Goal: Task Accomplishment & Management: Manage account settings

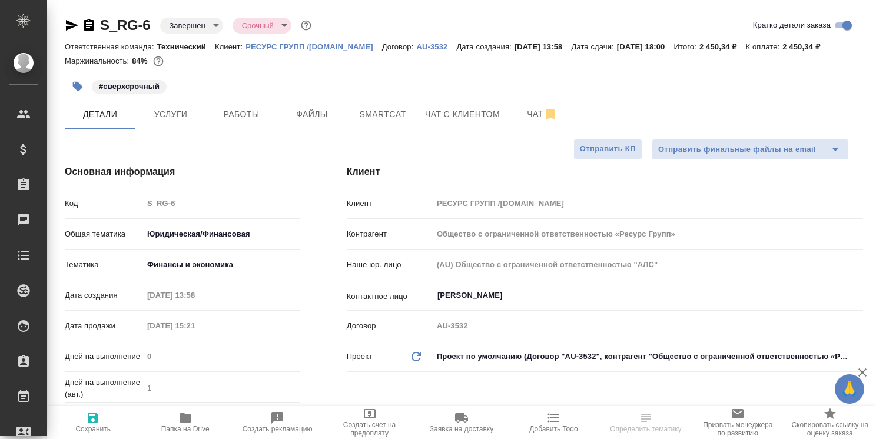
select select "RU"
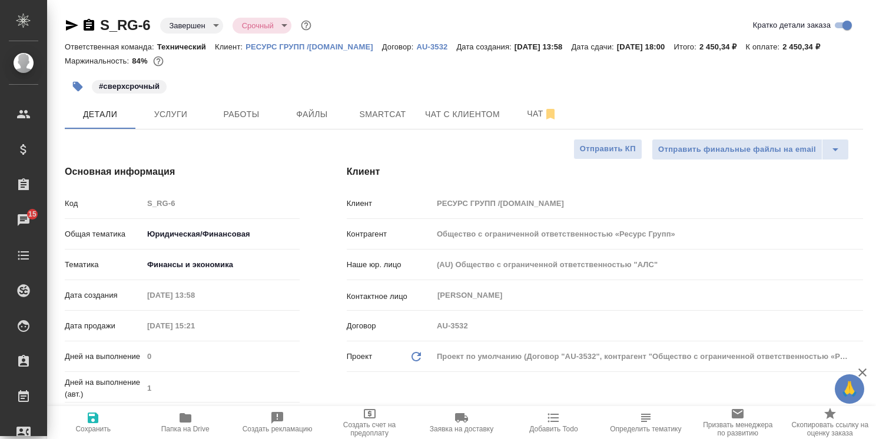
type textarea "x"
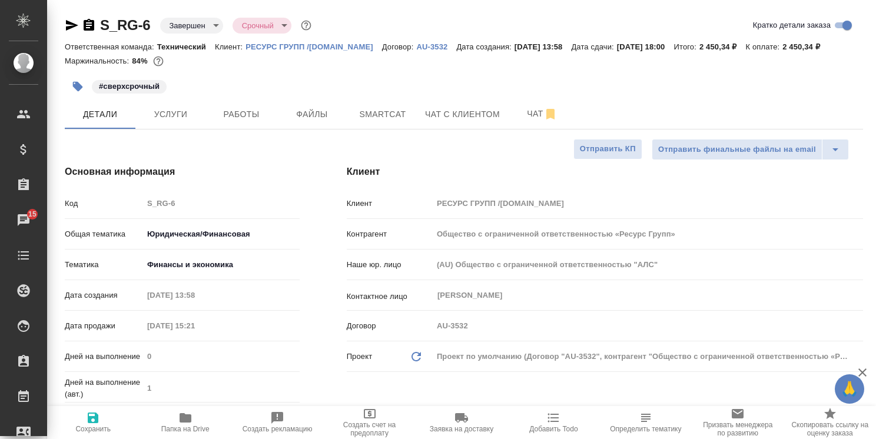
type textarea "x"
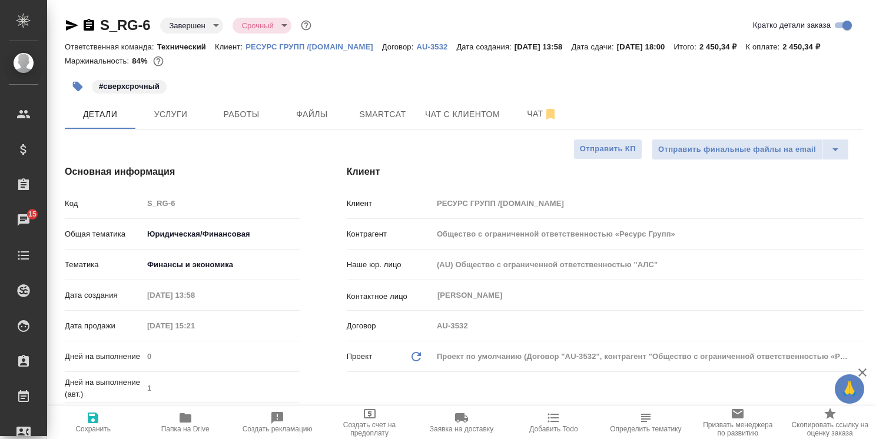
type textarea "x"
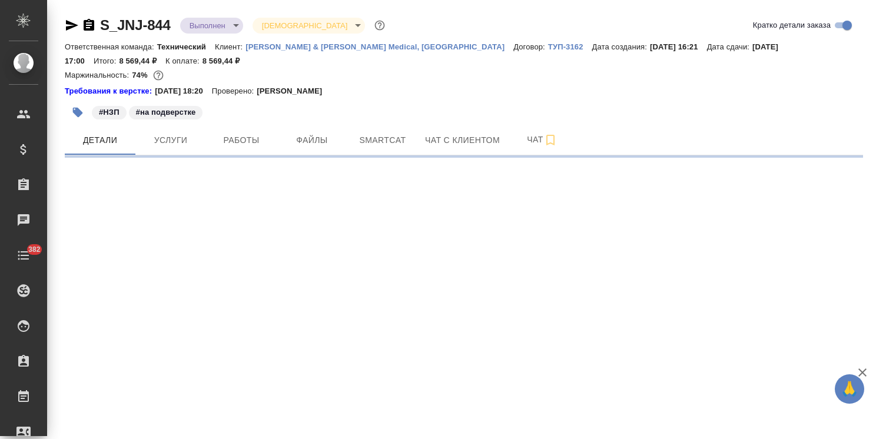
select select "RU"
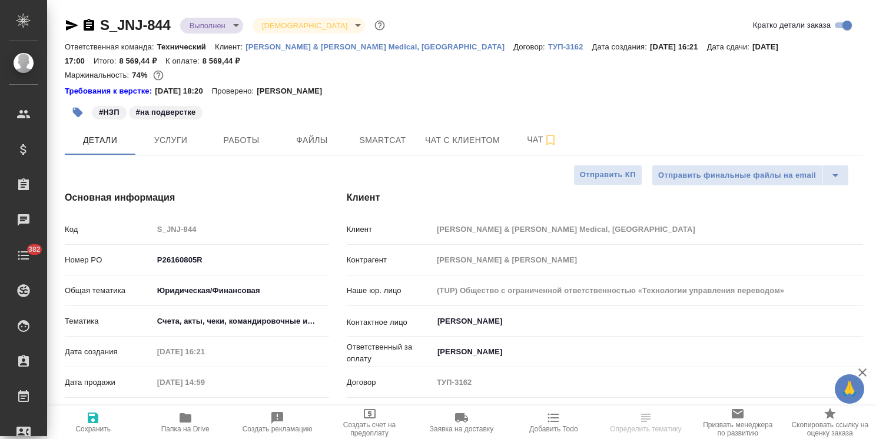
type textarea "x"
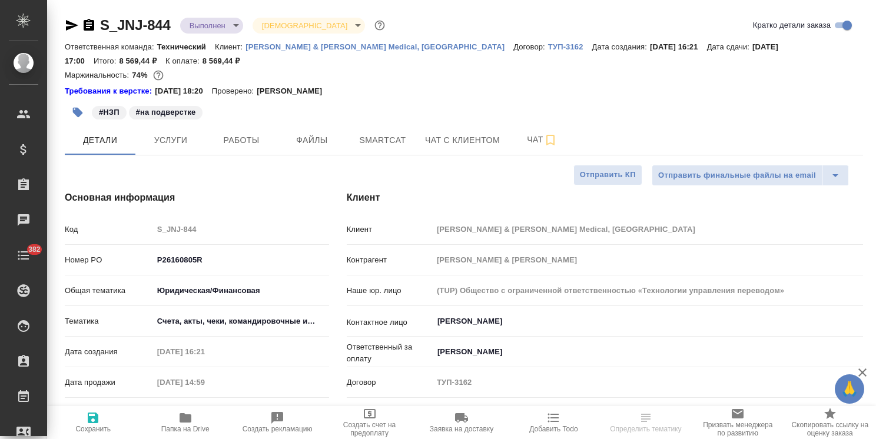
type textarea "x"
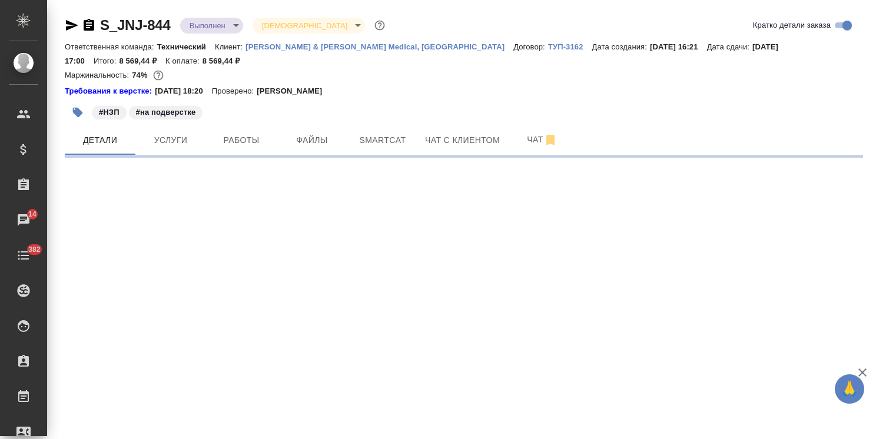
select select "RU"
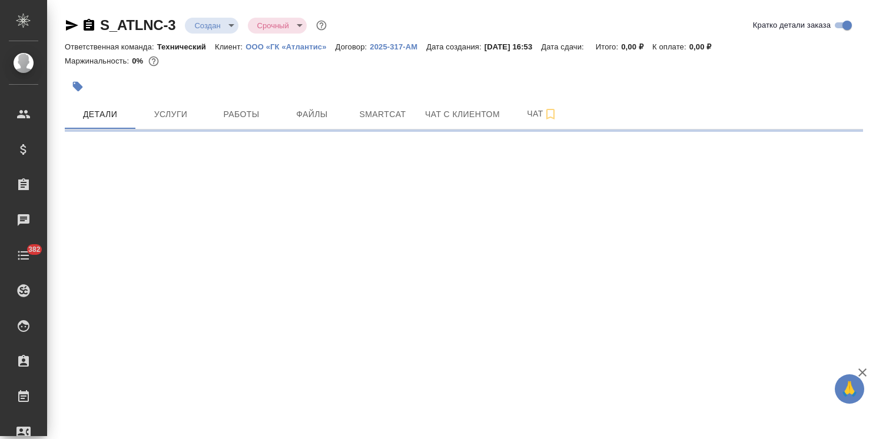
select select "RU"
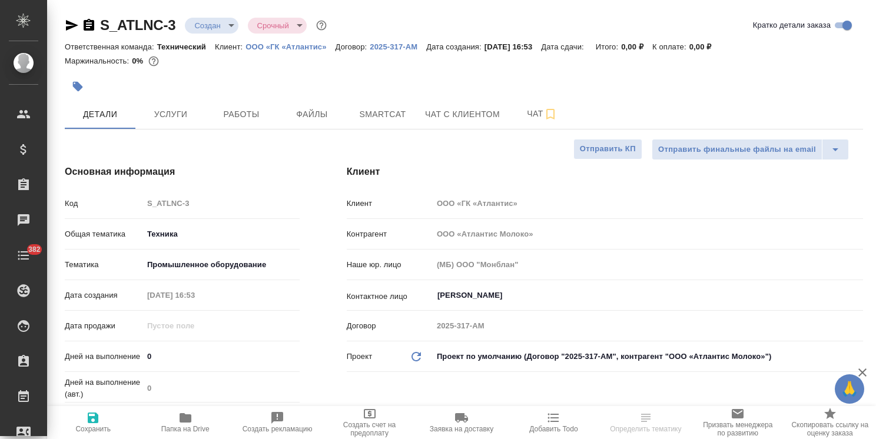
type textarea "x"
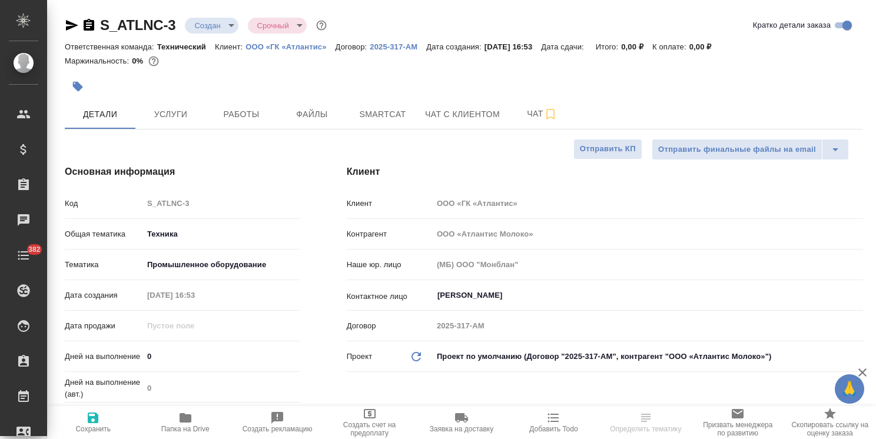
type textarea "x"
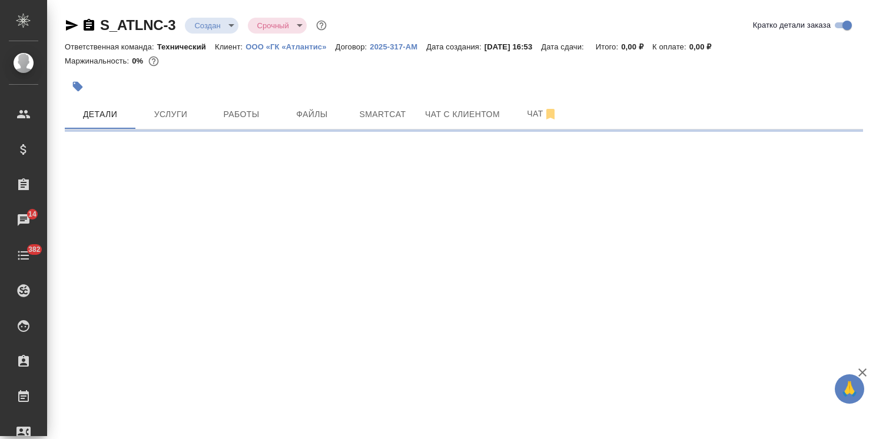
select select "RU"
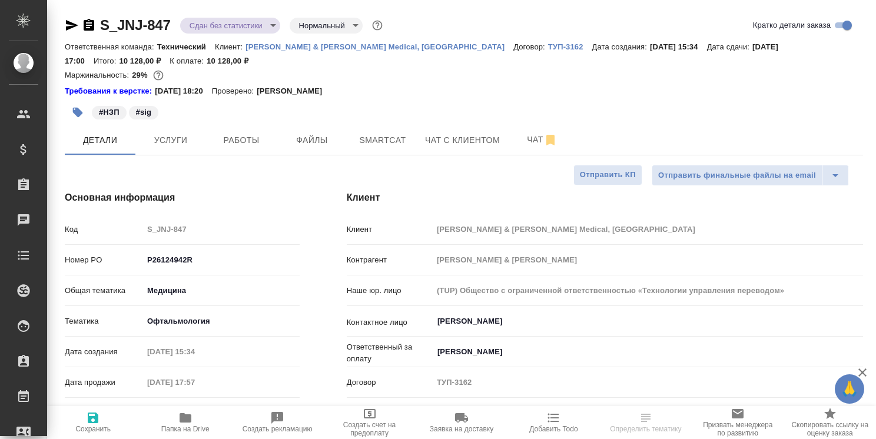
select select "RU"
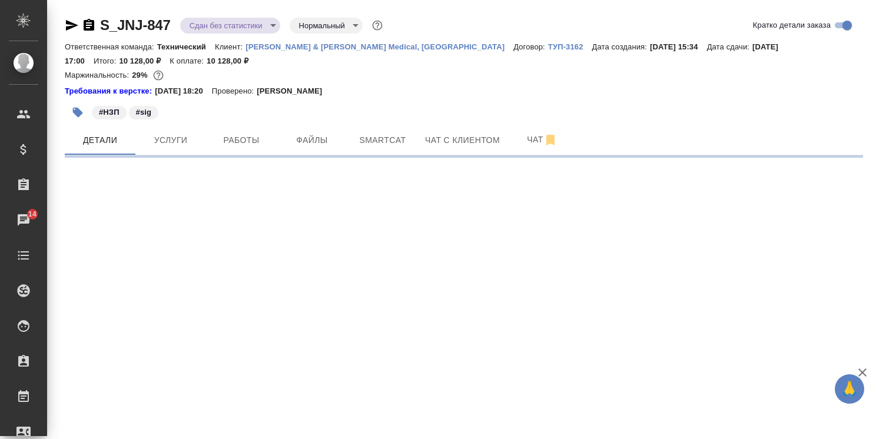
select select "RU"
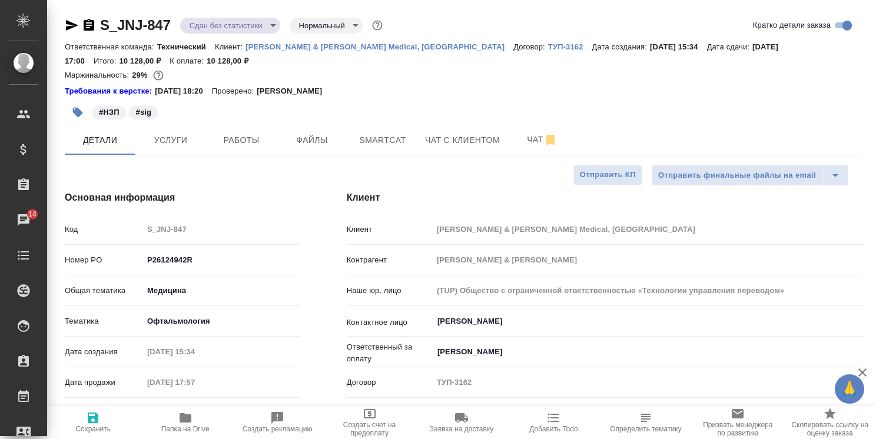
type textarea "x"
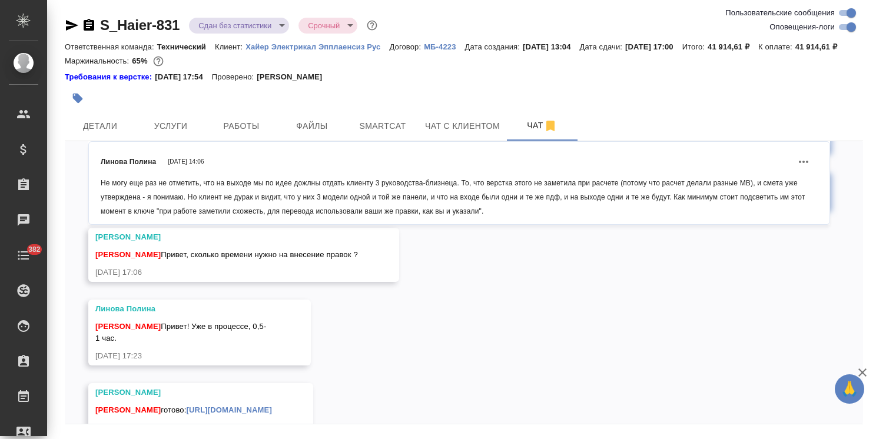
scroll to position [14705, 0]
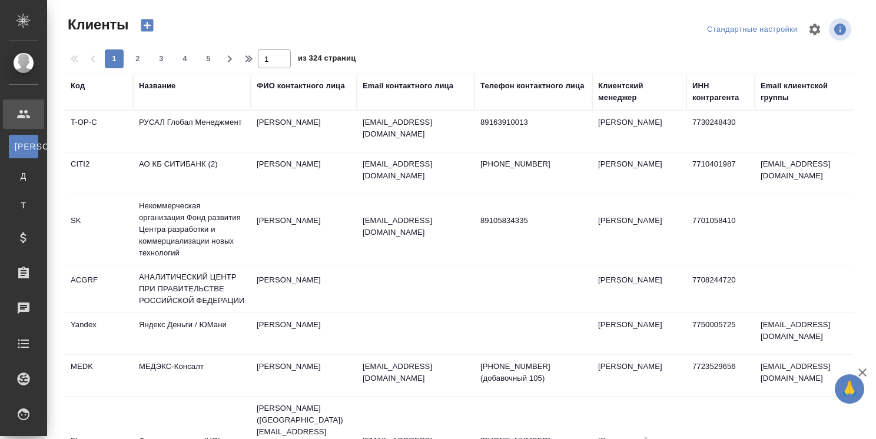
select select "RU"
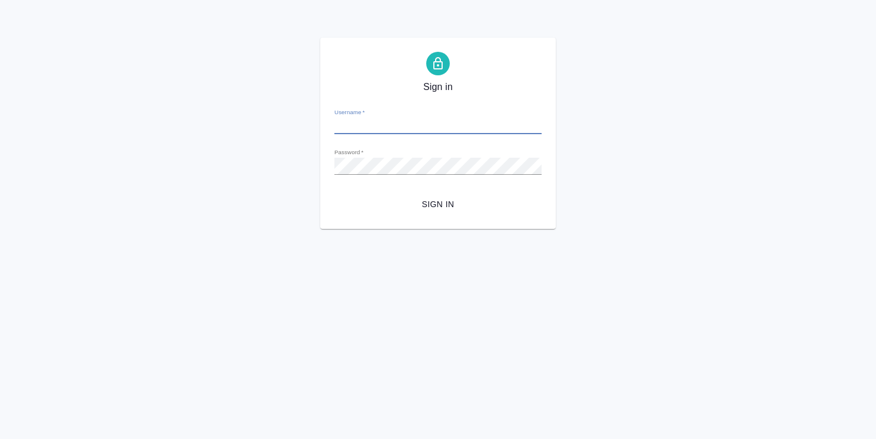
type input "o.usmanova@awatera.com"
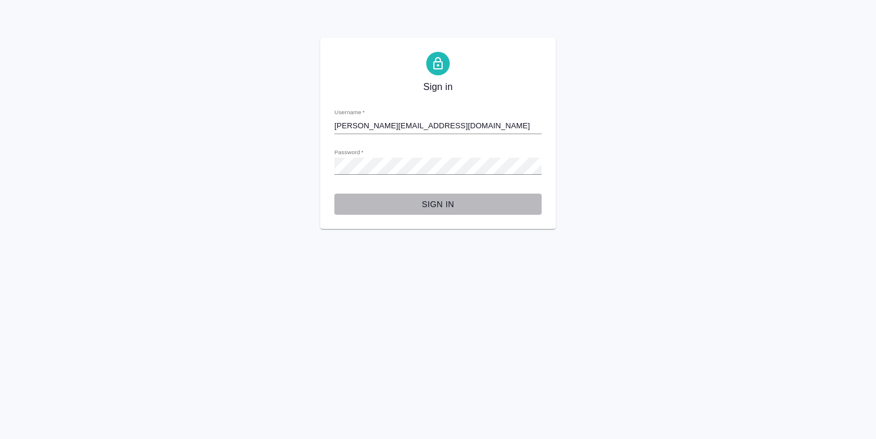
click at [440, 211] on span "Sign in" at bounding box center [438, 204] width 188 height 15
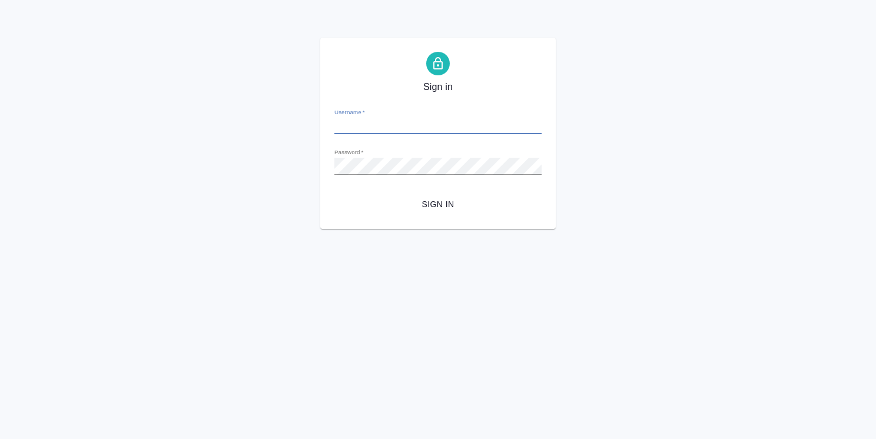
type input "o.usmanova@awatera.com"
click at [431, 220] on div "Sign in Username   * o.usmanova@awatera.com Password   * urlPath   * / Sign in" at bounding box center [437, 133] width 235 height 191
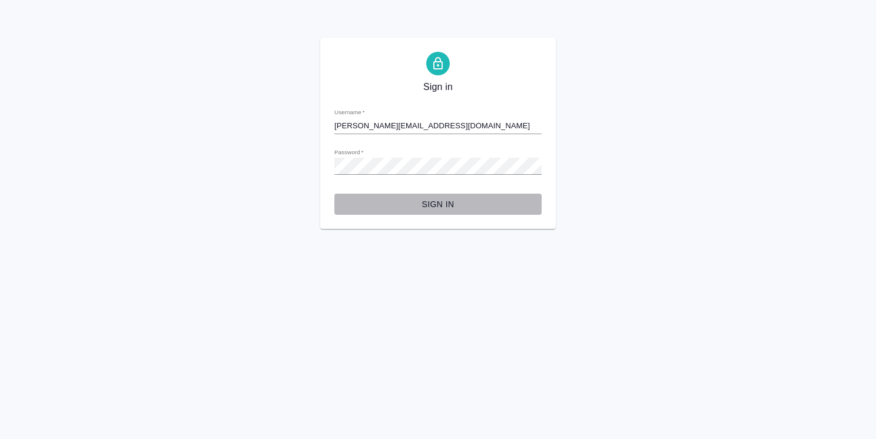
click at [432, 208] on span "Sign in" at bounding box center [438, 204] width 188 height 15
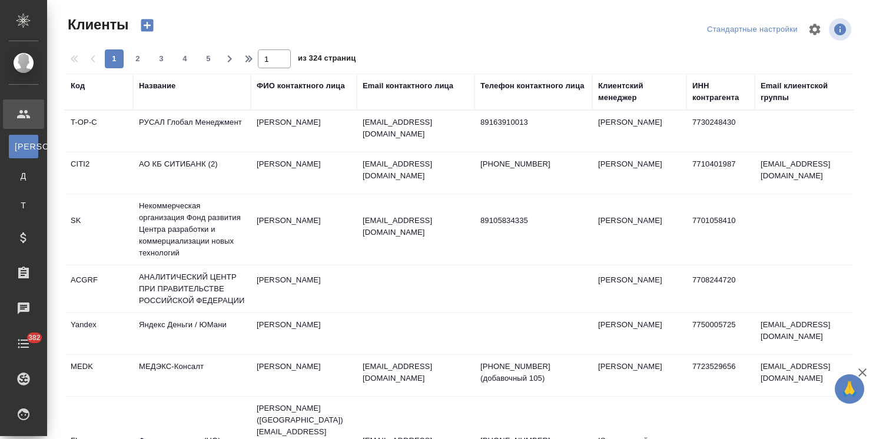
select select "RU"
click at [619, 100] on div "Клиентский менеджер" at bounding box center [639, 92] width 82 height 24
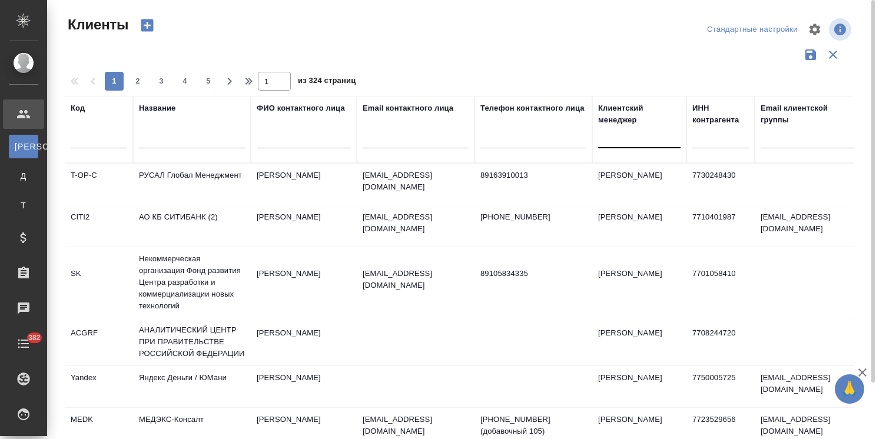
click at [618, 140] on div at bounding box center [639, 136] width 82 height 17
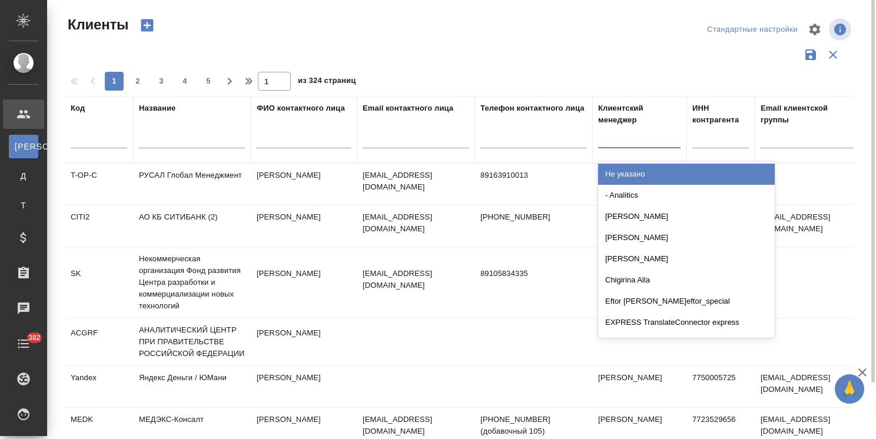
type input "ц"
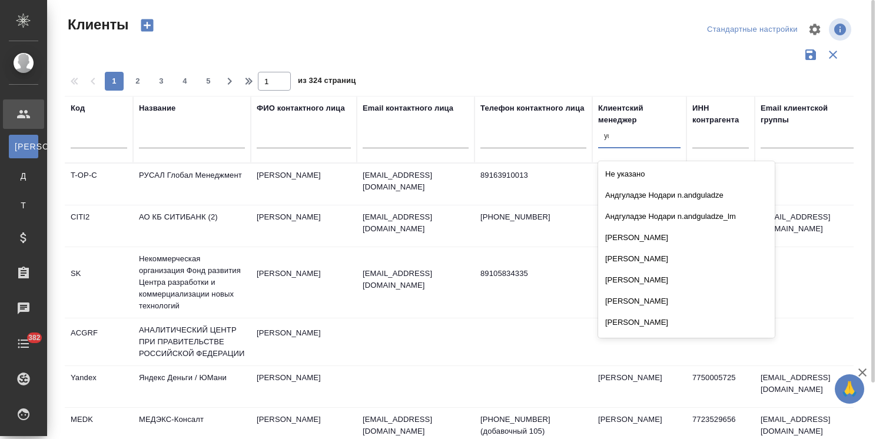
type input "усма"
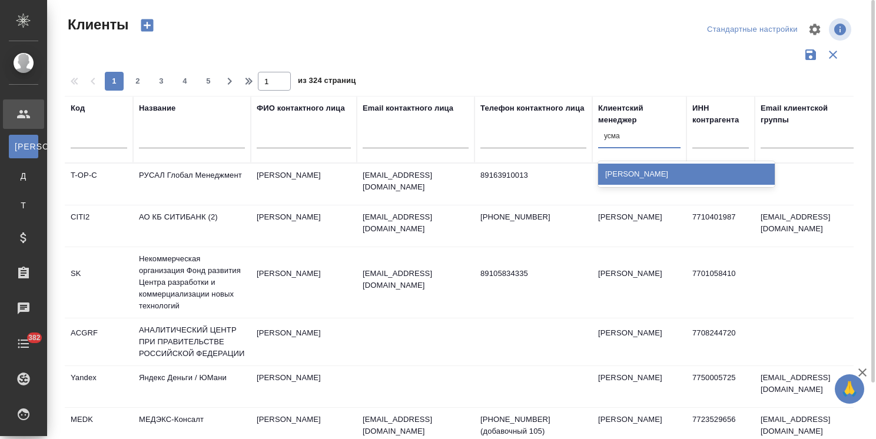
click at [622, 180] on div "[PERSON_NAME]" at bounding box center [686, 174] width 177 height 21
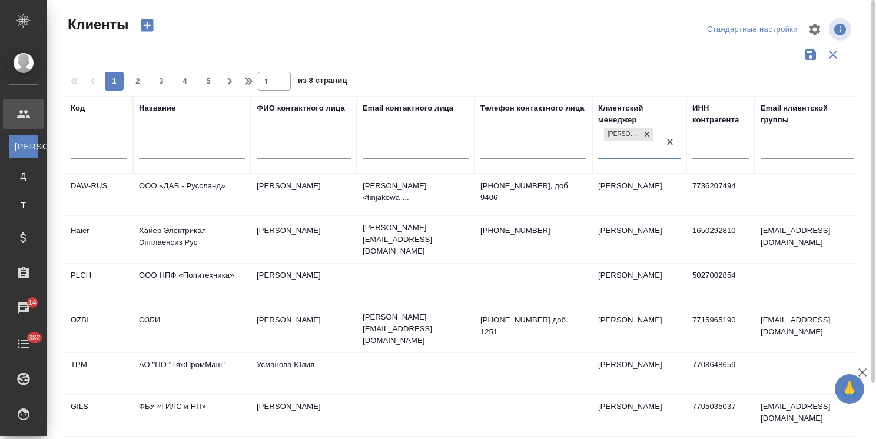
click at [180, 152] on input "text" at bounding box center [192, 151] width 106 height 15
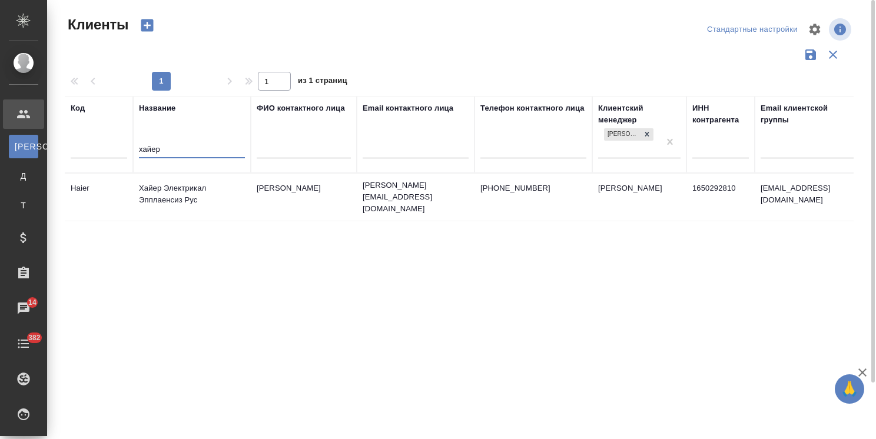
click at [169, 182] on td "Хайер Электрикал Эпплаенсиз Рус" at bounding box center [192, 197] width 118 height 41
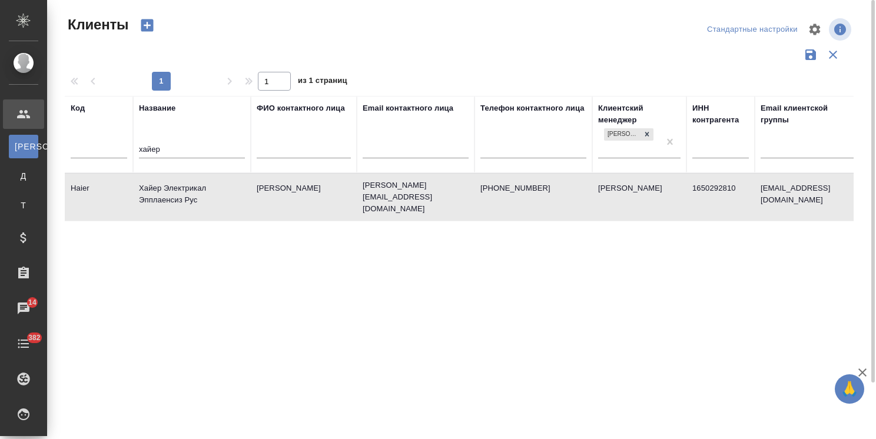
click at [169, 182] on td "Хайер Электрикал Эпплаенсиз Рус" at bounding box center [192, 197] width 118 height 41
drag, startPoint x: 162, startPoint y: 154, endPoint x: 66, endPoint y: 151, distance: 96.6
click at [66, 151] on tr "Код Название хайер ФИО контактного лица Email контактного лица Телефон контактн…" at bounding box center [510, 134] width 890 height 77
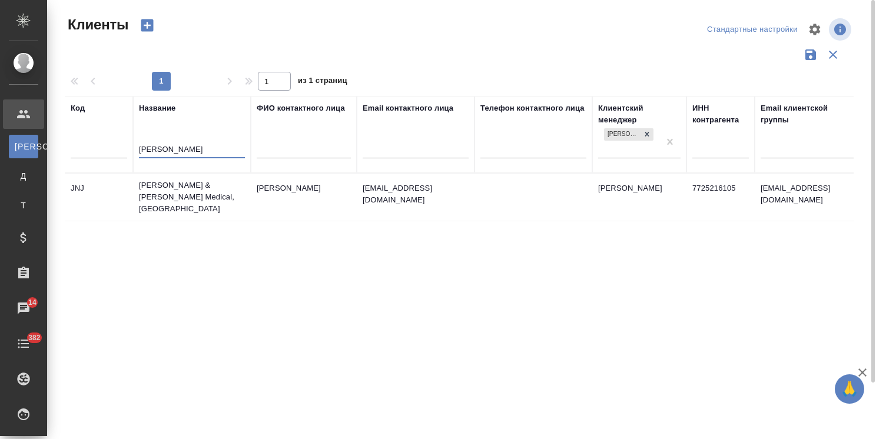
type input "john"
click at [165, 194] on td "[PERSON_NAME] & [PERSON_NAME] Medical, [GEOGRAPHIC_DATA]" at bounding box center [192, 197] width 118 height 47
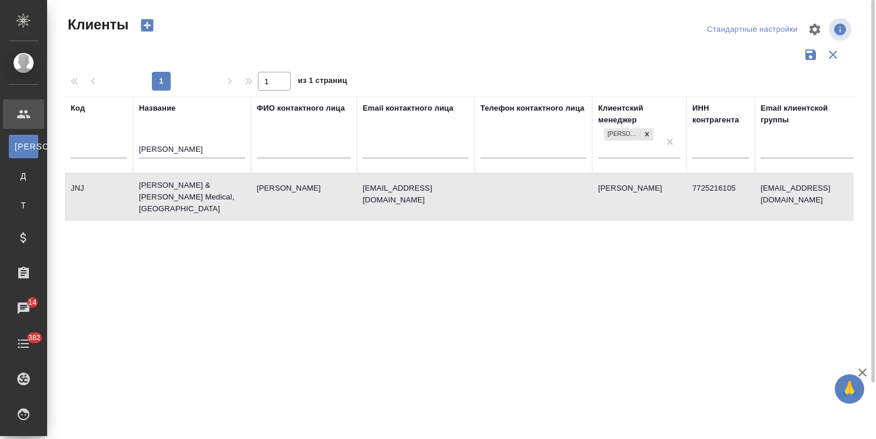
click at [165, 194] on td "[PERSON_NAME] & [PERSON_NAME] Medical, [GEOGRAPHIC_DATA]" at bounding box center [192, 197] width 118 height 47
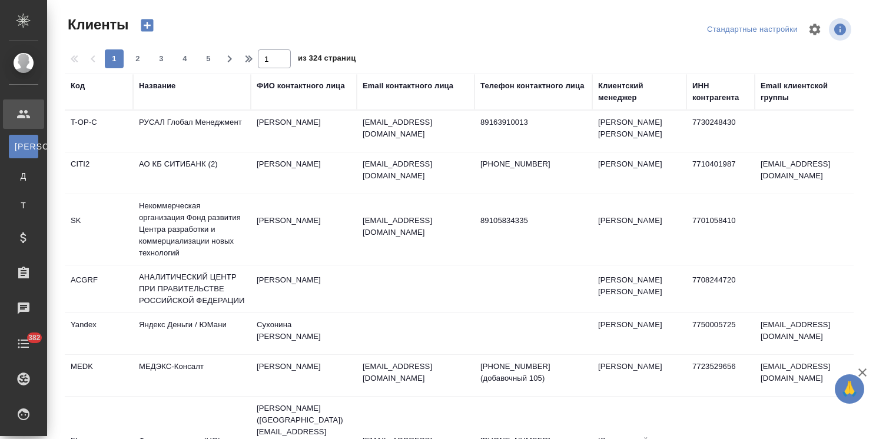
select select "RU"
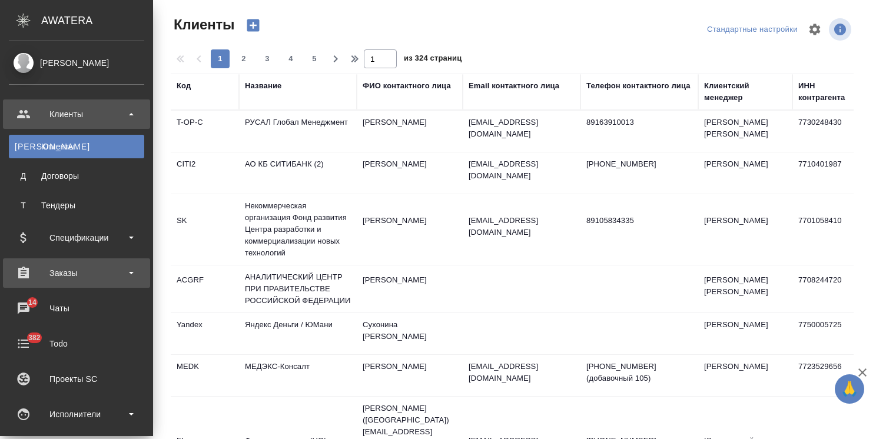
click at [74, 268] on div "Заказы" at bounding box center [76, 273] width 135 height 18
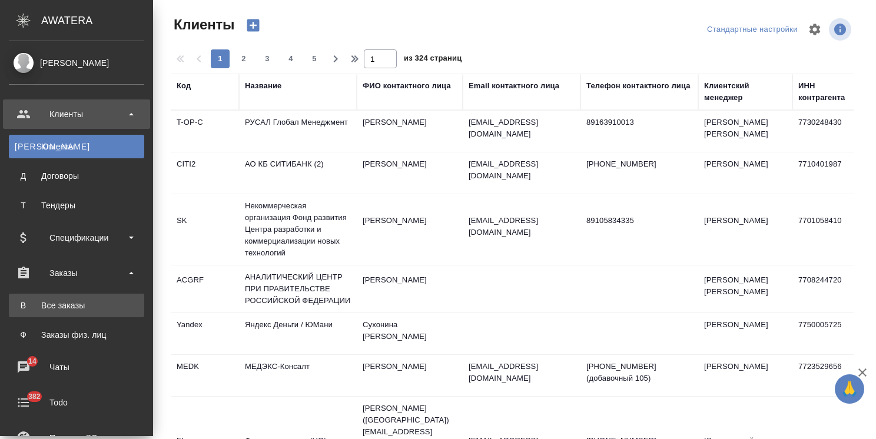
click at [79, 307] on div "Все заказы" at bounding box center [77, 306] width 124 height 12
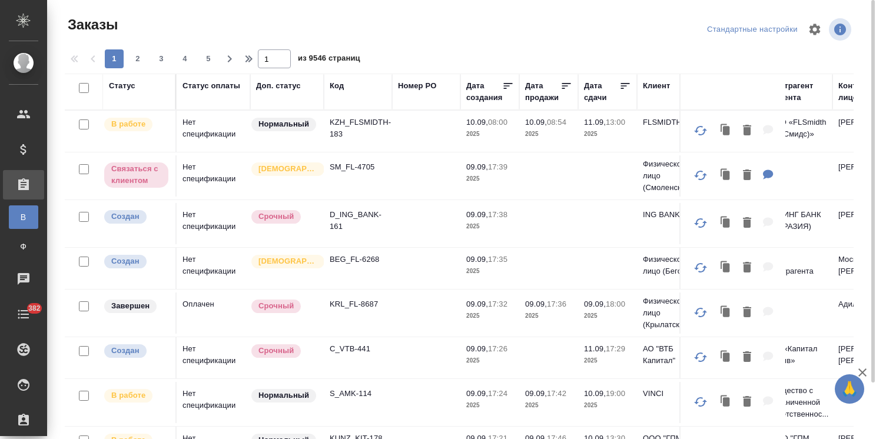
click at [858, 373] on icon "button" at bounding box center [862, 373] width 14 height 14
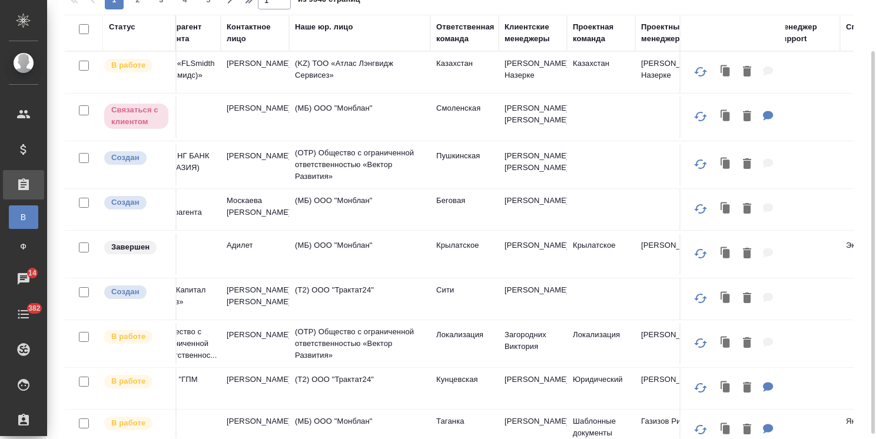
scroll to position [0, 651]
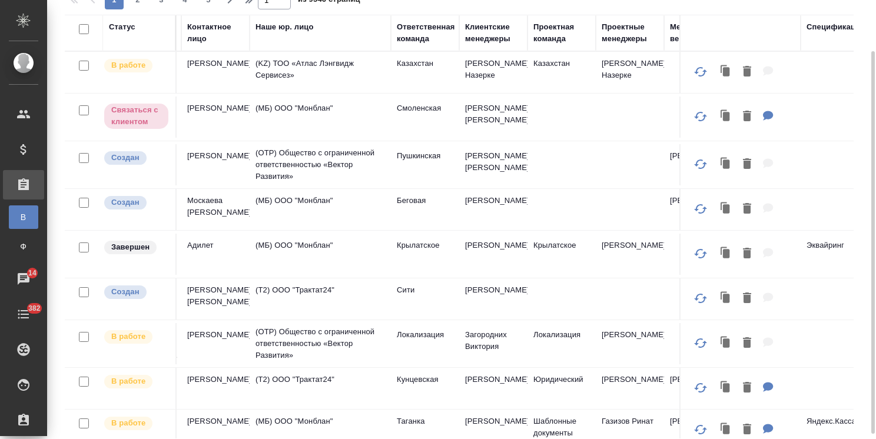
click at [487, 34] on div "Клиентские менеджеры" at bounding box center [493, 33] width 57 height 24
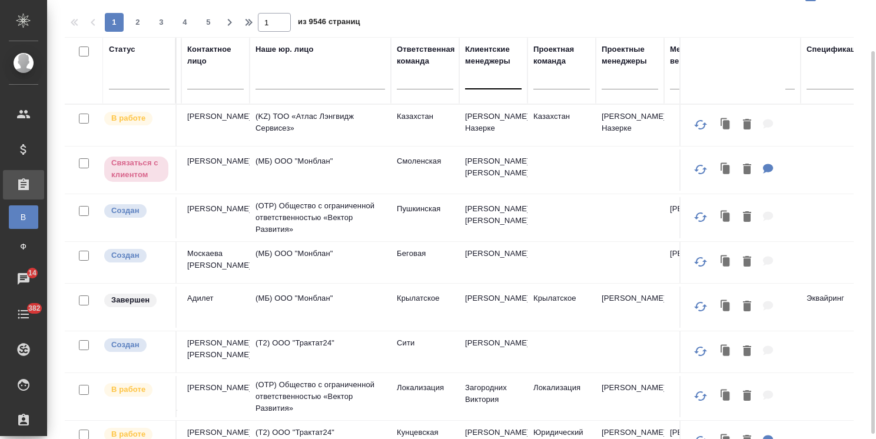
click at [480, 87] on div at bounding box center [493, 78] width 57 height 22
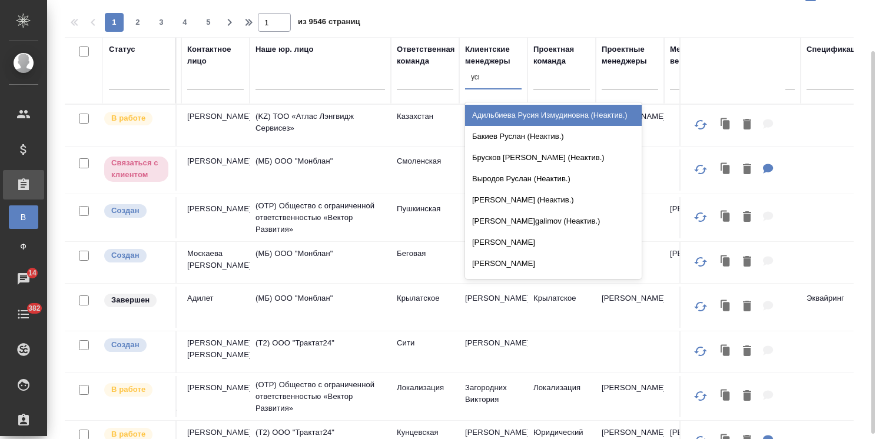
type input "усма"
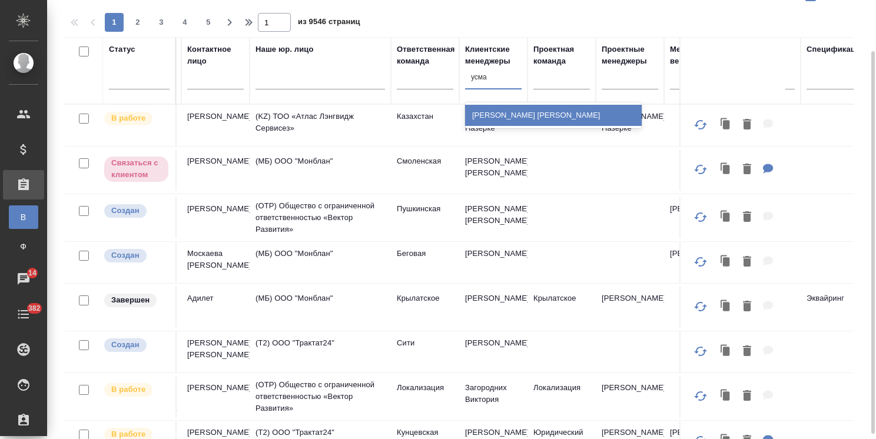
click at [488, 117] on div "Усманова Ольга" at bounding box center [553, 115] width 177 height 21
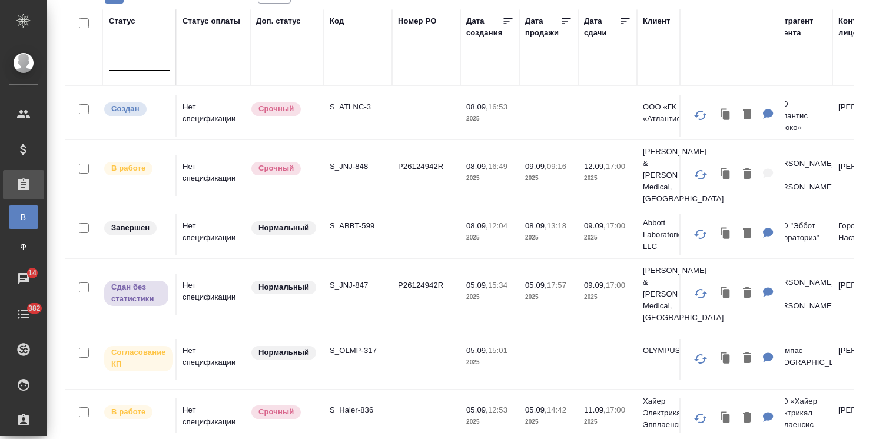
scroll to position [118, 0]
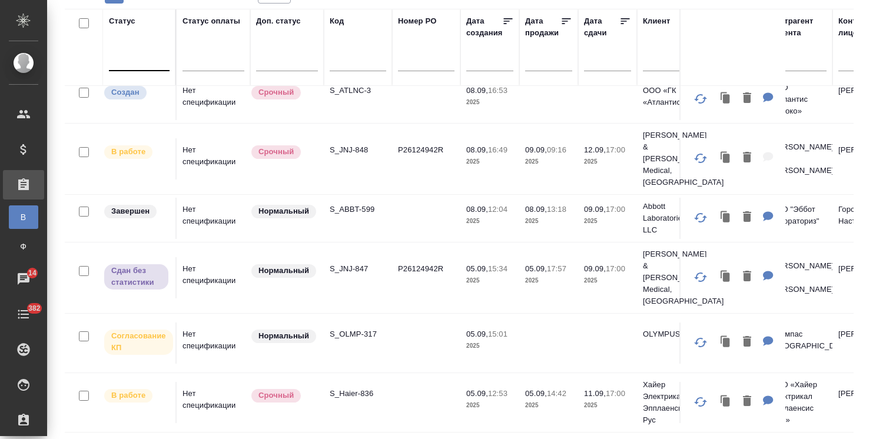
click at [157, 51] on div at bounding box center [139, 59] width 61 height 17
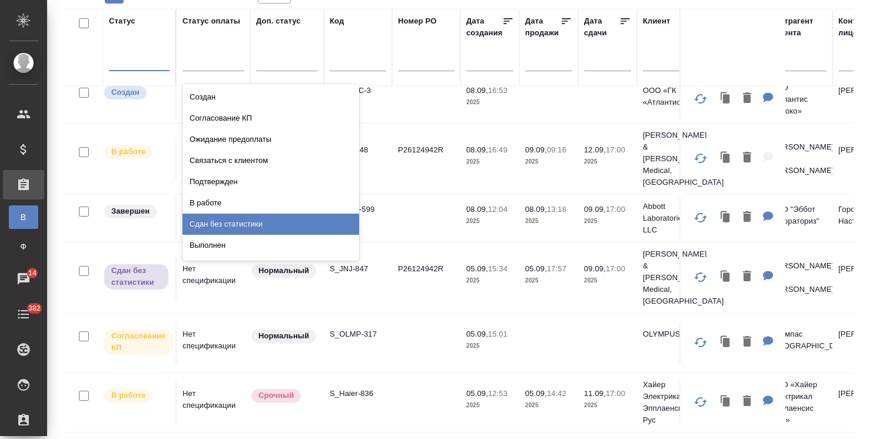
click at [231, 244] on div "Выполнен" at bounding box center [270, 245] width 177 height 21
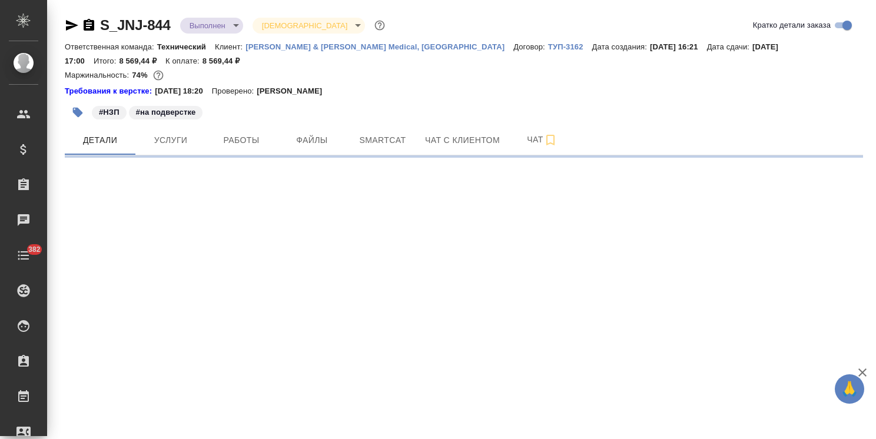
select select "RU"
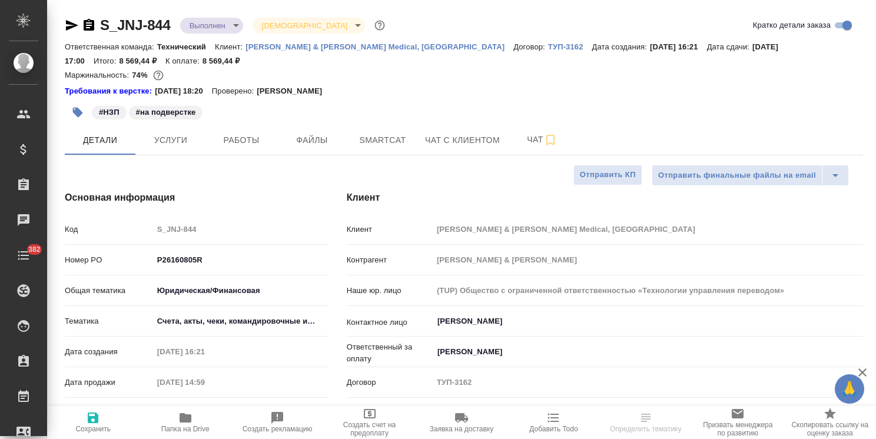
type textarea "x"
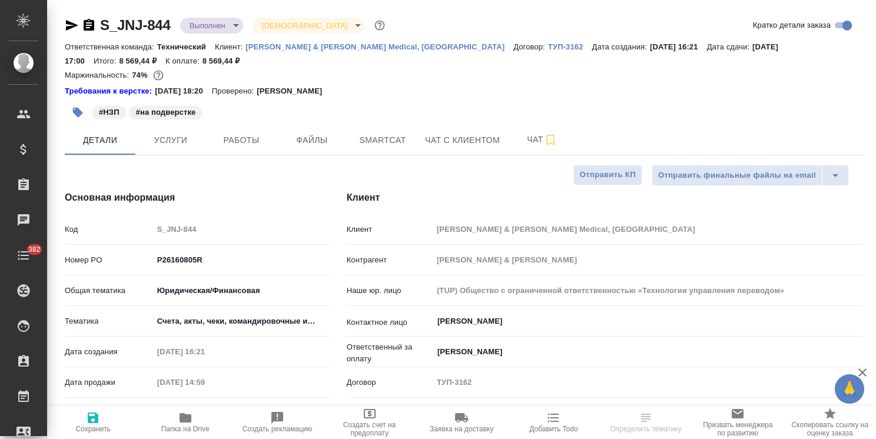
type textarea "x"
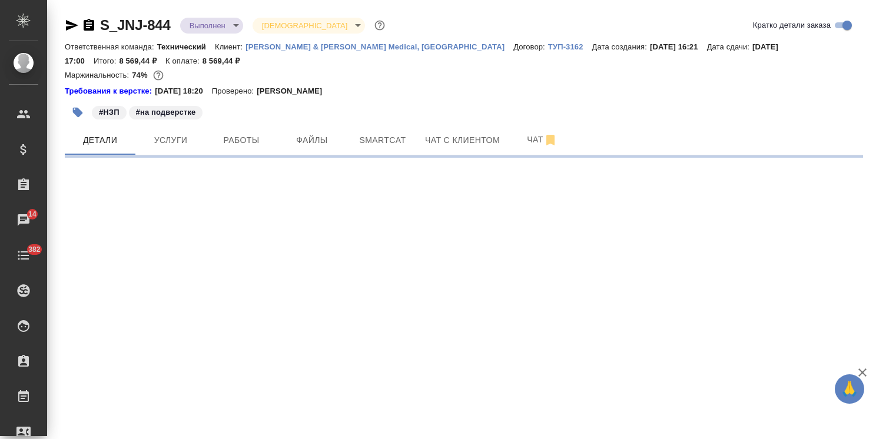
select select "RU"
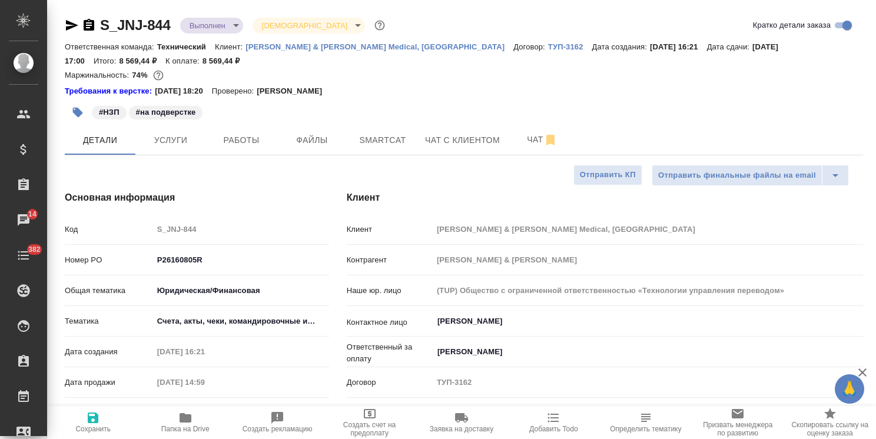
type textarea "x"
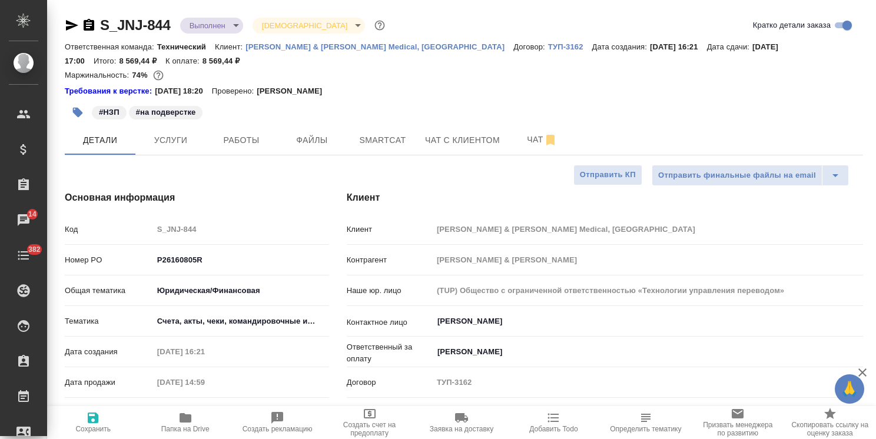
type textarea "x"
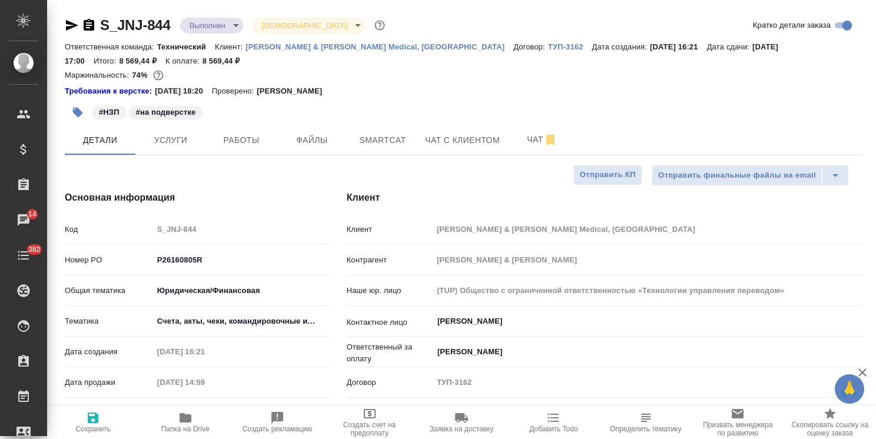
type textarea "x"
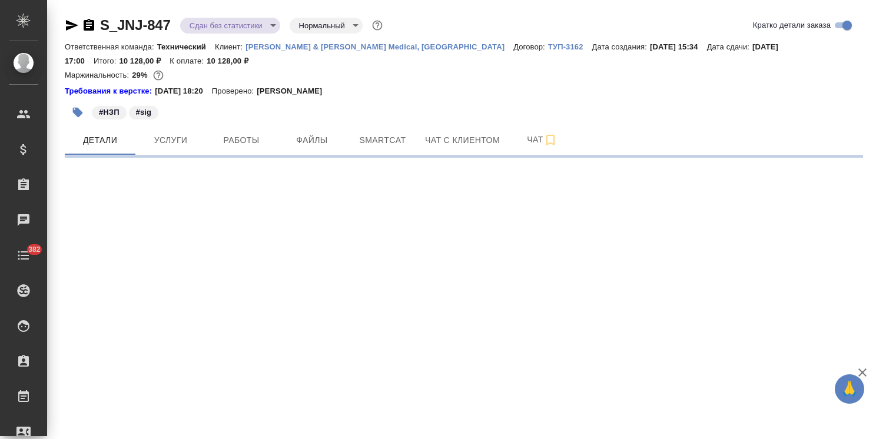
select select "RU"
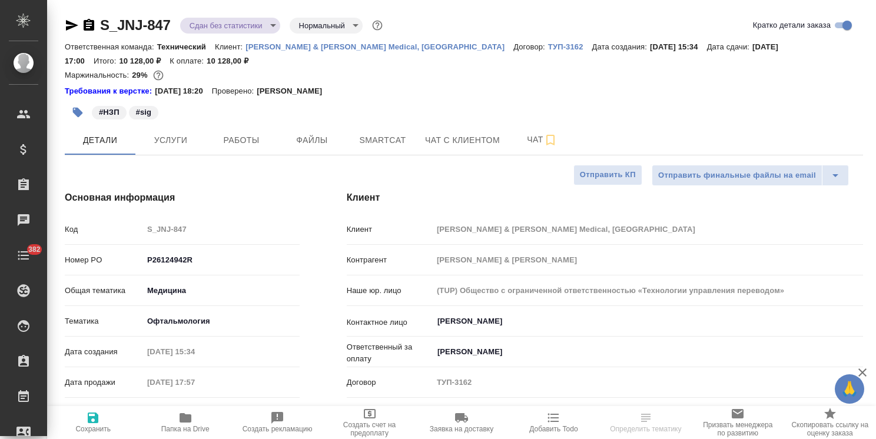
type textarea "x"
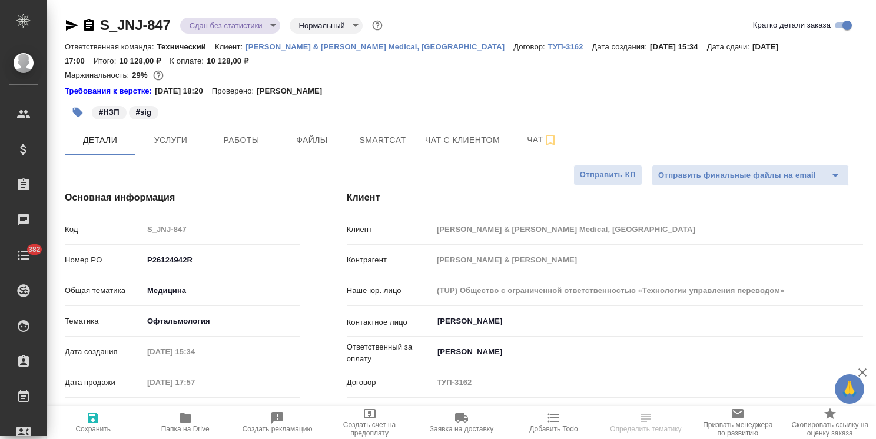
type textarea "x"
select select "RU"
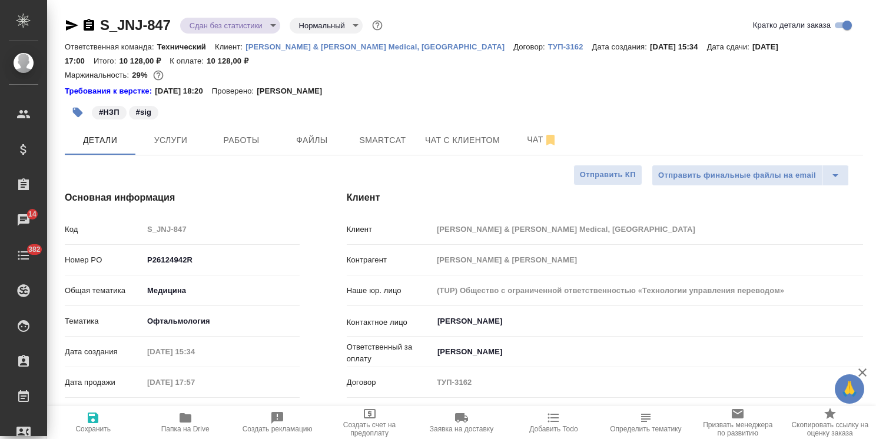
type textarea "x"
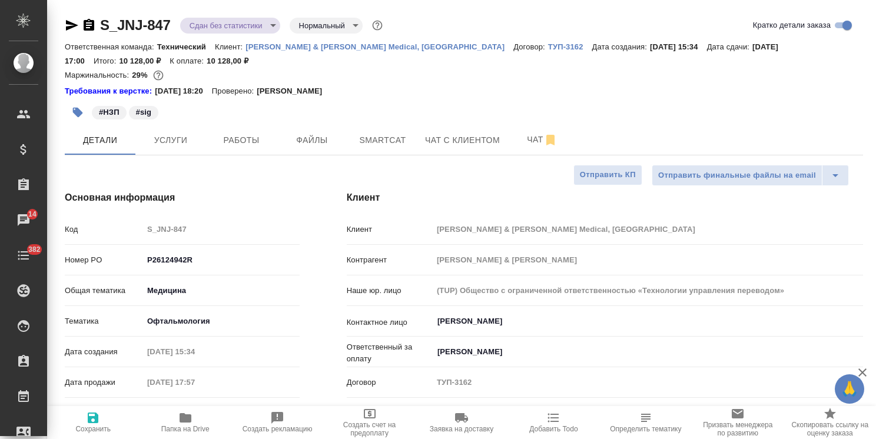
type textarea "x"
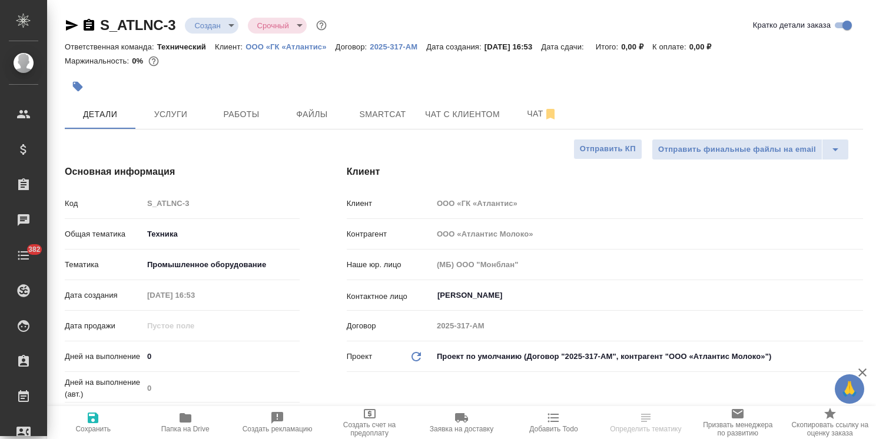
select select "RU"
type textarea "x"
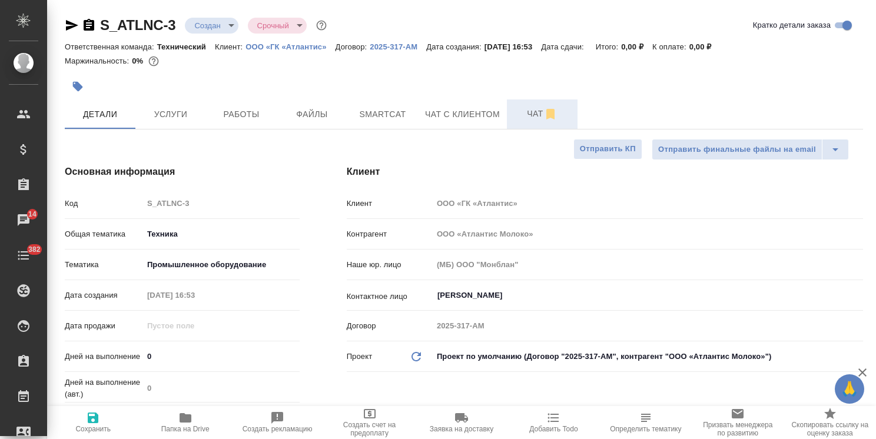
click at [527, 124] on button "Чат" at bounding box center [542, 113] width 71 height 29
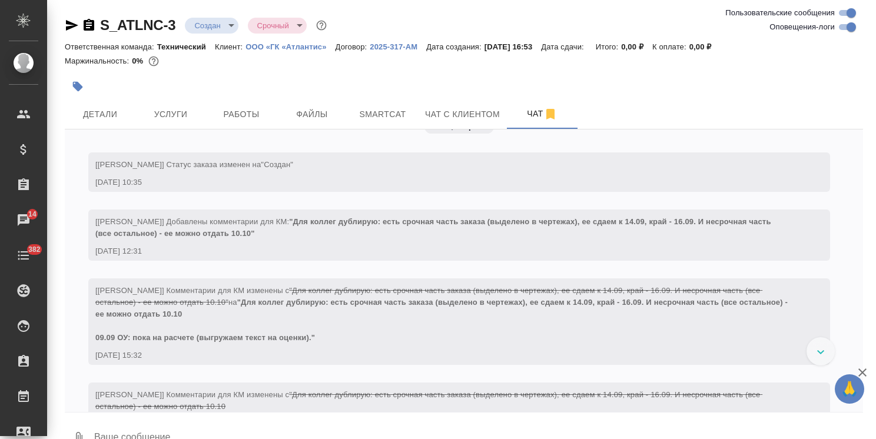
scroll to position [1855, 0]
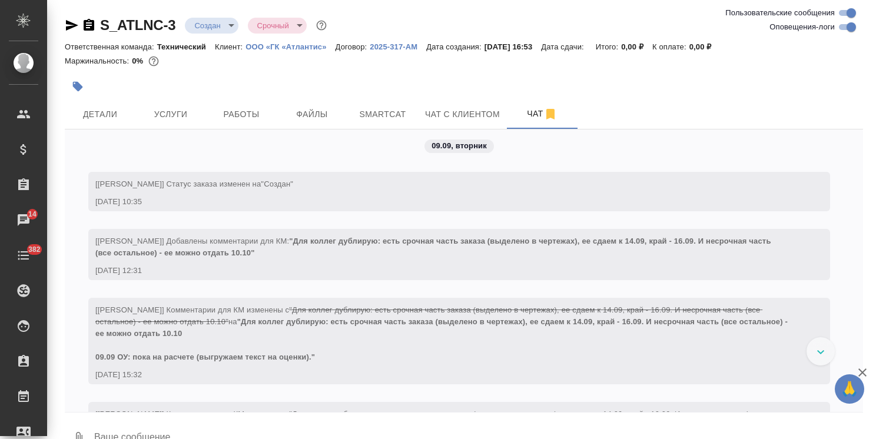
drag, startPoint x: 121, startPoint y: 119, endPoint x: 228, endPoint y: 58, distance: 123.9
click at [120, 119] on span "Детали" at bounding box center [100, 114] width 57 height 15
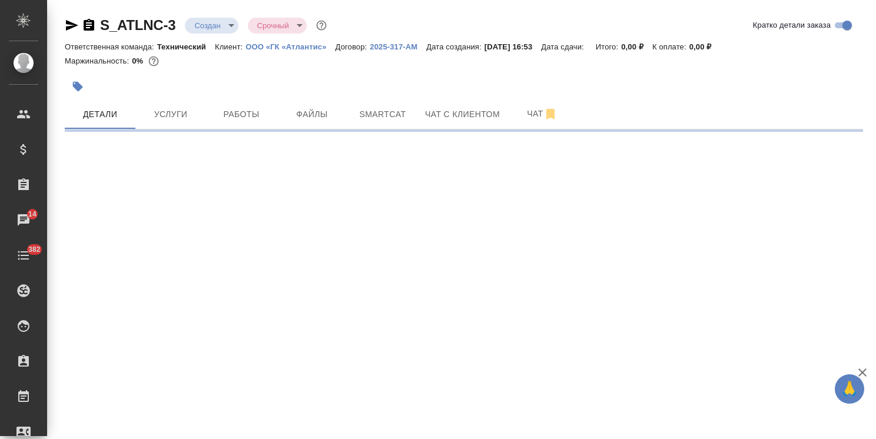
select select "RU"
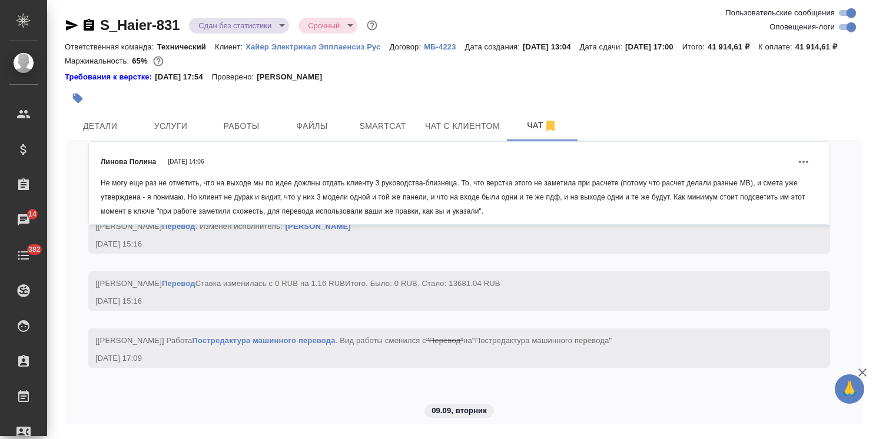
scroll to position [14705, 0]
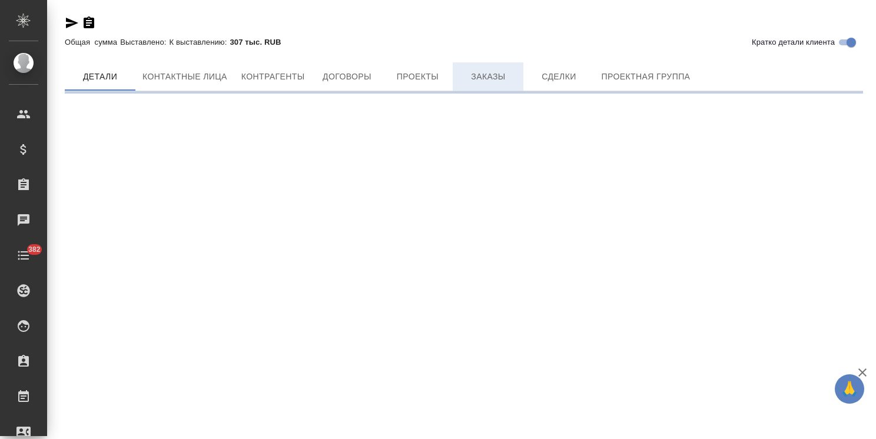
click at [490, 91] on button "Заказы" at bounding box center [488, 76] width 71 height 28
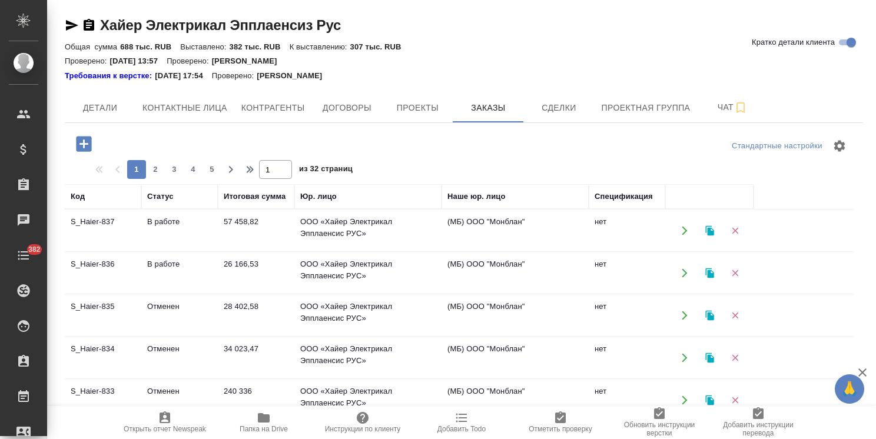
click at [89, 147] on icon "button" at bounding box center [83, 143] width 15 height 15
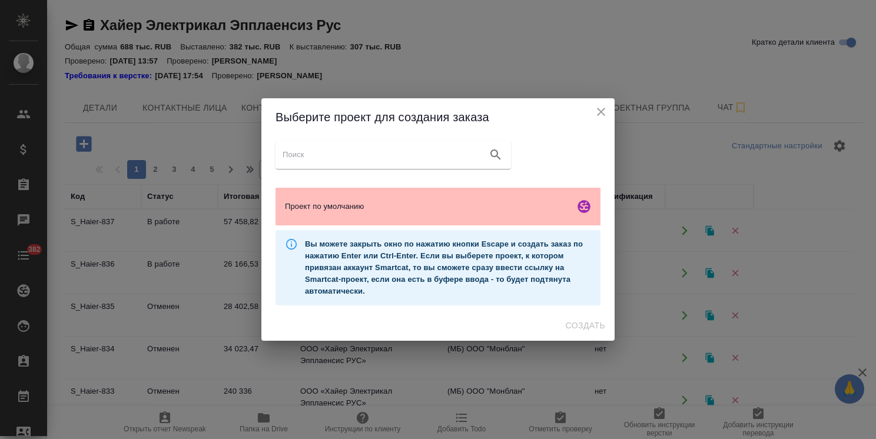
click at [426, 215] on div "Проект по умолчанию" at bounding box center [437, 207] width 325 height 38
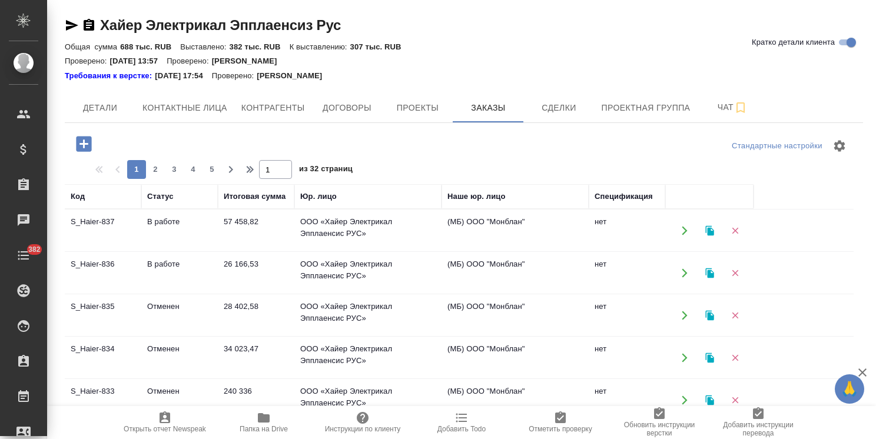
click at [580, 347] on body "🙏 .cls-1 fill:#fff; AWATERA [PERSON_NAME] Спецификации Заказы Чаты 382 Todo Про…" at bounding box center [438, 219] width 876 height 439
click at [85, 153] on icon "button" at bounding box center [84, 144] width 21 height 21
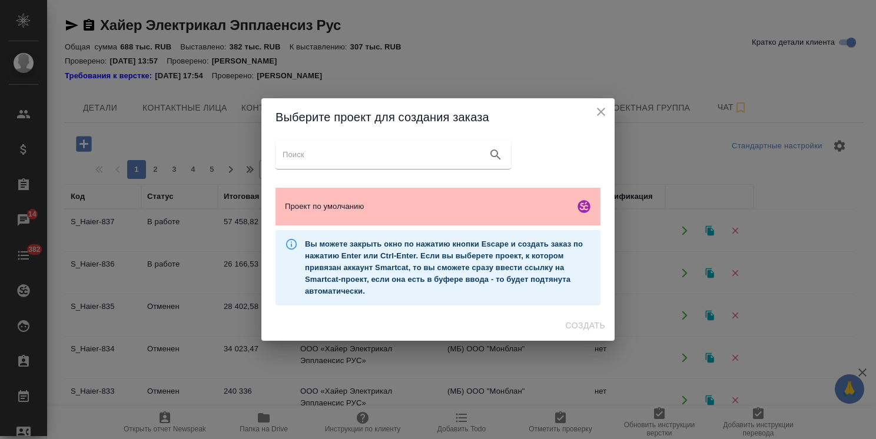
click at [481, 204] on span "Проект по умолчанию" at bounding box center [427, 207] width 285 height 12
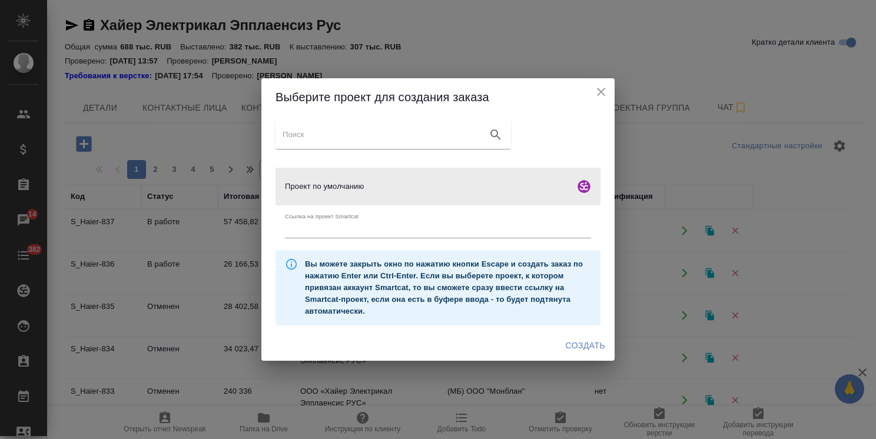
click at [582, 347] on span "Создать" at bounding box center [585, 345] width 39 height 15
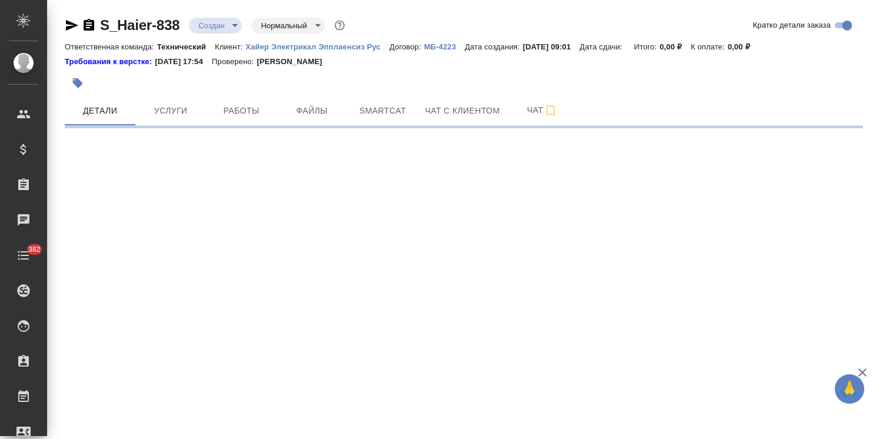
select select "RU"
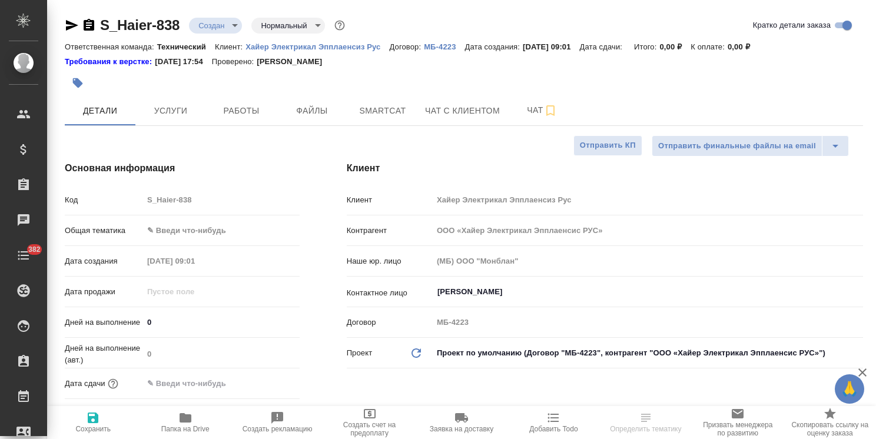
type textarea "x"
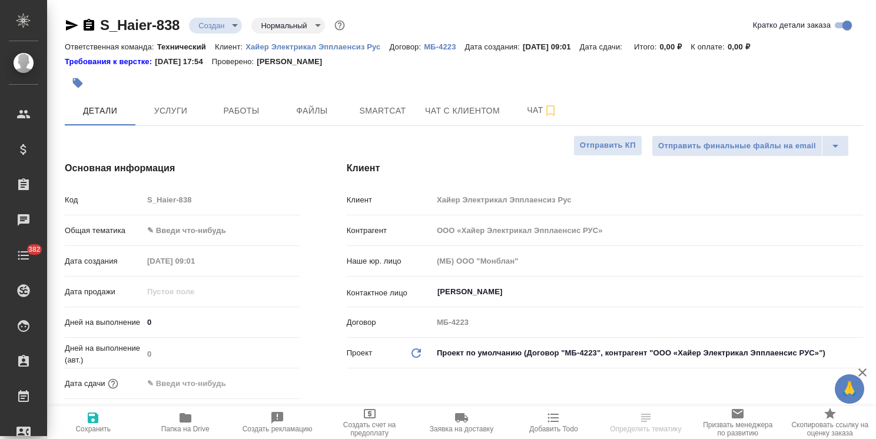
type textarea "x"
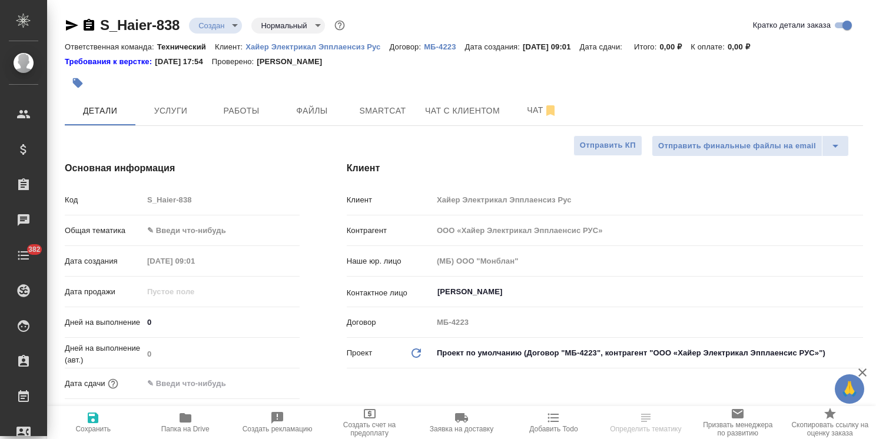
type textarea "x"
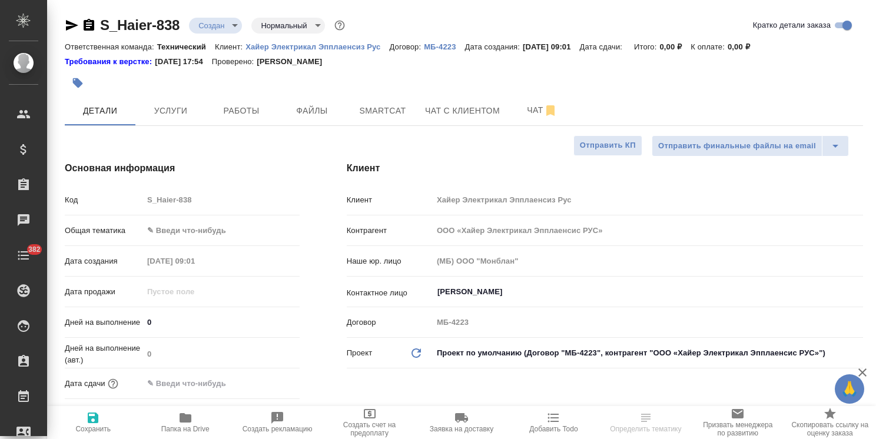
type textarea "x"
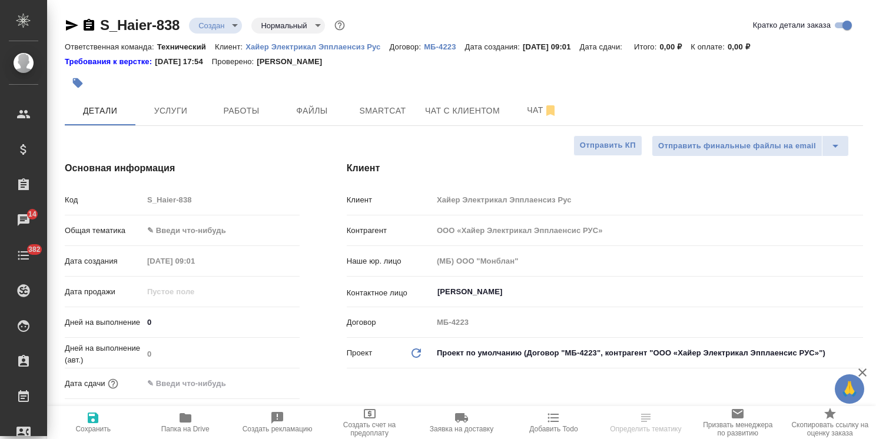
type textarea "x"
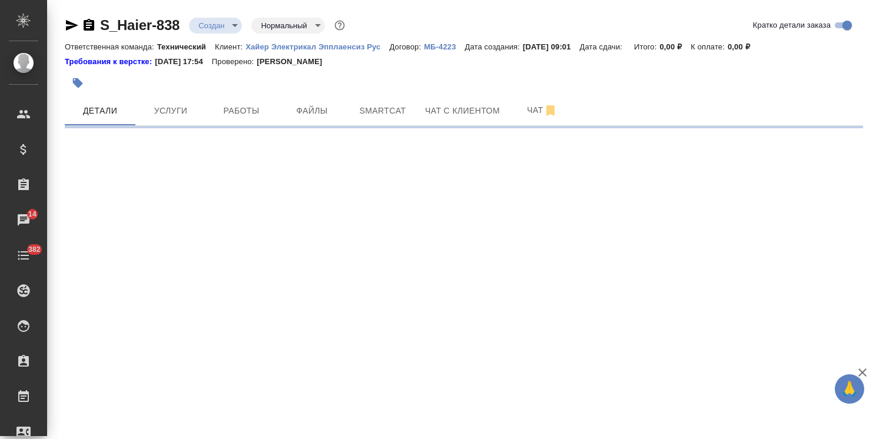
select select "RU"
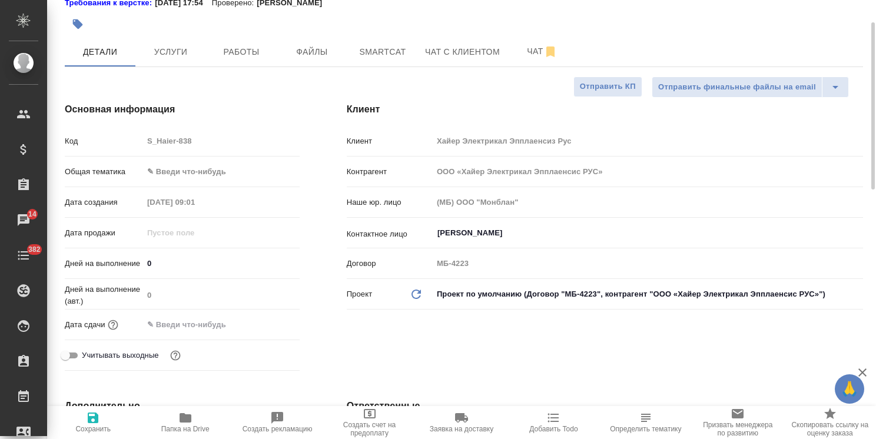
type textarea "x"
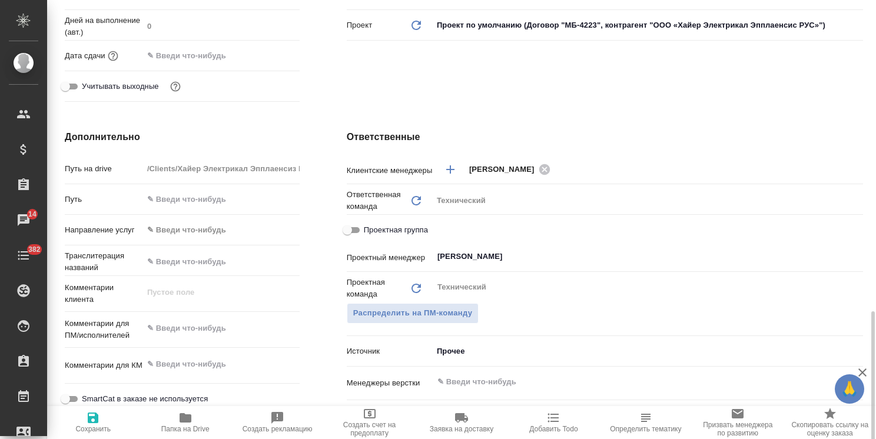
scroll to position [497, 0]
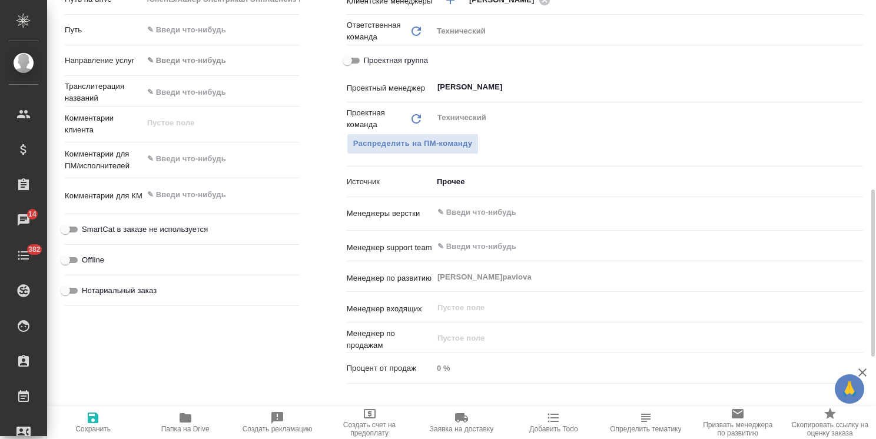
click at [232, 169] on div "x" at bounding box center [221, 160] width 157 height 26
type textarea "x"
paste textarea "Какие условия перевода руководства на сушильные машины Candy, модель C47TD H10A…"
type textarea "x"
type textarea "Какие условия перевода руководства на сушильные машины Candy, модель C47TD H10A…"
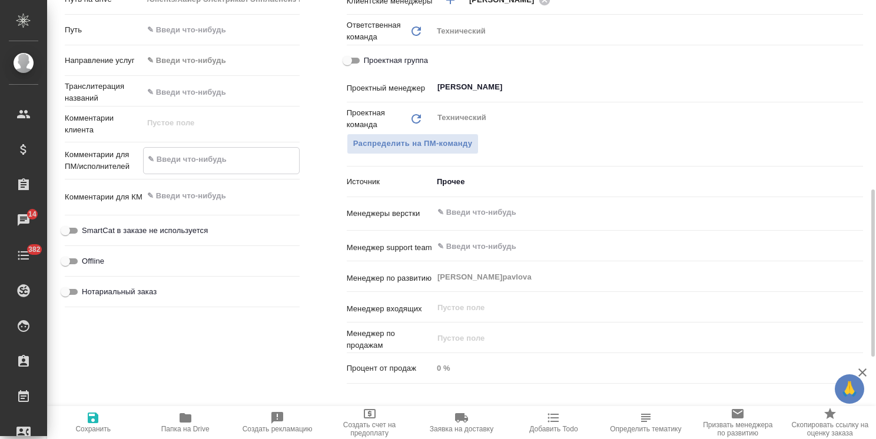
type textarea "x"
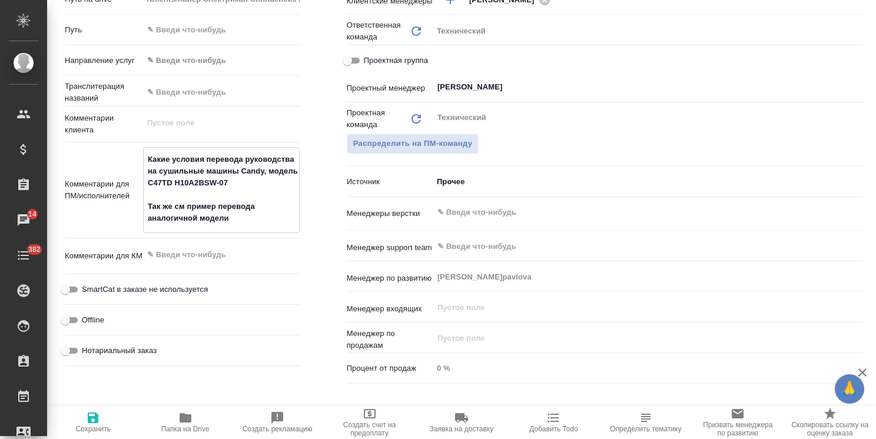
type textarea "Какие условия перевода руководства на сушильные машины Candy, модель C47TD H10A…"
type textarea "x"
click at [92, 423] on icon "button" at bounding box center [93, 418] width 11 height 11
type textarea "x"
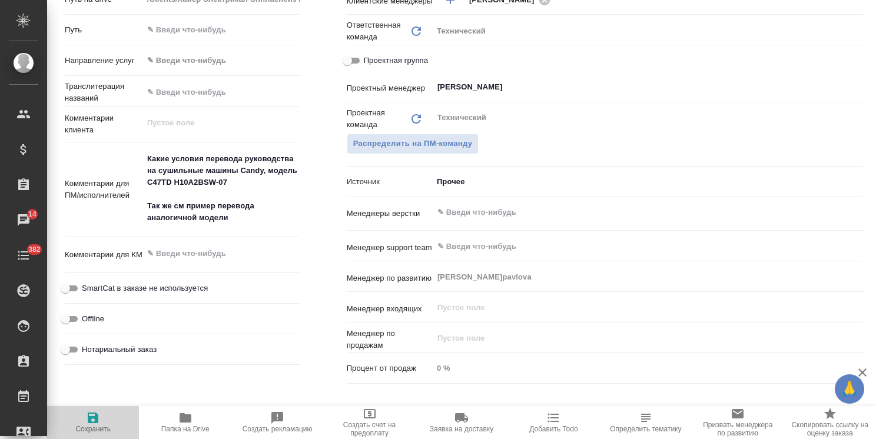
type textarea "x"
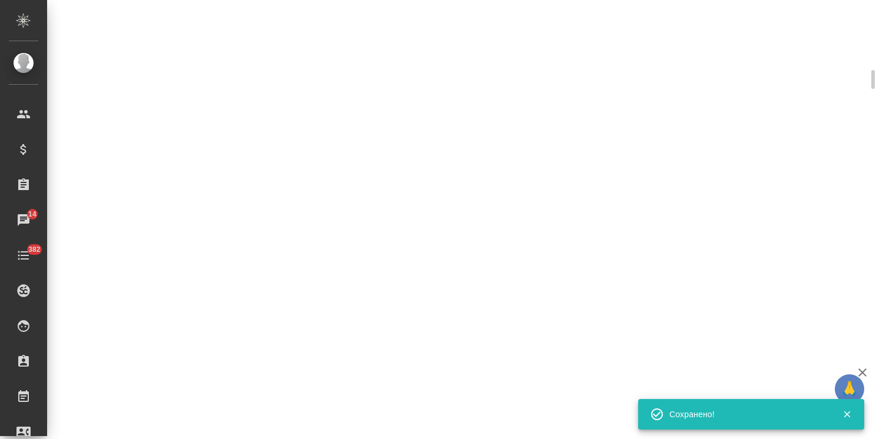
select select "RU"
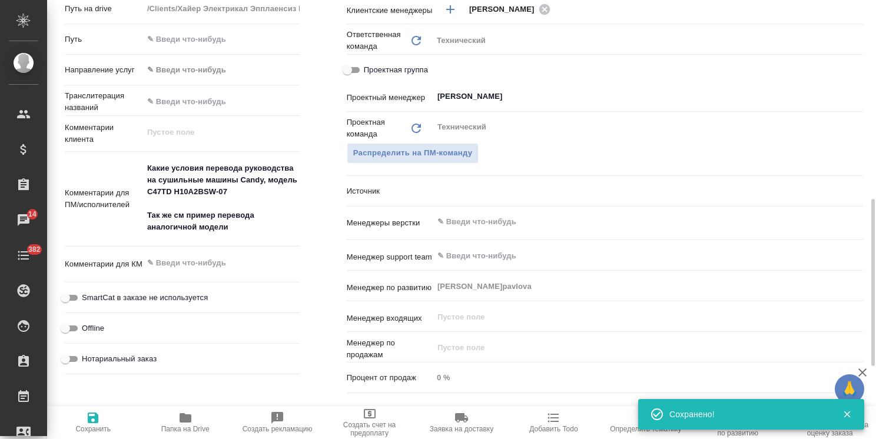
type textarea "x"
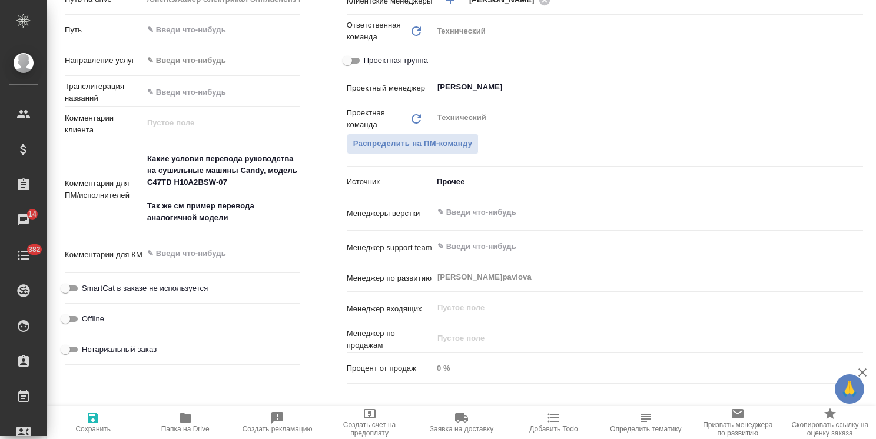
type textarea "x"
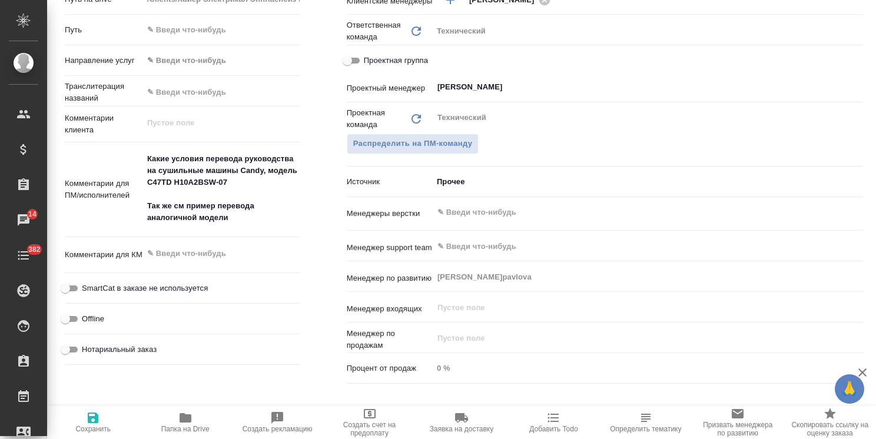
type textarea "x"
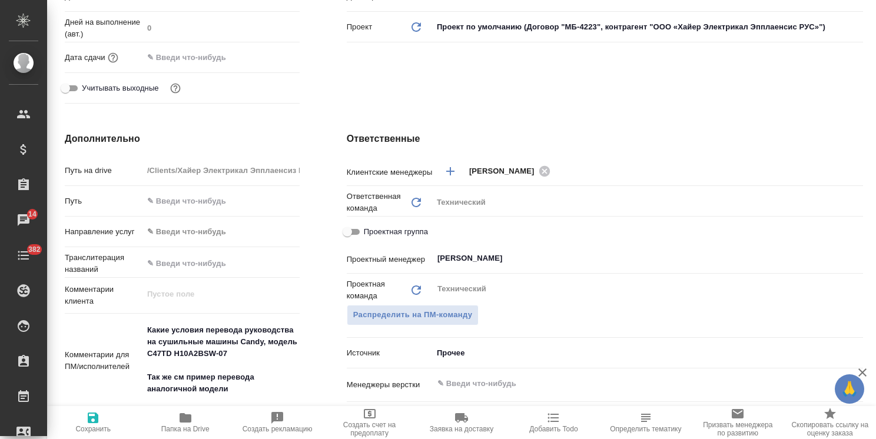
scroll to position [0, 0]
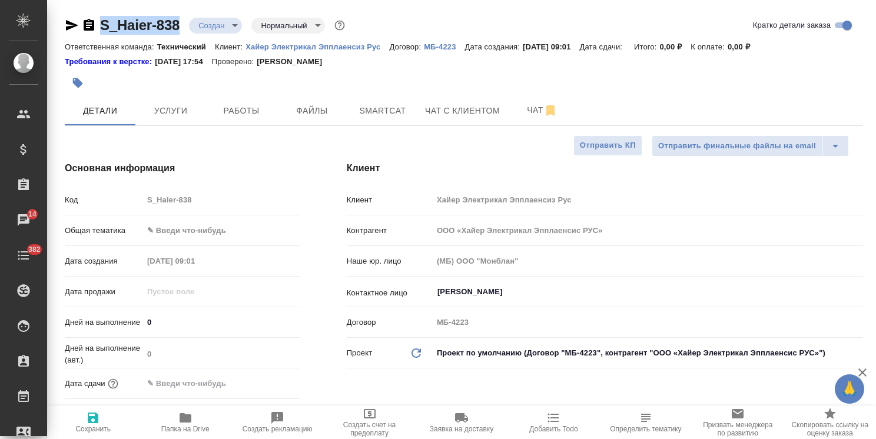
drag, startPoint x: 187, startPoint y: 15, endPoint x: 89, endPoint y: 16, distance: 97.7
click at [89, 16] on div "S_Haier-838 Создан new Нормальный normal" at bounding box center [206, 25] width 283 height 19
copy link "S_Haier-838"
type textarea "x"
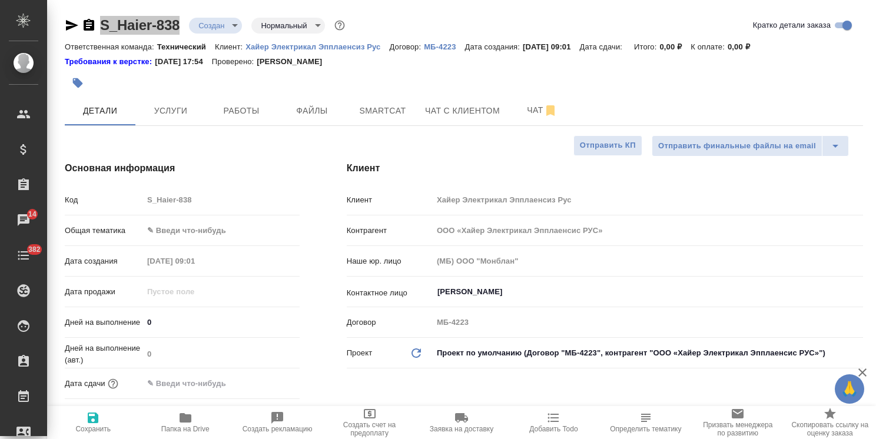
type textarea "x"
click at [212, 237] on body "🙏 .cls-1 fill:#fff; AWATERA Usmanova Olga Клиенты Спецификации Заказы 14 Чаты 3…" at bounding box center [438, 219] width 876 height 439
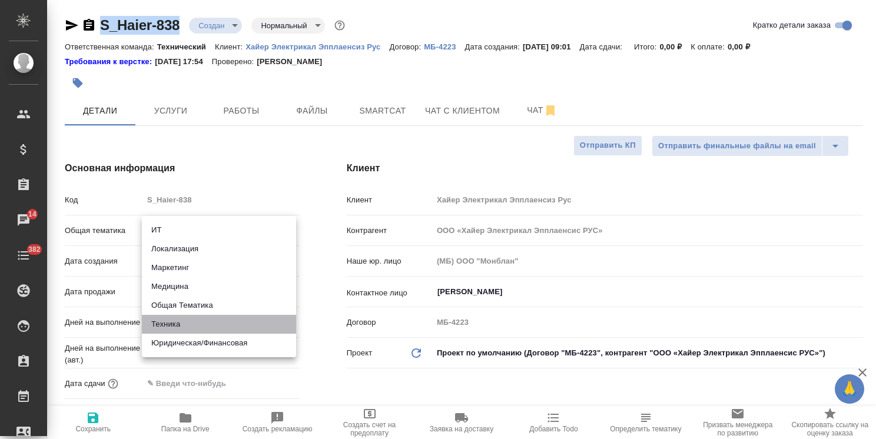
click at [174, 317] on li "Техника" at bounding box center [219, 324] width 154 height 19
type input "tech"
type textarea "x"
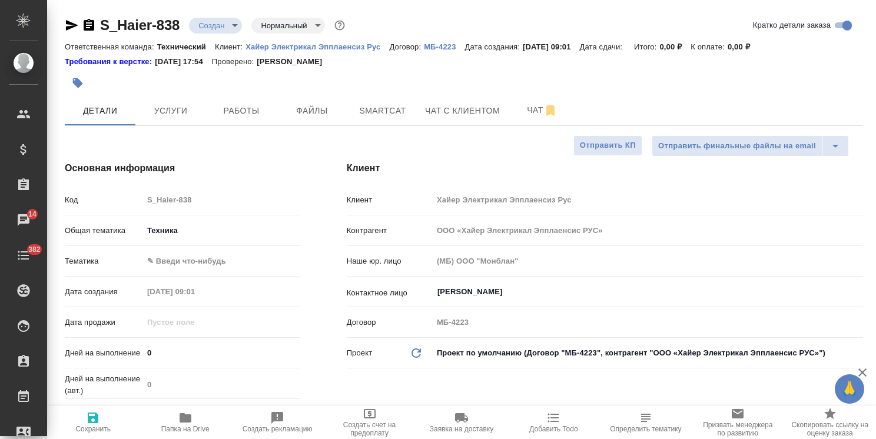
click at [196, 248] on div "Общая тематика Техника tech" at bounding box center [182, 235] width 235 height 31
click at [190, 257] on body "🙏 .cls-1 fill:#fff; AWATERA Usmanova Olga Клиенты Спецификации Заказы 14 Чаты 3…" at bounding box center [438, 219] width 876 height 439
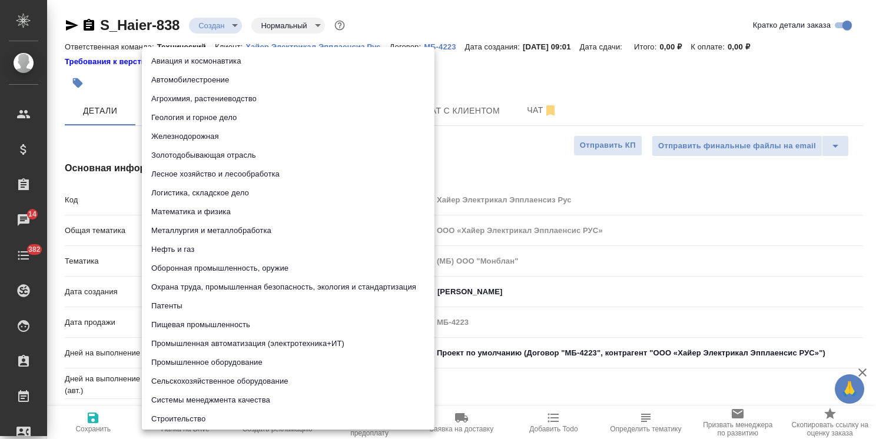
click at [187, 364] on li "Промышленное оборудование" at bounding box center [288, 362] width 293 height 19
type textarea "x"
type input "5f647205b73bc97568ca66bc"
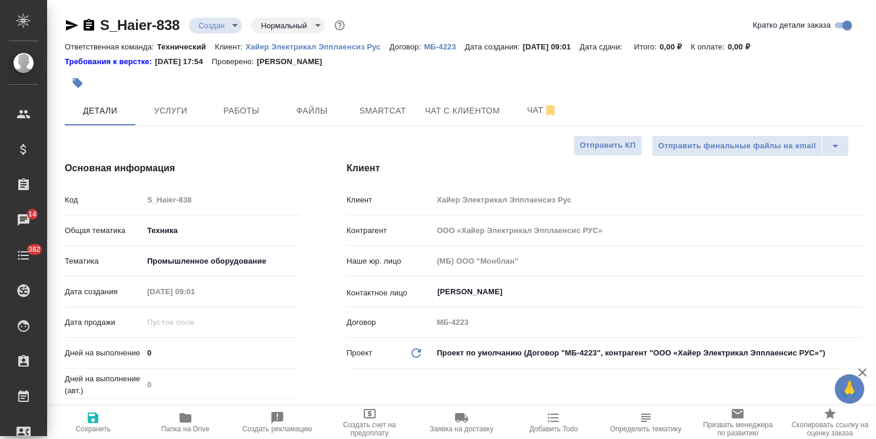
click at [82, 422] on span "Сохранить" at bounding box center [93, 422] width 78 height 22
type textarea "x"
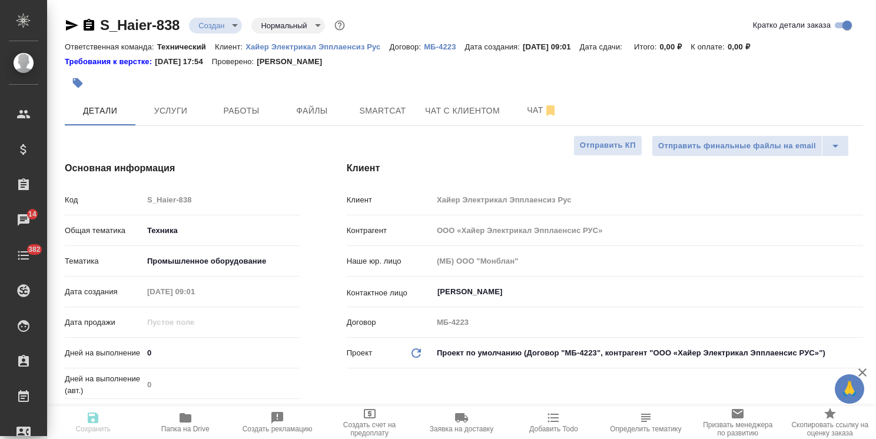
type textarea "x"
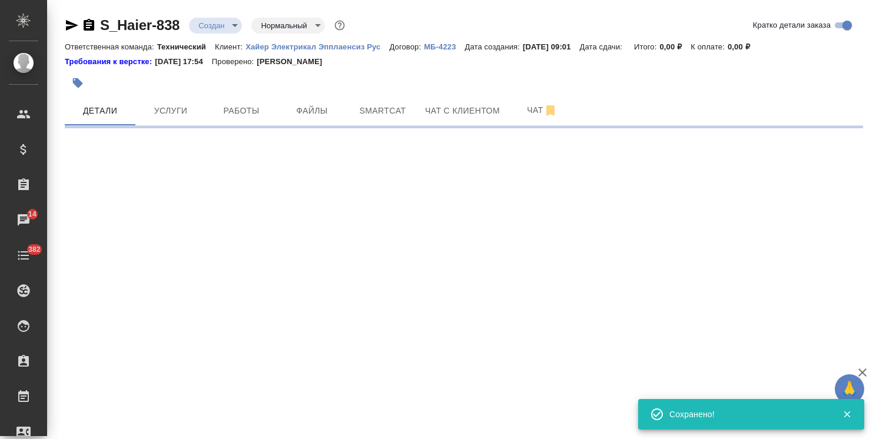
select select "RU"
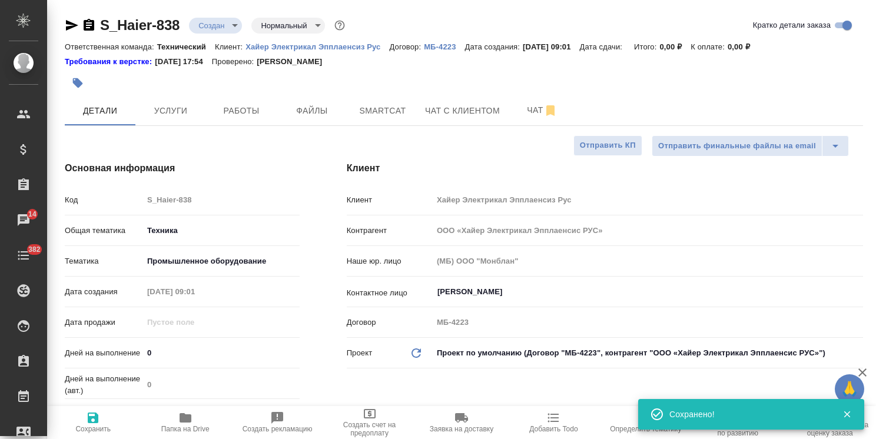
type textarea "x"
click at [304, 115] on span "Файлы" at bounding box center [312, 111] width 57 height 15
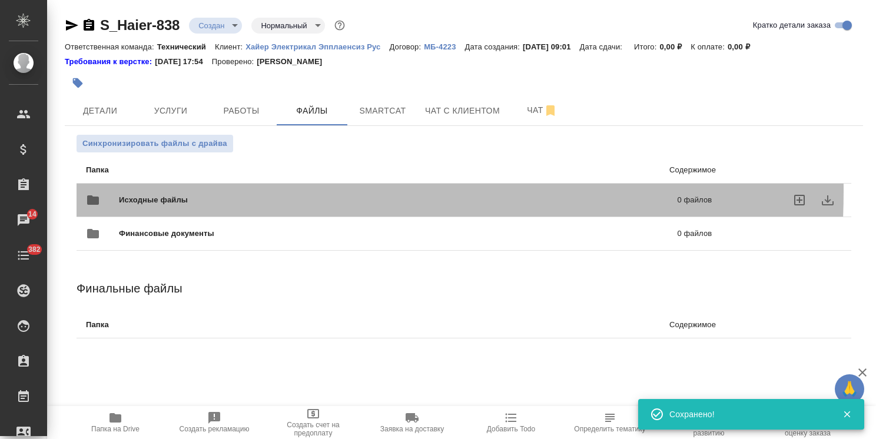
click at [169, 191] on div "Исходные файлы 0 файлов" at bounding box center [399, 200] width 626 height 28
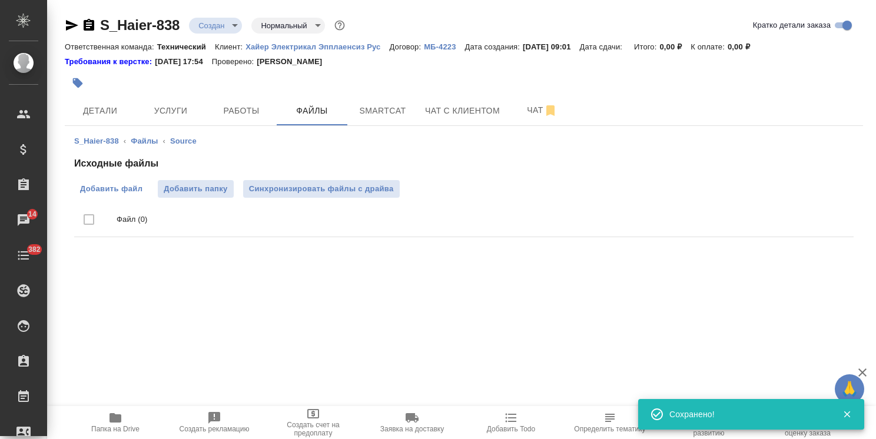
click at [105, 187] on span "Добавить файл" at bounding box center [111, 189] width 62 height 12
click at [0, 0] on input "Добавить файл" at bounding box center [0, 0] width 0 height 0
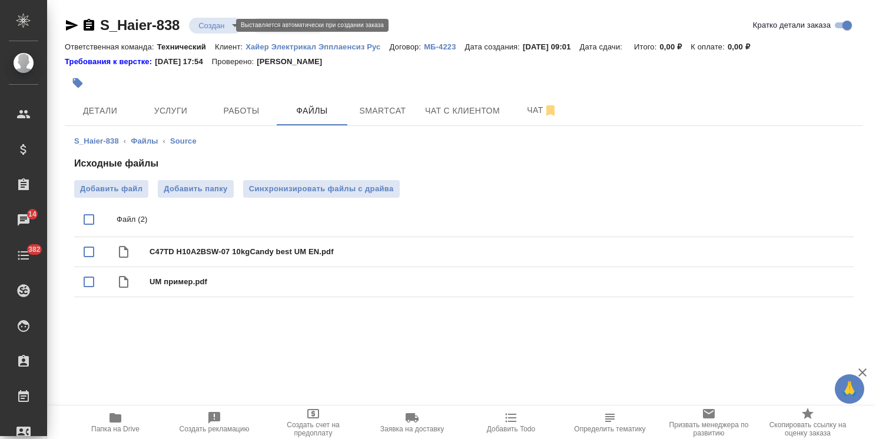
click at [219, 21] on body "🙏 .cls-1 fill:#fff; AWATERA Usmanova Olga Клиенты Спецификации Заказы 14 Чаты 3…" at bounding box center [438, 219] width 876 height 439
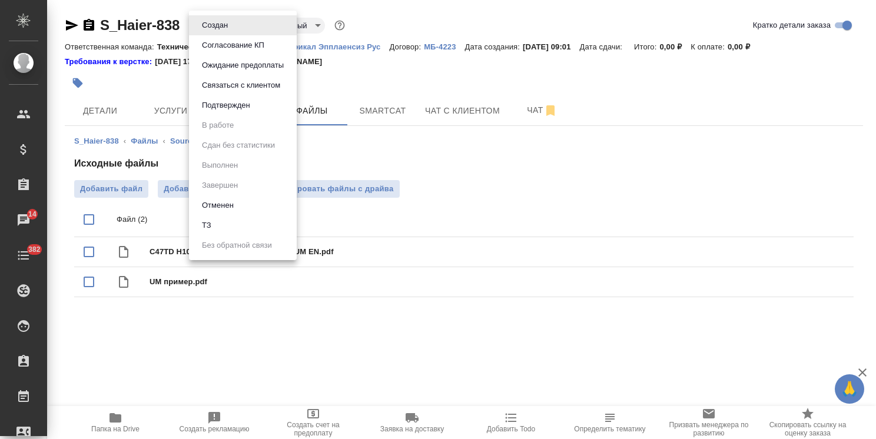
click at [227, 221] on li "ТЗ" at bounding box center [243, 225] width 108 height 20
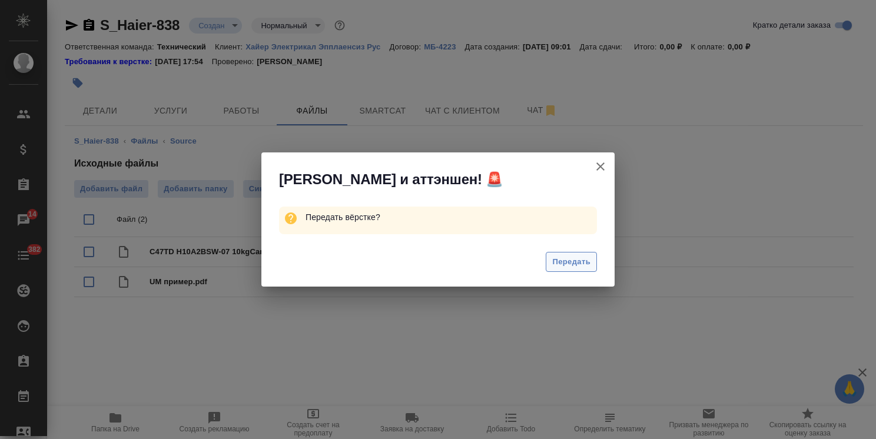
click at [573, 264] on span "Передать" at bounding box center [571, 262] width 38 height 14
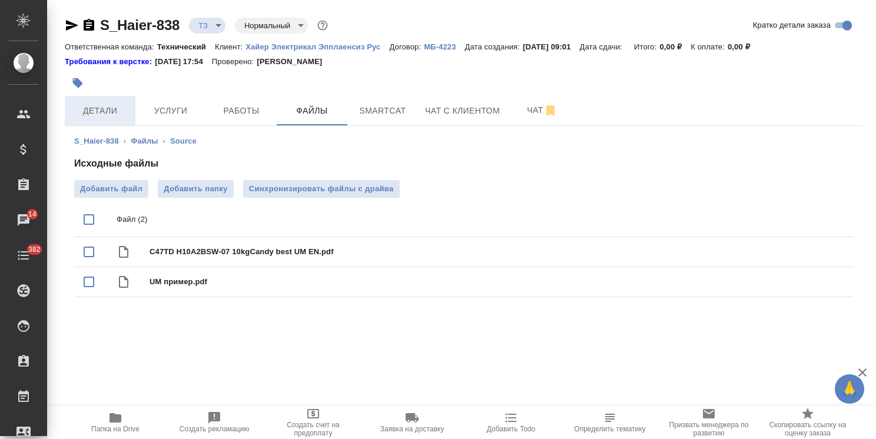
click at [115, 108] on span "Детали" at bounding box center [100, 111] width 57 height 15
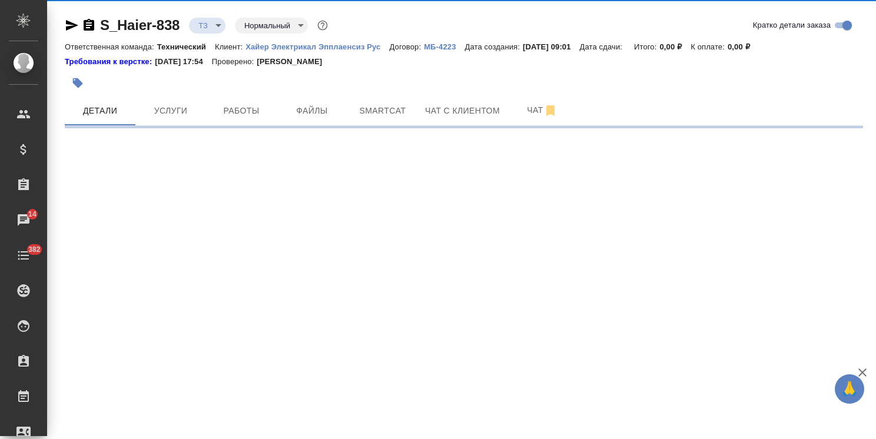
select select "RU"
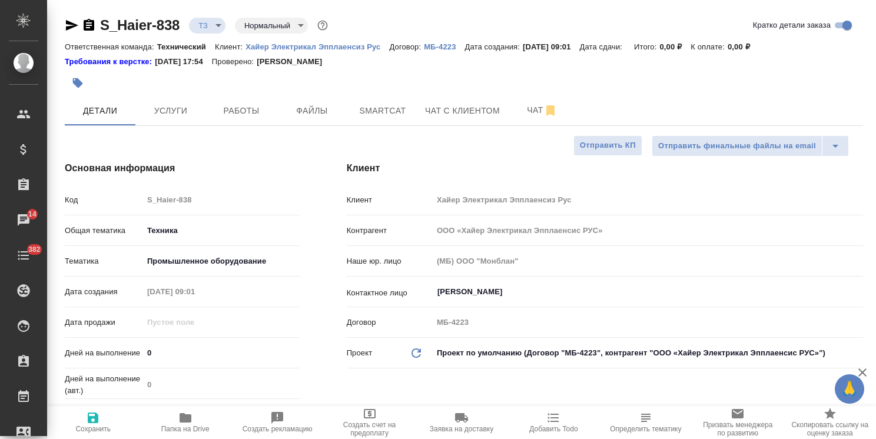
type textarea "x"
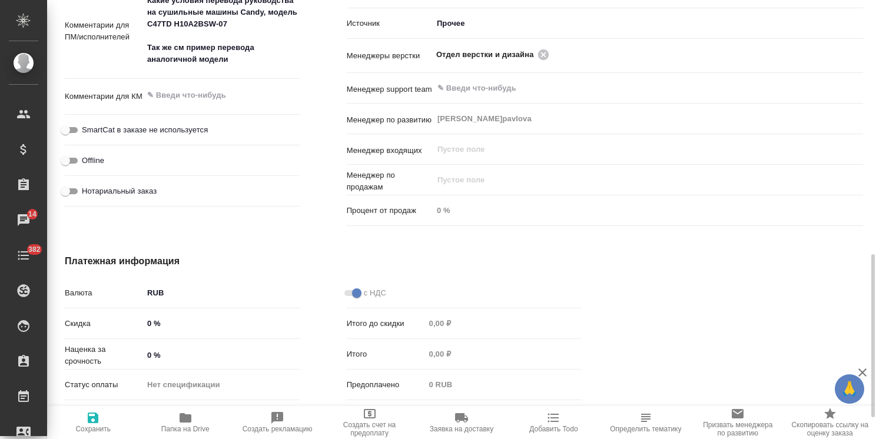
scroll to position [703, 0]
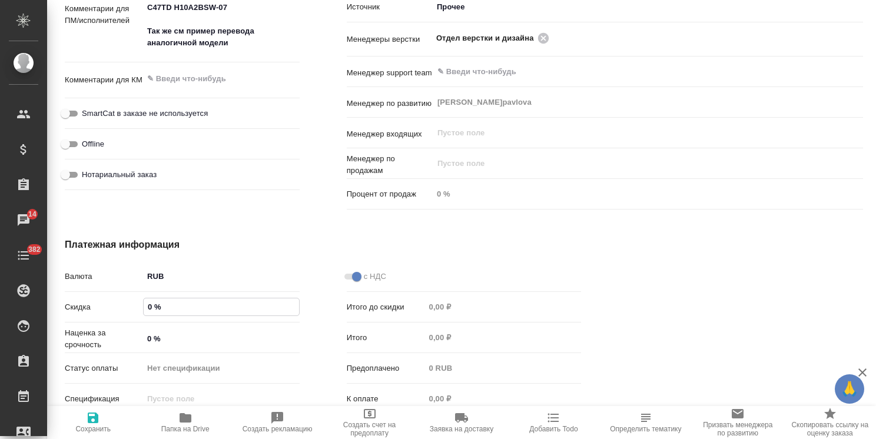
drag, startPoint x: 152, startPoint y: 306, endPoint x: 142, endPoint y: 309, distance: 10.4
click at [144, 309] on input "0 %" at bounding box center [221, 306] width 155 height 17
type input "2 %"
type textarea "x"
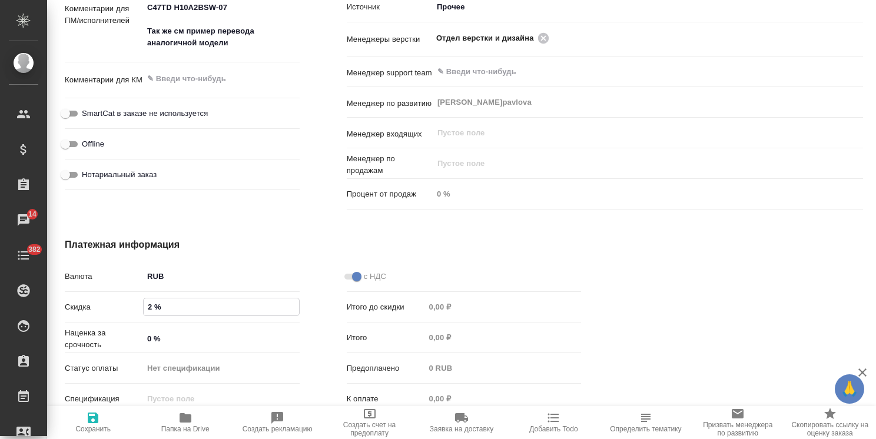
type textarea "x"
type input "22 %"
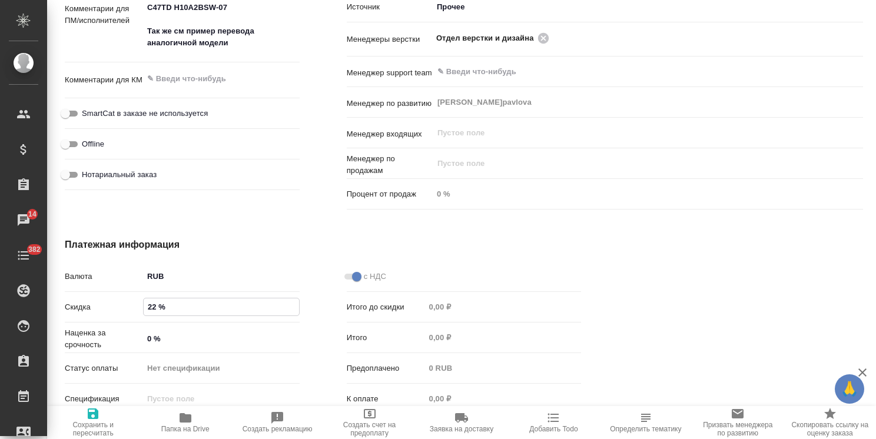
click at [99, 426] on span "Сохранить и пересчитать" at bounding box center [93, 429] width 78 height 16
type textarea "x"
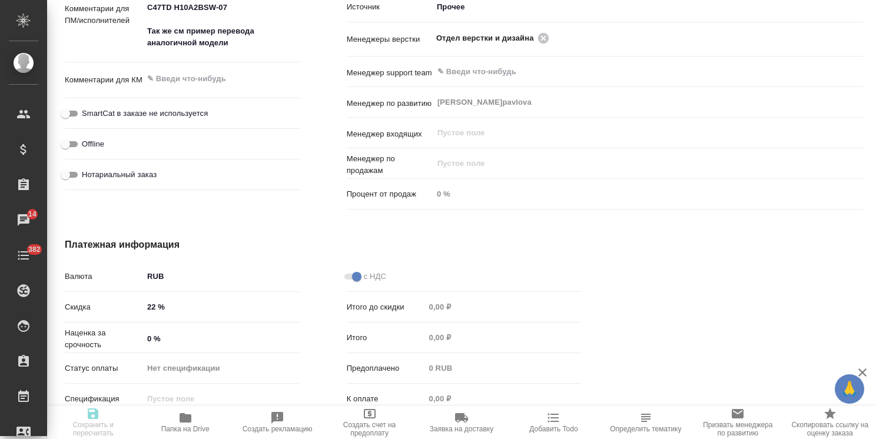
type textarea "x"
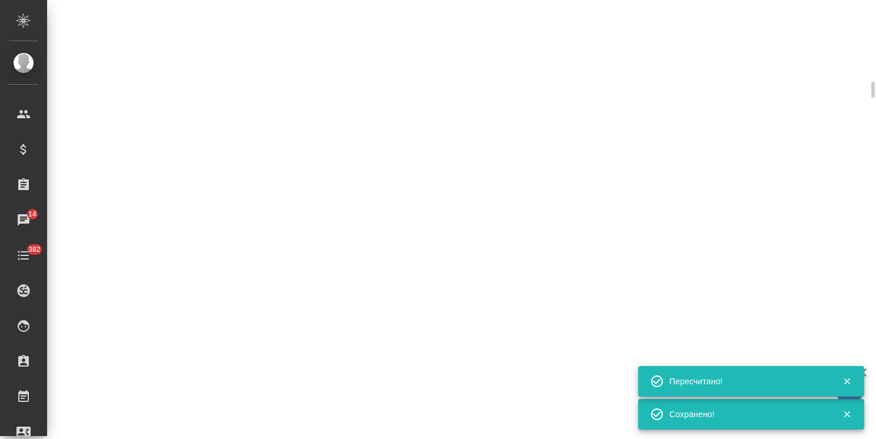
select select "RU"
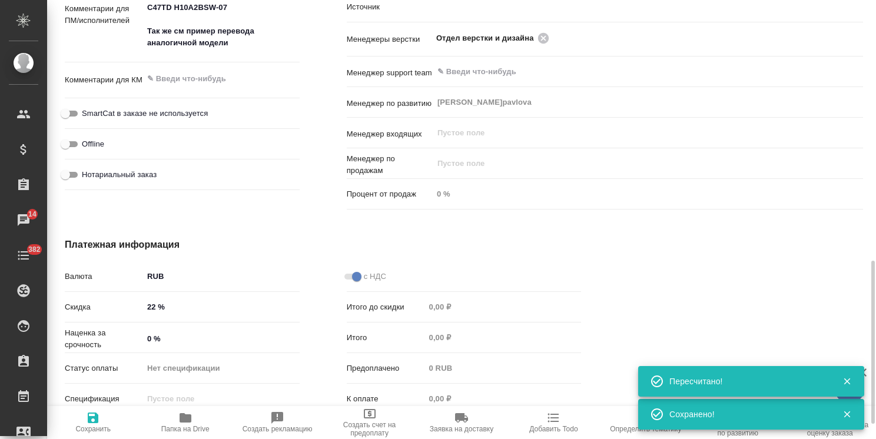
type textarea "x"
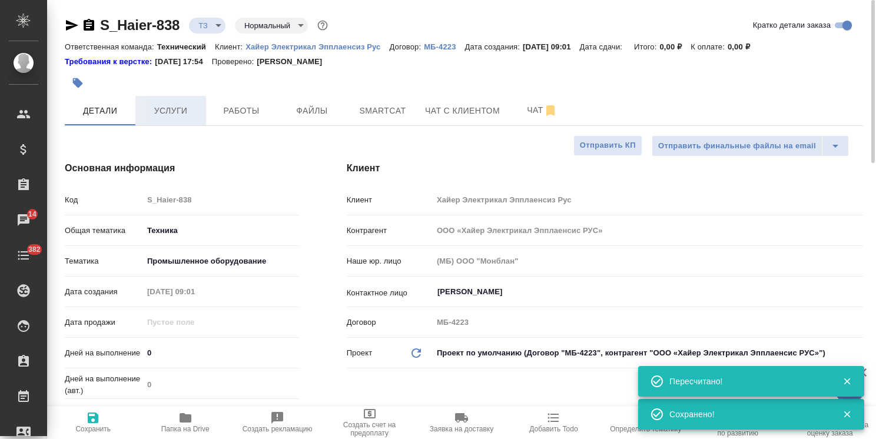
click at [163, 101] on button "Услуги" at bounding box center [170, 110] width 71 height 29
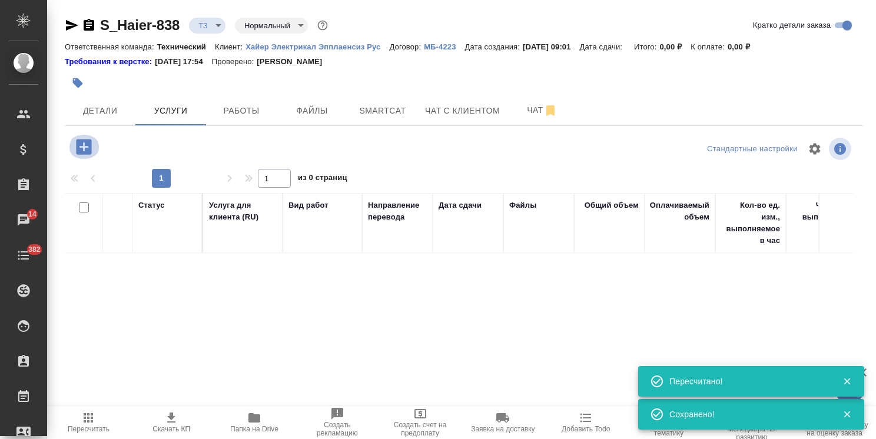
click at [79, 148] on icon "button" at bounding box center [83, 146] width 15 height 15
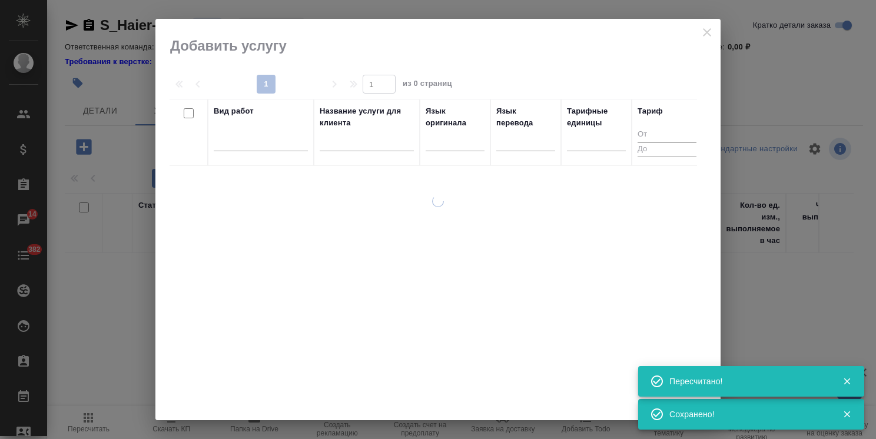
click at [379, 133] on div at bounding box center [367, 145] width 94 height 29
click at [353, 147] on input "text" at bounding box center [367, 144] width 94 height 15
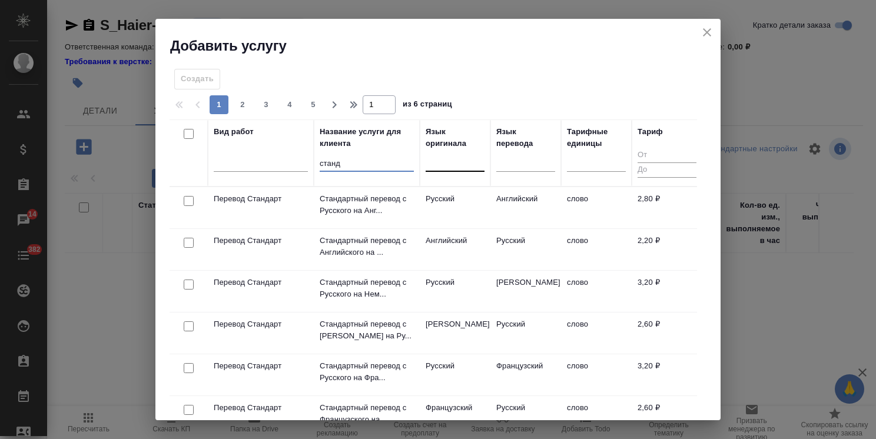
type input "станд"
click at [443, 163] on div at bounding box center [455, 159] width 59 height 17
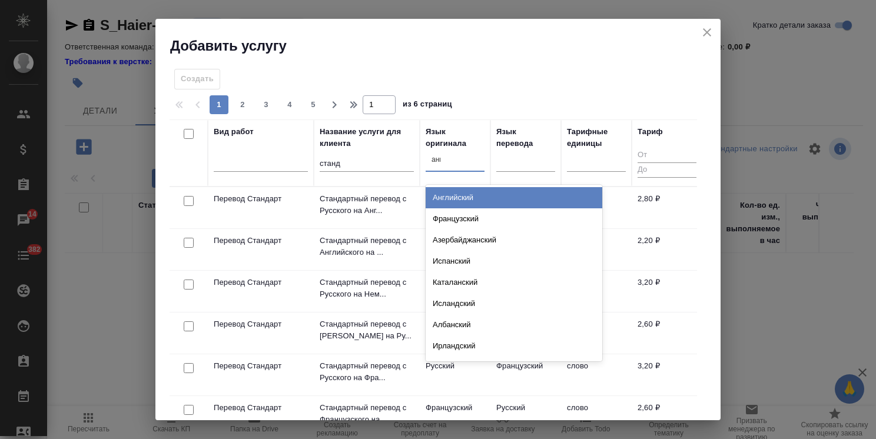
type input "англ"
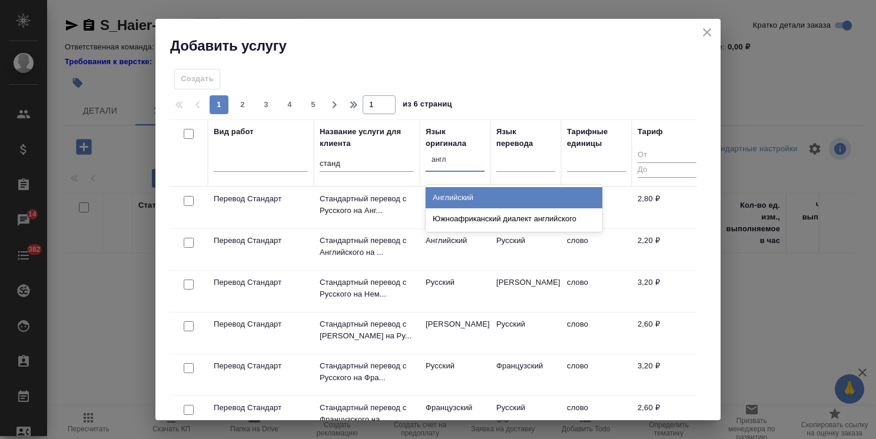
click at [454, 190] on div "Английский" at bounding box center [514, 197] width 177 height 21
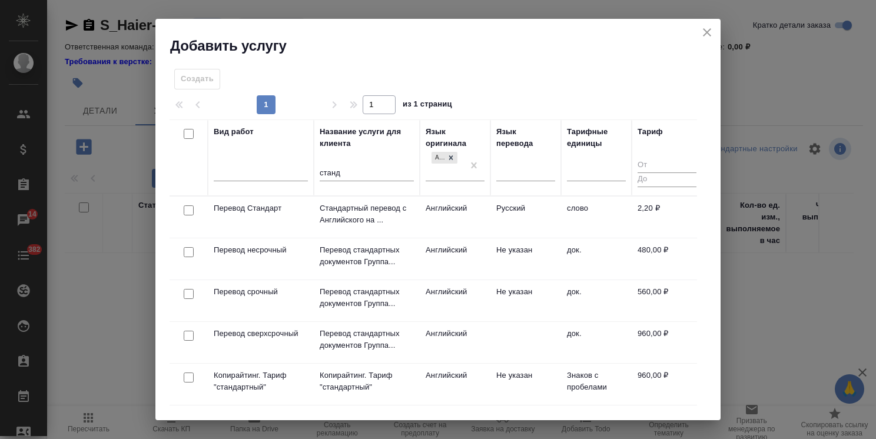
click at [184, 213] on input "checkbox" at bounding box center [189, 210] width 10 height 10
checkbox input "true"
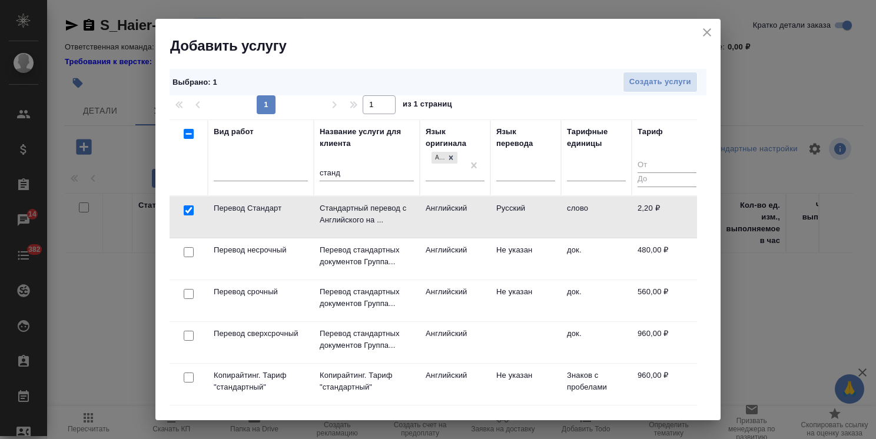
click at [640, 69] on div "Выбрано : 1 Создать услуги" at bounding box center [438, 82] width 537 height 26
click at [629, 74] on button "Создать услуги" at bounding box center [660, 82] width 75 height 21
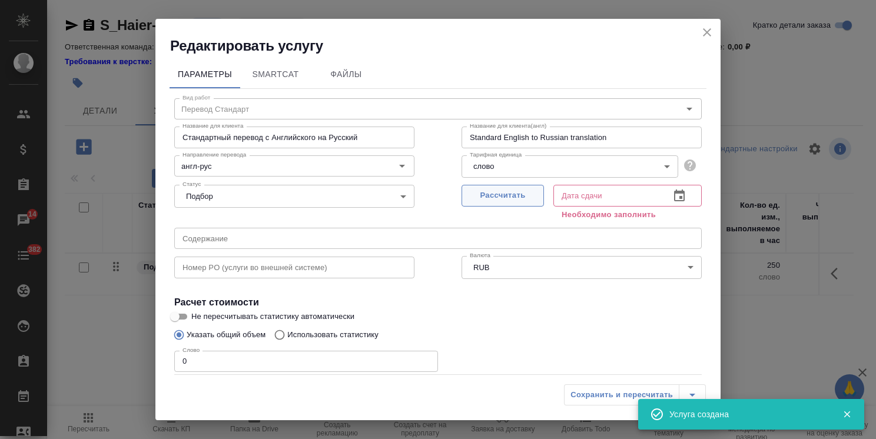
click at [490, 198] on span "Рассчитать" at bounding box center [502, 196] width 69 height 14
type input "10.09.2025 09:04"
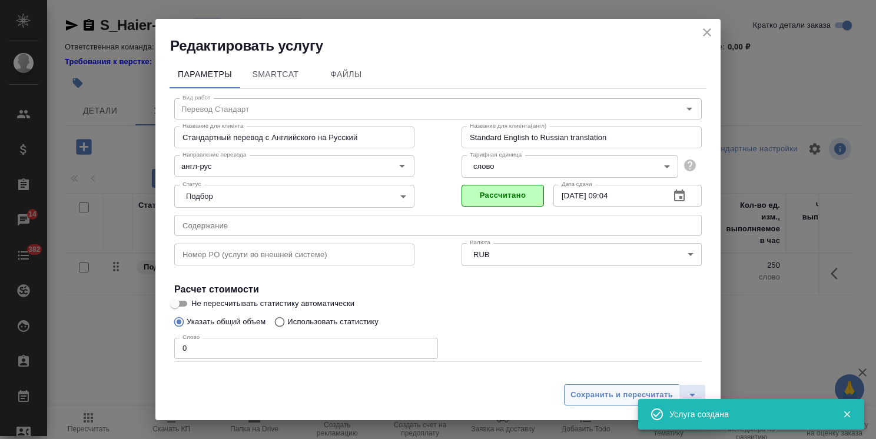
click at [600, 402] on button "Сохранить и пересчитать" at bounding box center [621, 394] width 115 height 21
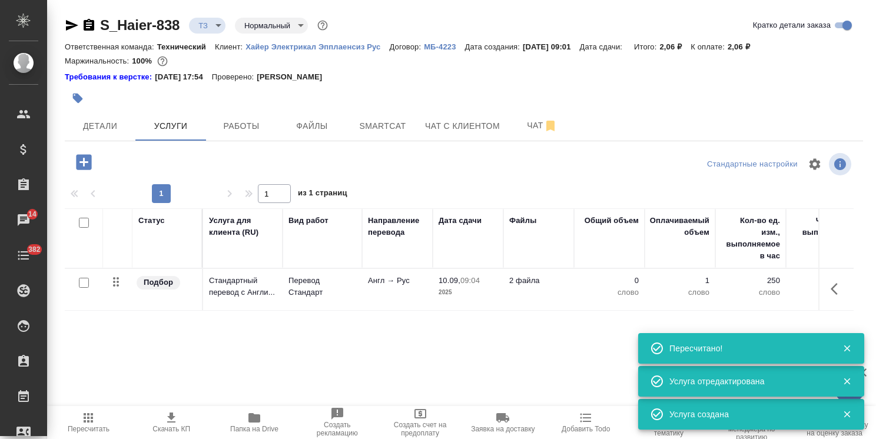
click at [84, 146] on div "S_Haier-838 ТЗ tz Нормальный normal Кратко детали заказа Ответственная команда:…" at bounding box center [463, 245] width 811 height 491
click at [80, 155] on icon "button" at bounding box center [83, 161] width 15 height 15
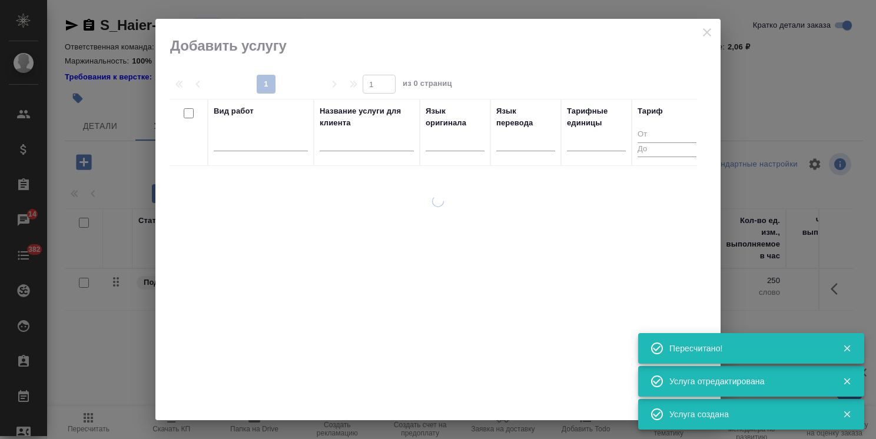
click at [351, 144] on input "text" at bounding box center [367, 144] width 94 height 15
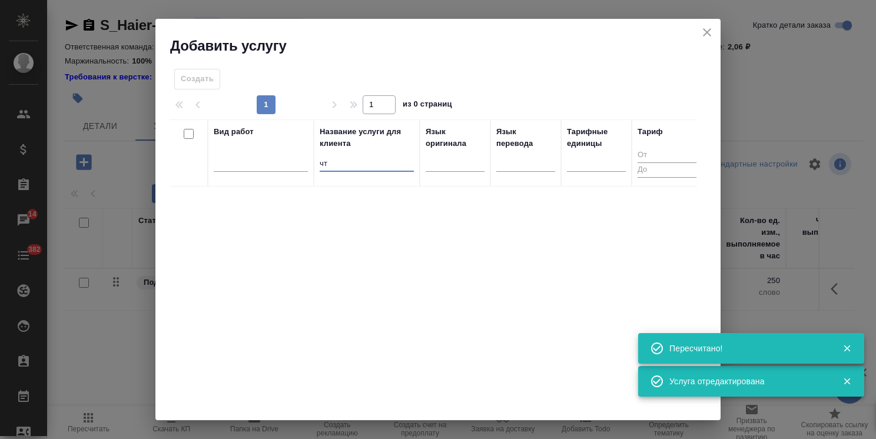
type input "ч"
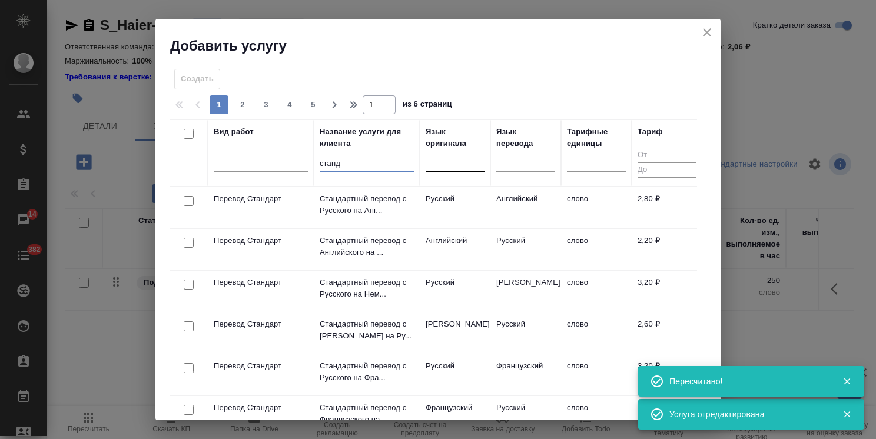
type input "станд"
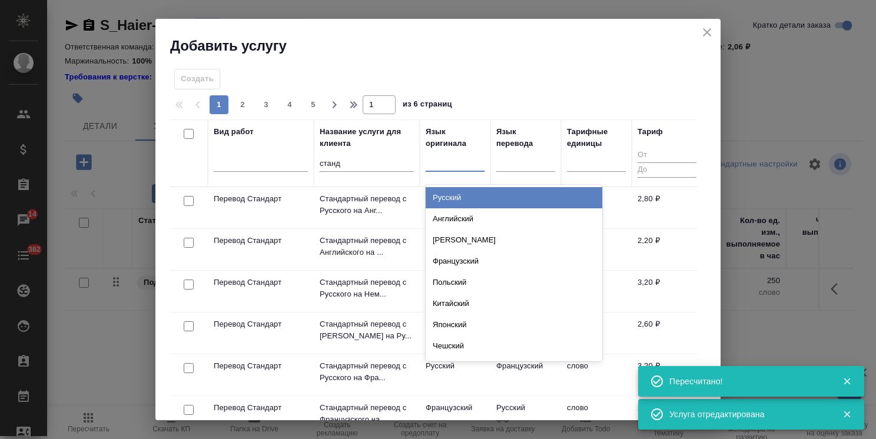
click at [437, 164] on div at bounding box center [455, 159] width 59 height 17
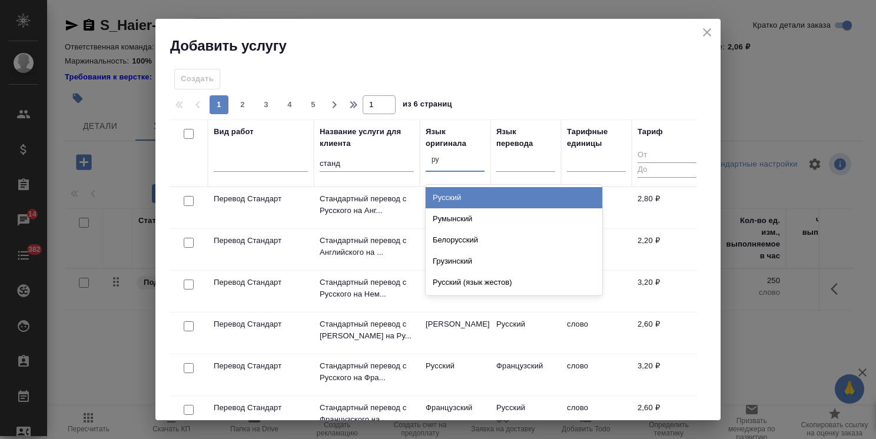
type input "рус"
drag, startPoint x: 438, startPoint y: 190, endPoint x: 488, endPoint y: 197, distance: 50.5
click at [438, 190] on div "Русский" at bounding box center [514, 197] width 177 height 21
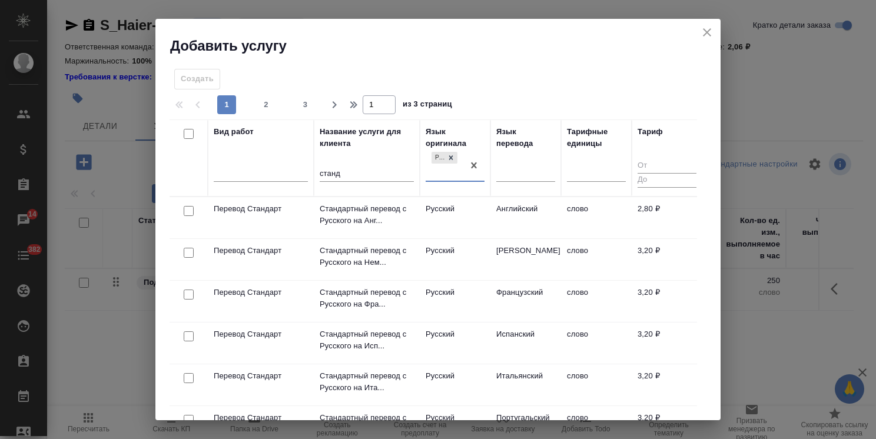
click at [519, 182] on div at bounding box center [525, 175] width 59 height 31
click at [520, 182] on div at bounding box center [525, 174] width 59 height 31
click at [520, 172] on div at bounding box center [525, 169] width 59 height 17
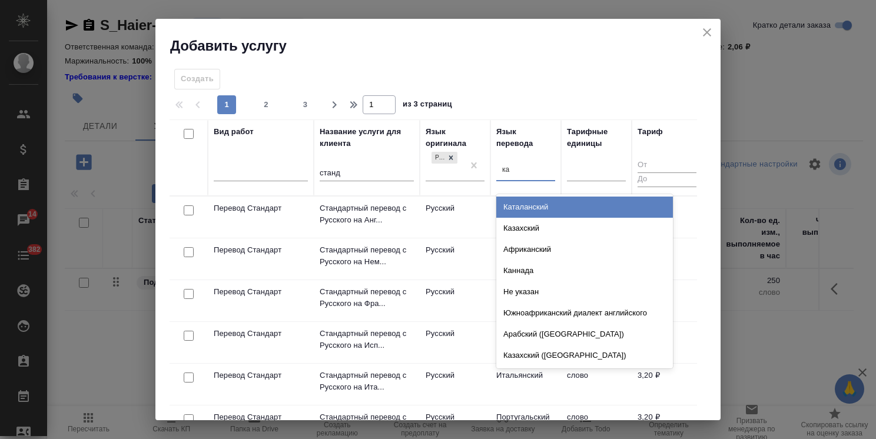
type input "каз"
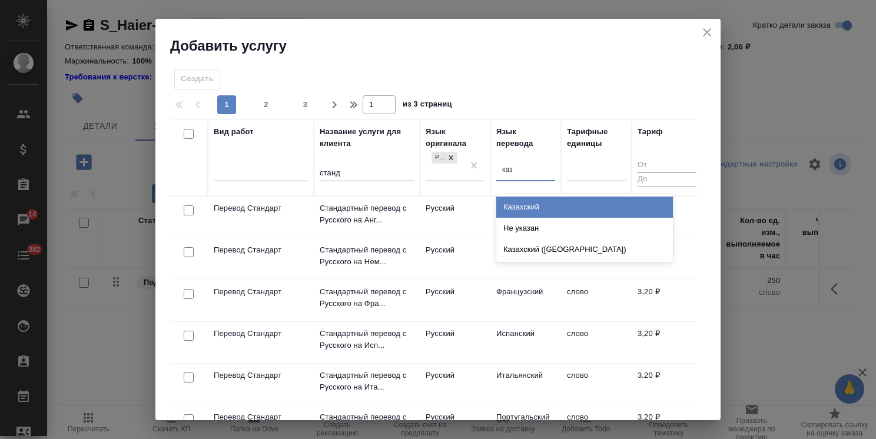
click at [520, 204] on div "Казахский" at bounding box center [584, 207] width 177 height 21
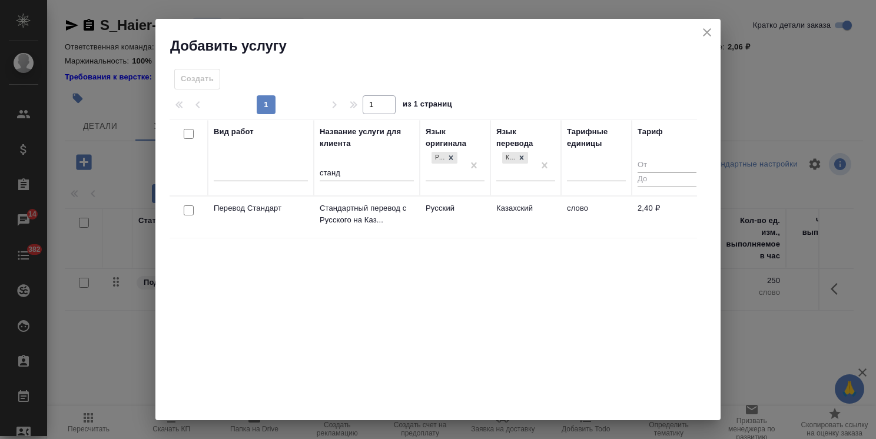
click at [188, 210] on input "checkbox" at bounding box center [189, 210] width 10 height 10
checkbox input "true"
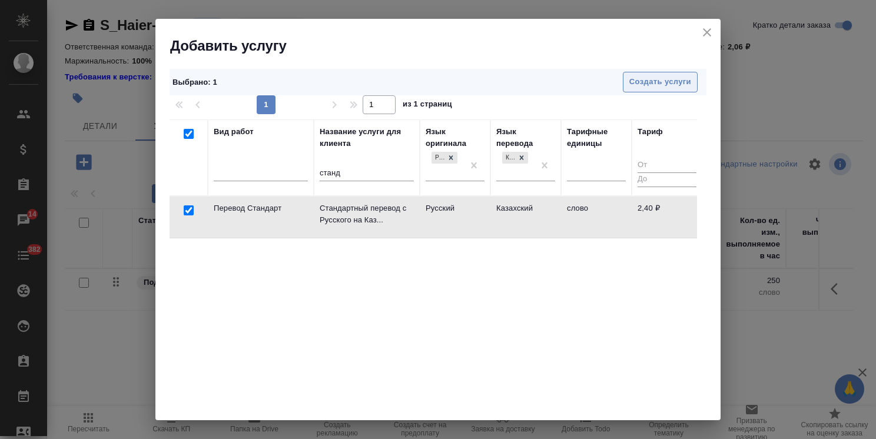
click at [662, 84] on span "Создать услуги" at bounding box center [660, 82] width 62 height 14
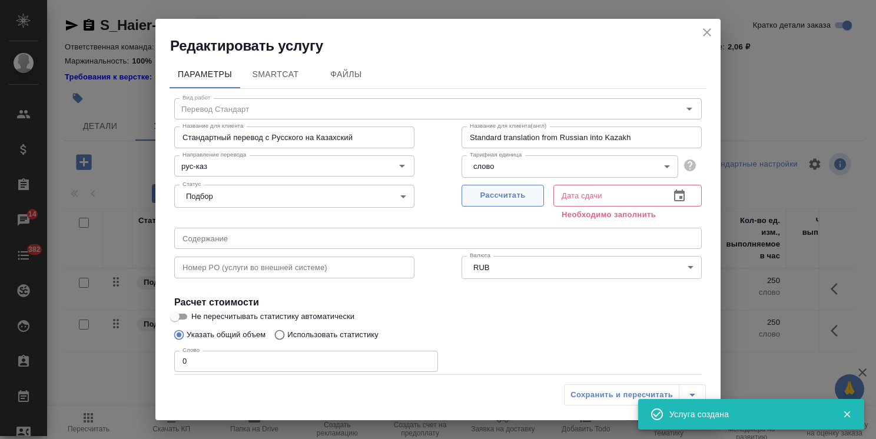
click at [504, 196] on span "Рассчитать" at bounding box center [502, 196] width 69 height 14
type input "10.09.2025 09:04"
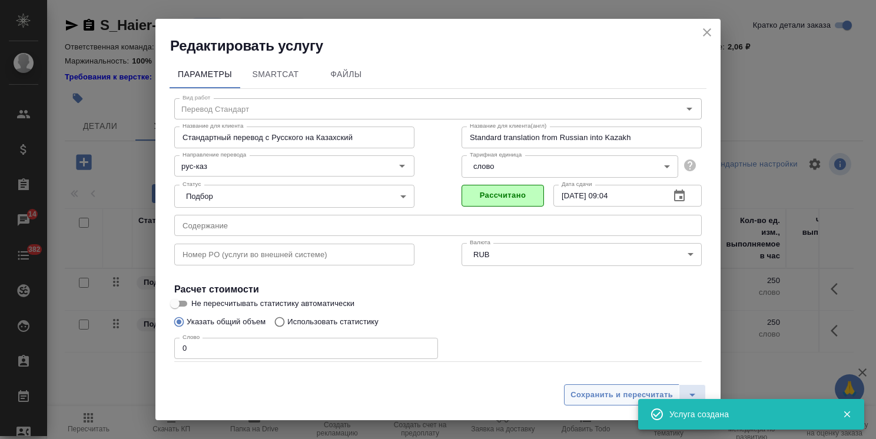
click at [586, 396] on span "Сохранить и пересчитать" at bounding box center [621, 395] width 102 height 14
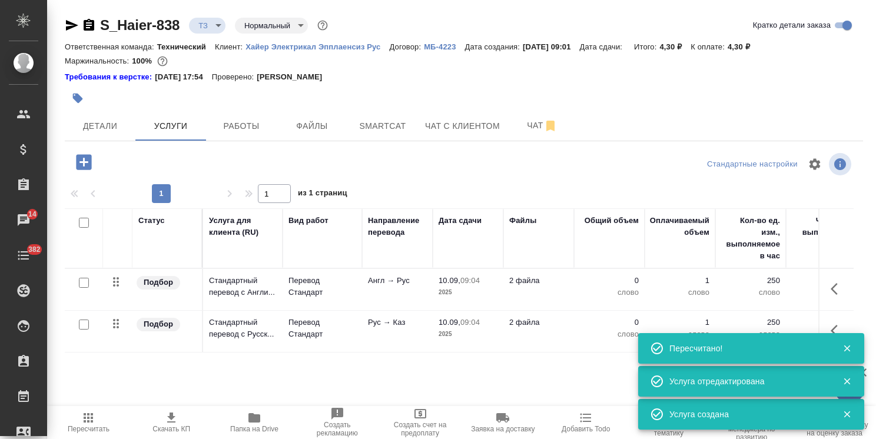
click at [238, 427] on span "Папка на Drive" at bounding box center [254, 429] width 48 height 8
click at [314, 118] on button "Файлы" at bounding box center [312, 125] width 71 height 29
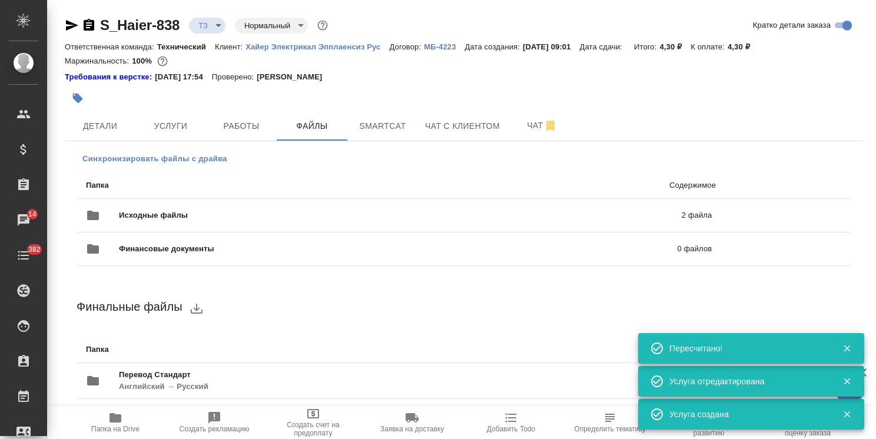
click at [165, 158] on span "Синхронизировать файлы с драйва" at bounding box center [154, 159] width 145 height 12
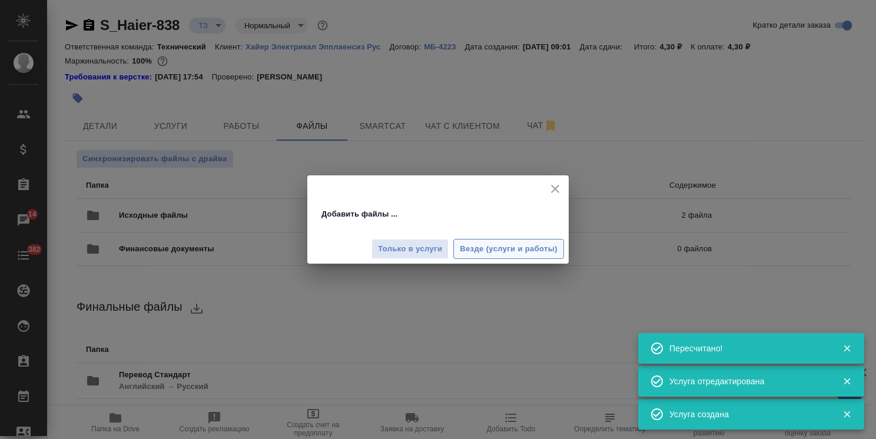
click at [504, 251] on span "Везде (услуги и работы)" at bounding box center [509, 250] width 98 height 14
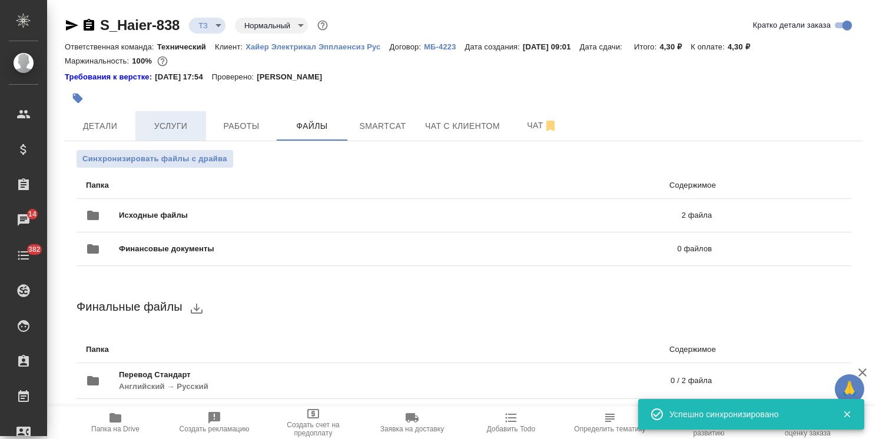
click at [179, 128] on span "Услуги" at bounding box center [170, 126] width 57 height 15
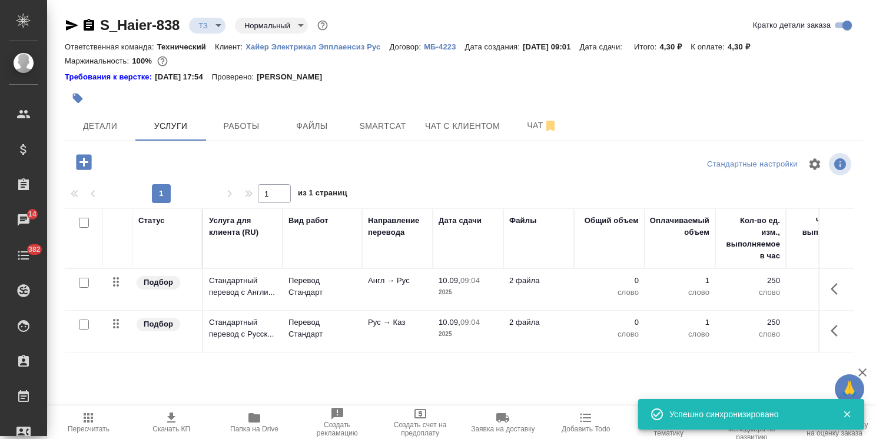
click at [87, 287] on input "checkbox" at bounding box center [84, 283] width 10 height 10
checkbox input "true"
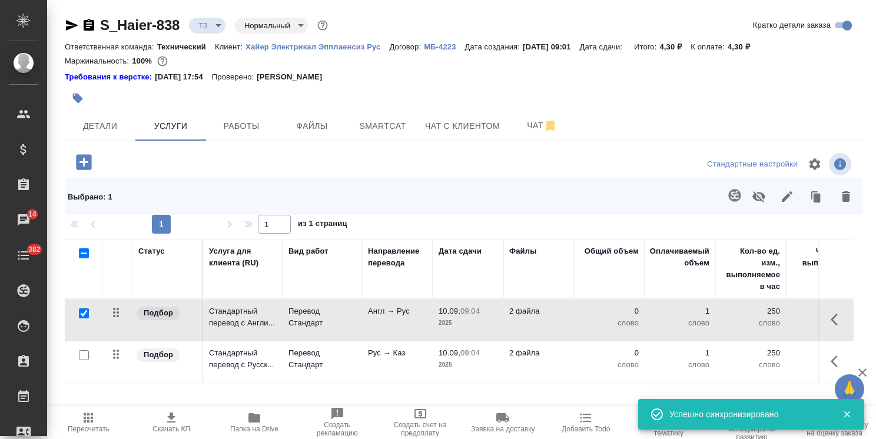
click at [728, 199] on icon "button" at bounding box center [734, 195] width 12 height 12
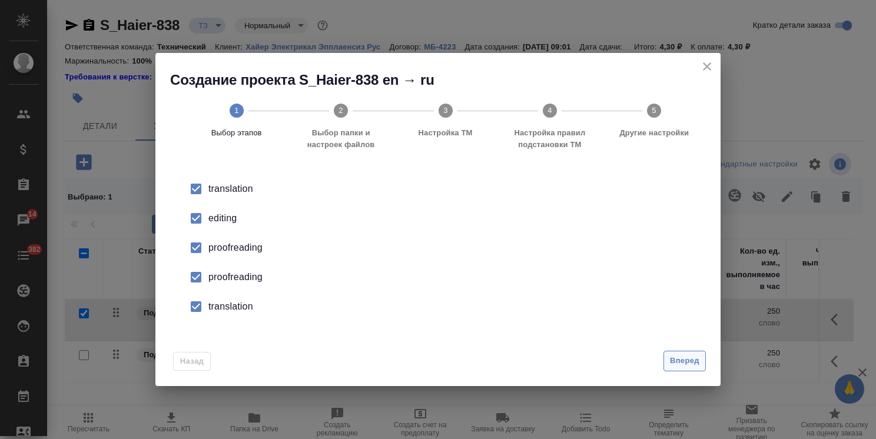
click at [682, 361] on span "Вперед" at bounding box center [684, 361] width 29 height 14
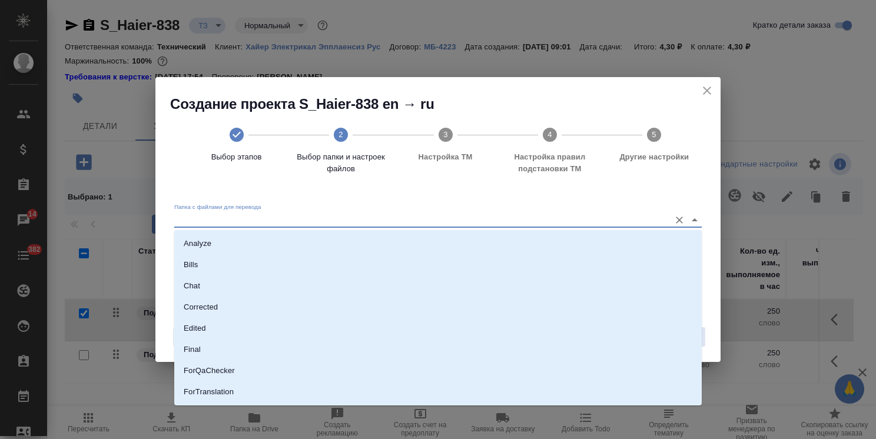
click at [299, 222] on input "Папка с файлами для перевода" at bounding box center [419, 219] width 490 height 14
click at [277, 235] on li "Analyze" at bounding box center [437, 243] width 527 height 21
type input "Analyze"
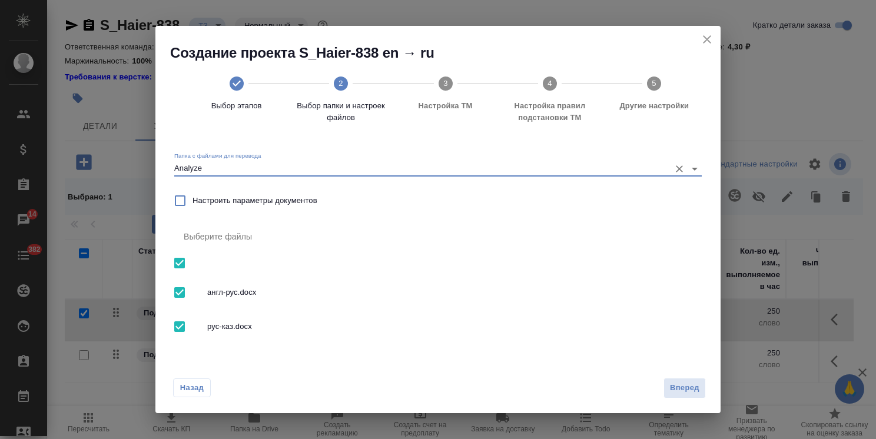
click at [188, 321] on input "checkbox" at bounding box center [179, 326] width 25 height 25
checkbox input "false"
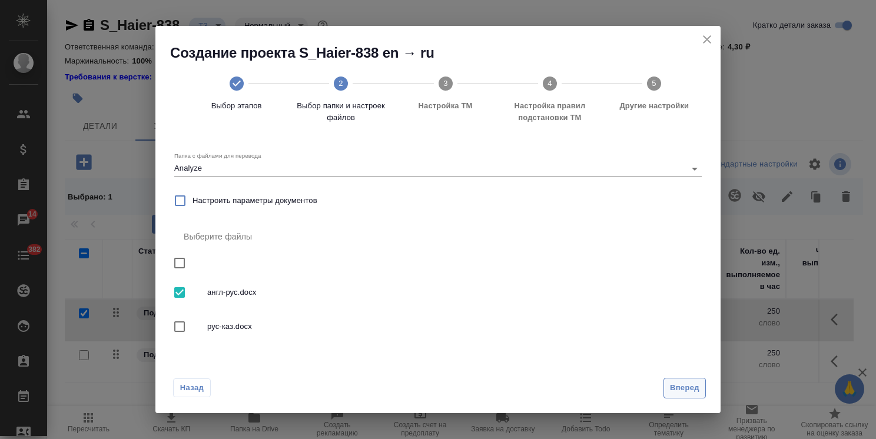
click at [680, 378] on button "Вперед" at bounding box center [684, 388] width 42 height 21
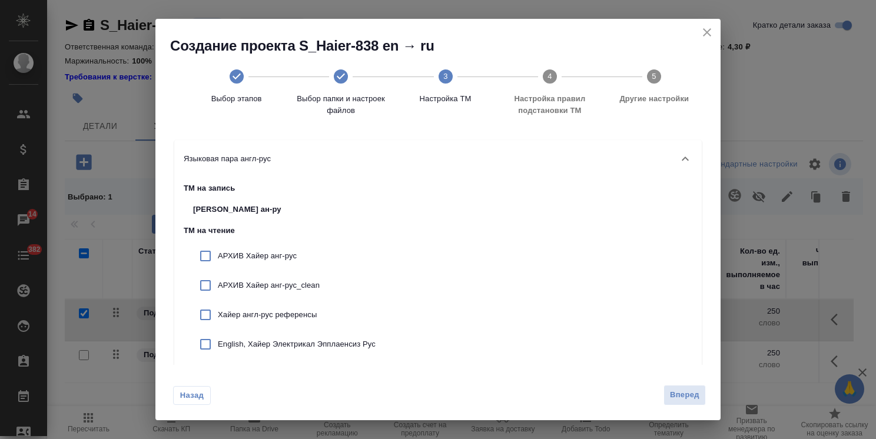
click at [277, 260] on p "АРХИВ Хайер анг-рус" at bounding box center [297, 256] width 158 height 12
checkbox input "true"
click at [265, 277] on div "АРХИВ Хайер анг-рус_clean" at bounding box center [284, 285] width 201 height 29
checkbox input "true"
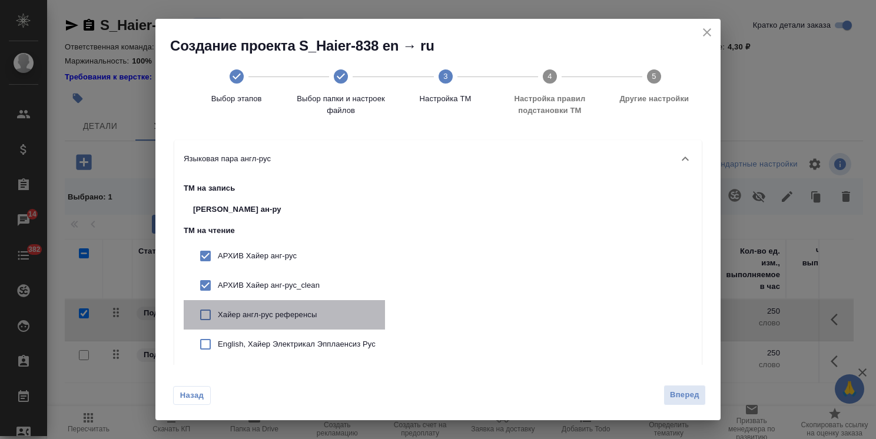
click at [270, 317] on p "Хайер англ-рус референсы" at bounding box center [297, 315] width 158 height 12
checkbox input "true"
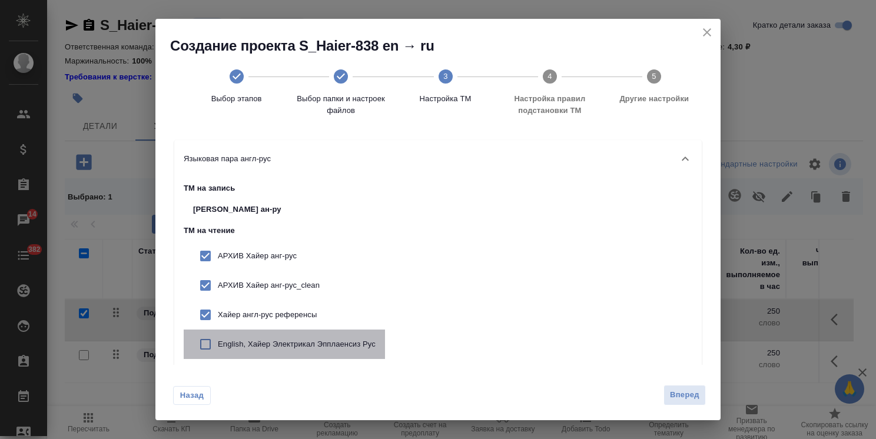
click at [276, 350] on div "English, Хайер Электрикал Эпплаенсиз Рус" at bounding box center [284, 344] width 201 height 29
checkbox input "true"
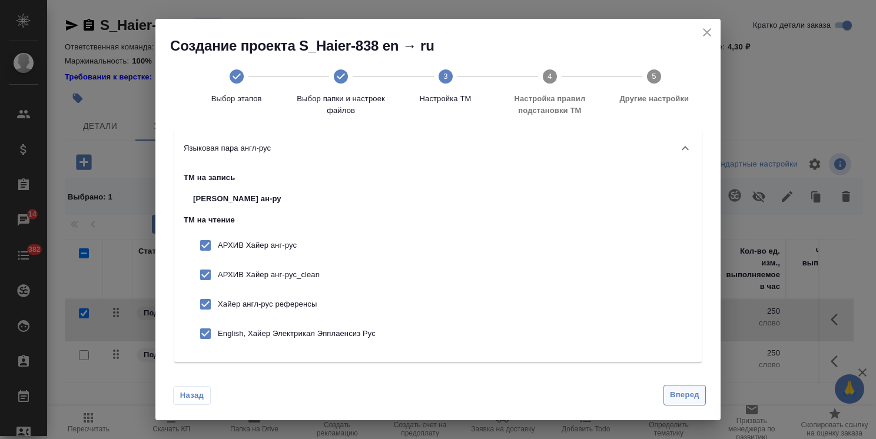
scroll to position [16, 0]
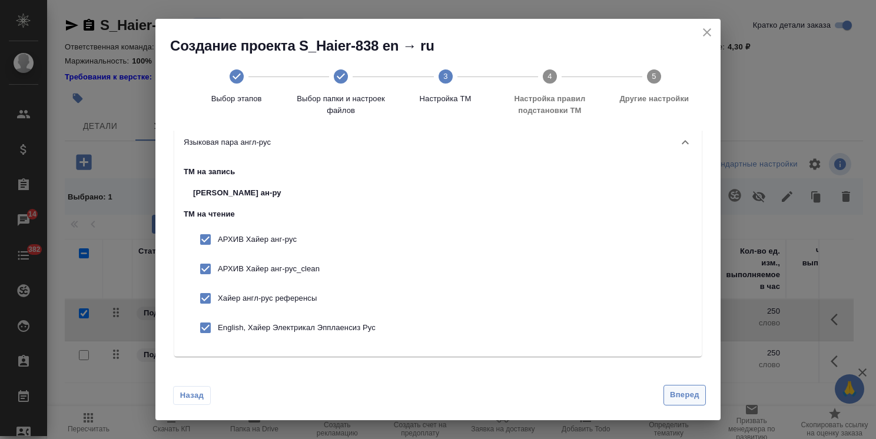
click at [692, 394] on span "Вперед" at bounding box center [684, 395] width 29 height 14
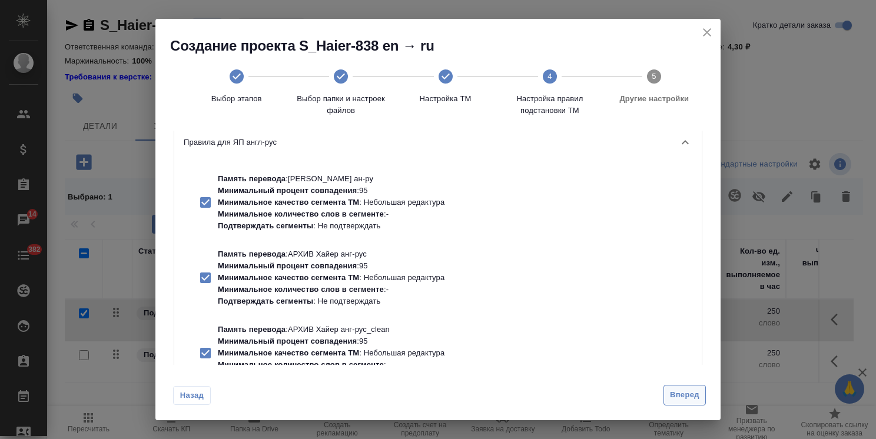
scroll to position [0, 0]
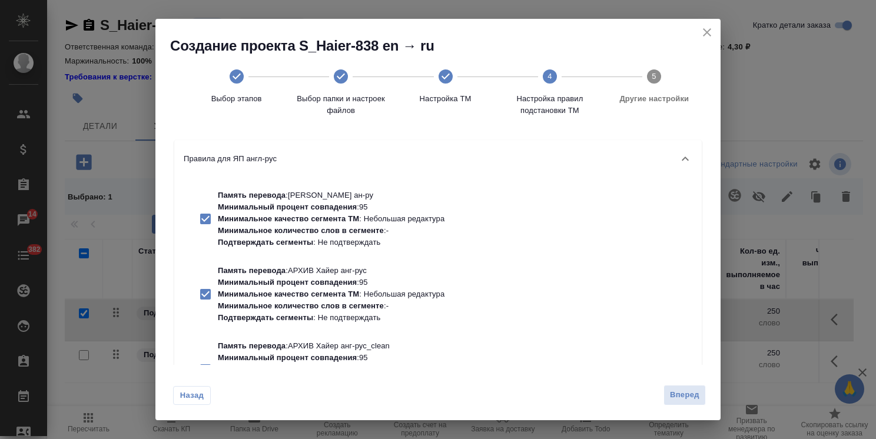
click at [682, 393] on span "Вперед" at bounding box center [684, 395] width 29 height 14
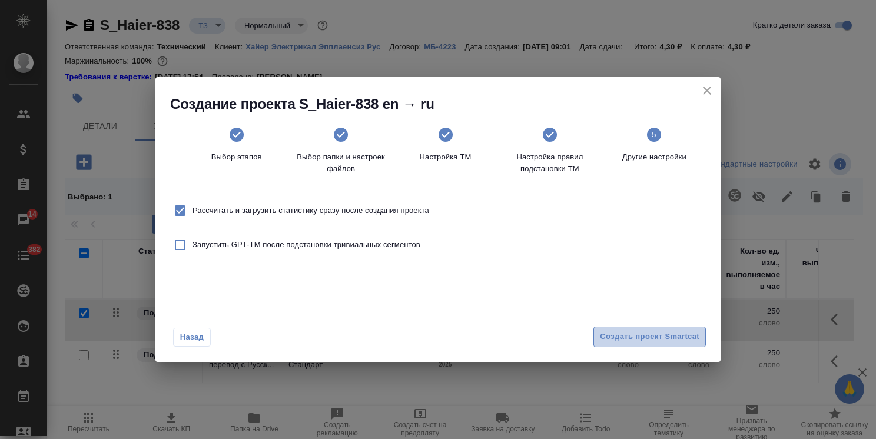
click at [665, 337] on span "Создать проект Smartcat" at bounding box center [649, 337] width 99 height 14
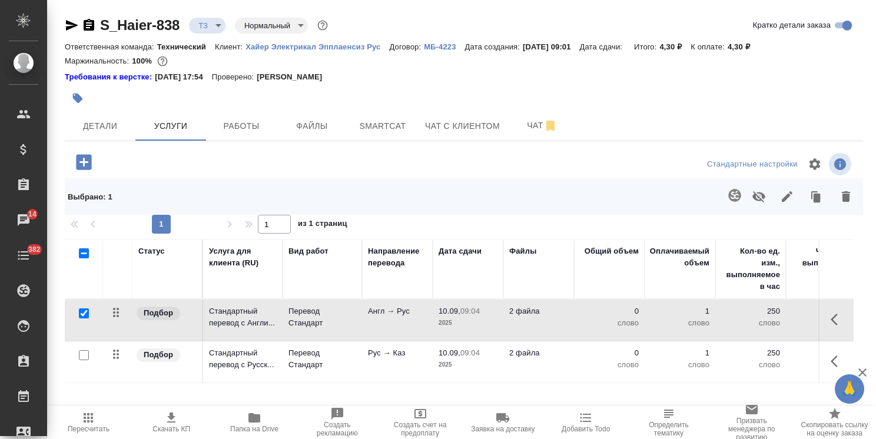
click at [84, 310] on input "checkbox" at bounding box center [84, 313] width 10 height 10
checkbox input "false"
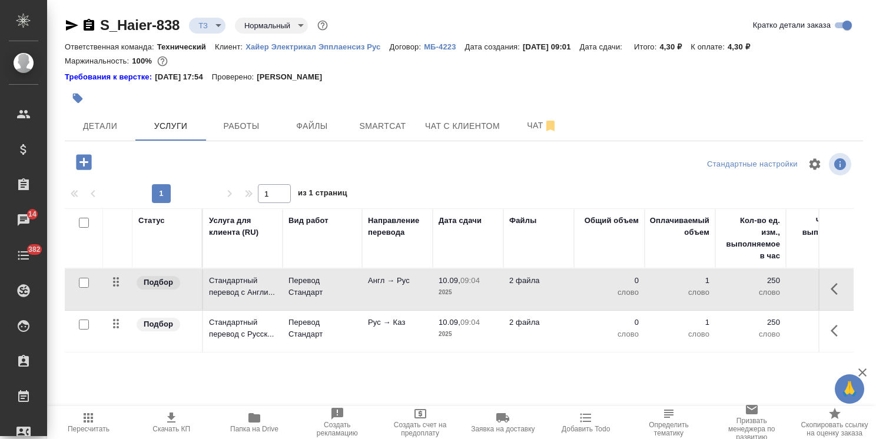
click at [80, 325] on input "checkbox" at bounding box center [84, 325] width 10 height 10
checkbox input "true"
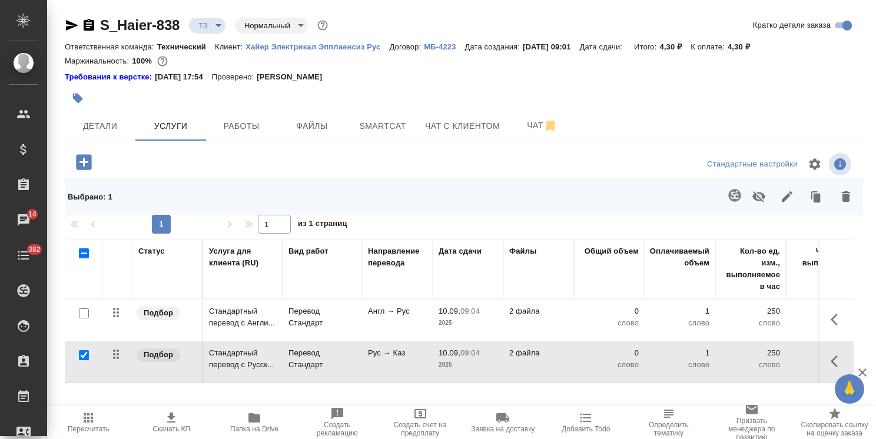
click at [728, 192] on icon "button" at bounding box center [735, 195] width 14 height 14
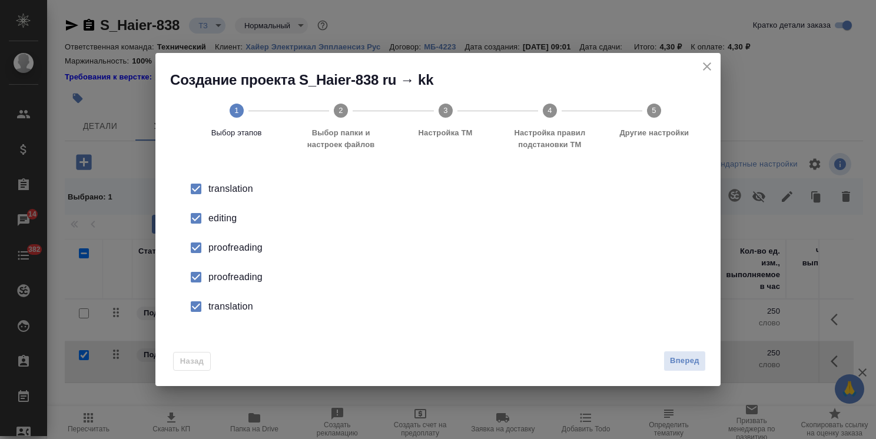
click at [675, 366] on span "Вперед" at bounding box center [684, 361] width 29 height 14
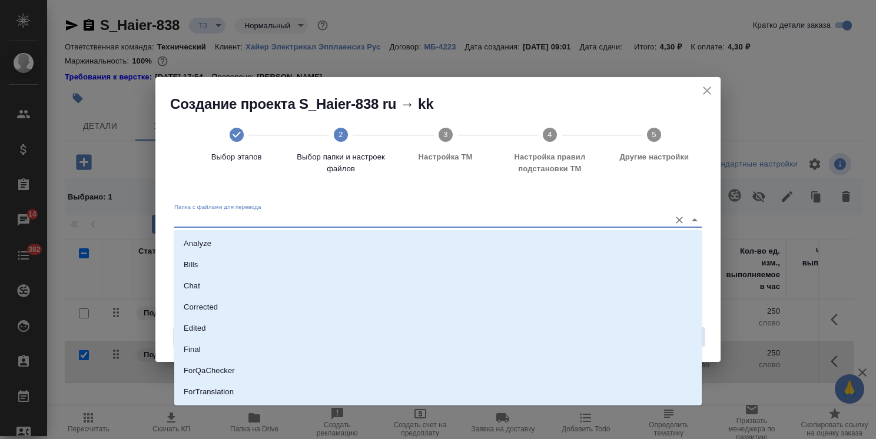
click at [324, 220] on input "Папка с файлами для перевода" at bounding box center [419, 219] width 490 height 14
click at [301, 241] on li "Analyze" at bounding box center [437, 243] width 527 height 21
type input "Analyze"
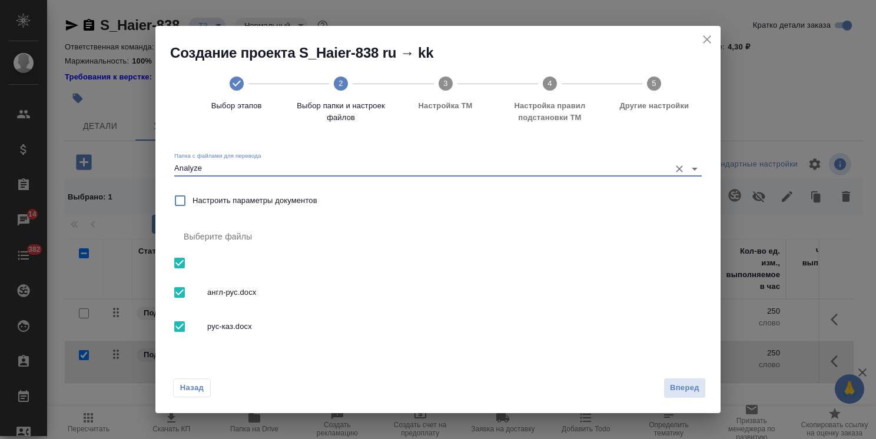
click at [185, 295] on input "checkbox" at bounding box center [179, 292] width 25 height 25
checkbox input "false"
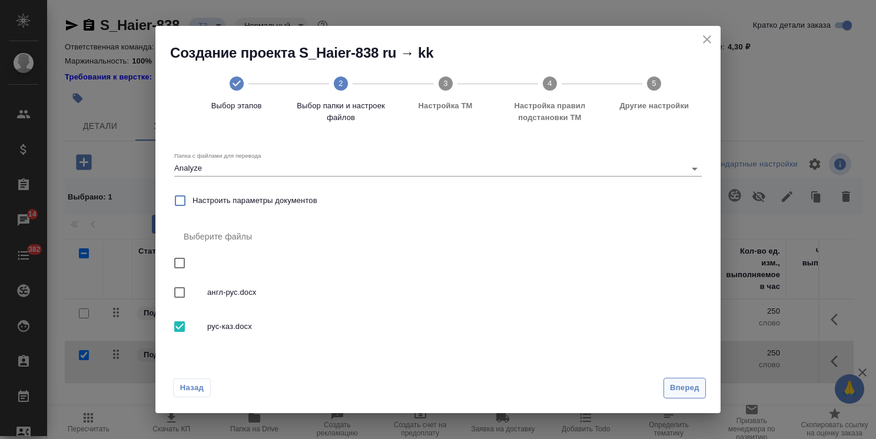
click at [679, 391] on span "Вперед" at bounding box center [684, 388] width 29 height 14
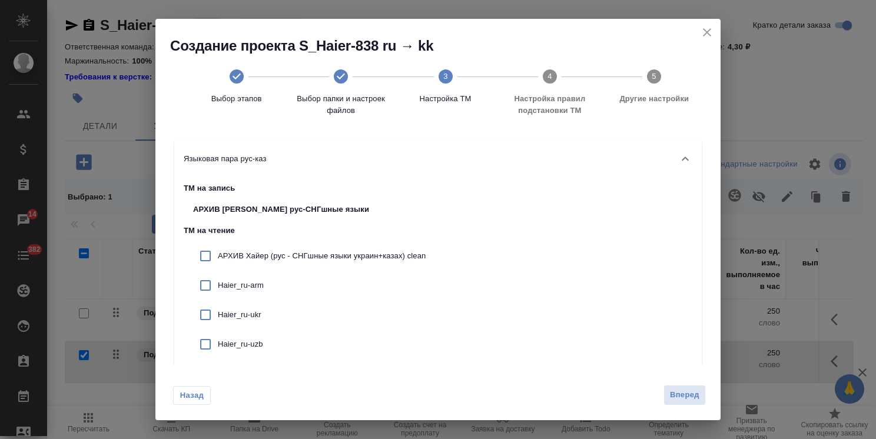
click at [273, 267] on div "АРХИВ Хайер (рус - СНГшные языки украин+казах) clean" at bounding box center [309, 255] width 251 height 29
checkbox input "true"
click at [257, 282] on p "Haier_ru-arm" at bounding box center [322, 286] width 208 height 12
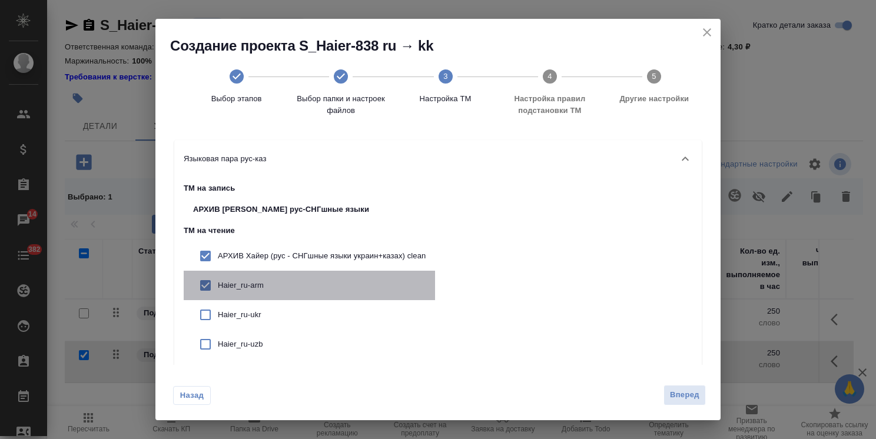
click at [264, 288] on p "Haier_ru-arm" at bounding box center [322, 286] width 208 height 12
checkbox input "false"
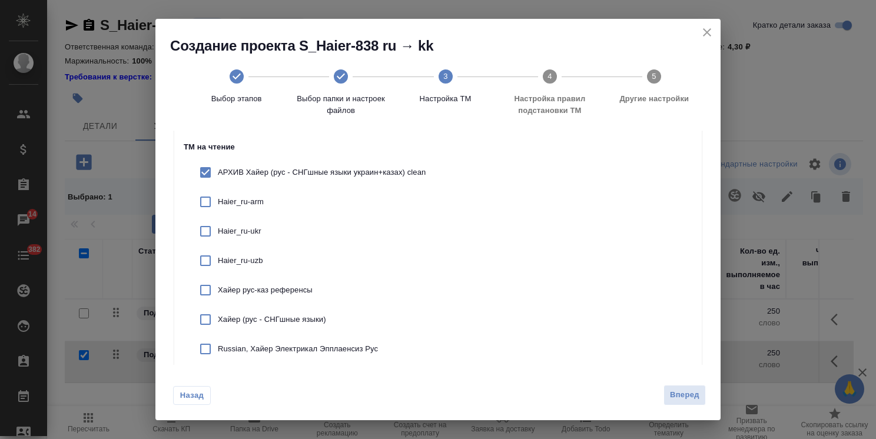
scroll to position [105, 0]
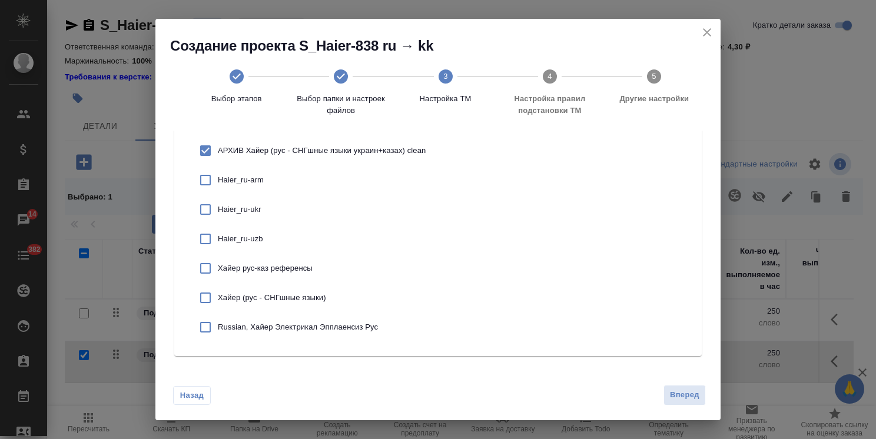
click at [257, 325] on p "Russian, Хайер Электрикал Эпплаенсиз Рус" at bounding box center [322, 327] width 208 height 12
checkbox input "true"
click at [258, 302] on p "Хайер (рус - СНГшные языки)" at bounding box center [322, 298] width 208 height 12
checkbox input "true"
click at [263, 270] on p "Хайер рус-каз референсы" at bounding box center [322, 269] width 208 height 12
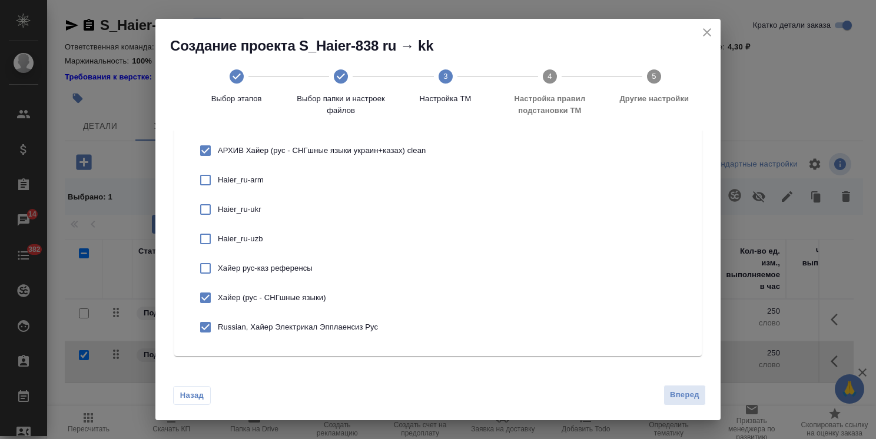
checkbox input "true"
click at [693, 392] on span "Вперед" at bounding box center [684, 395] width 29 height 14
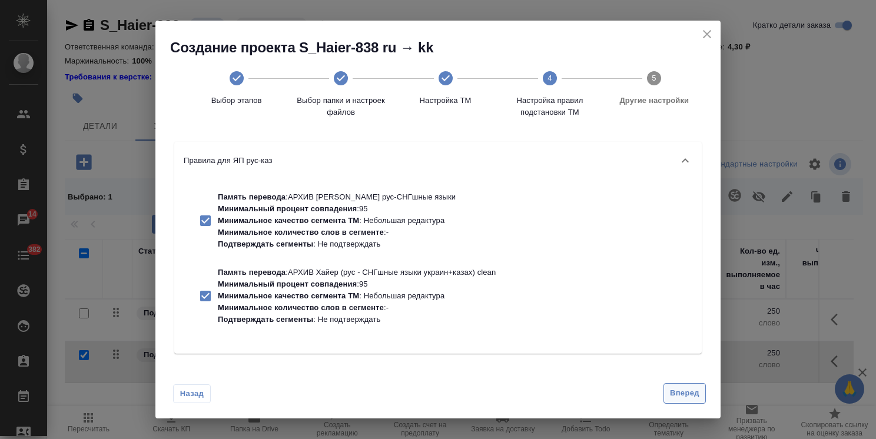
click at [693, 393] on span "Вперед" at bounding box center [684, 394] width 29 height 14
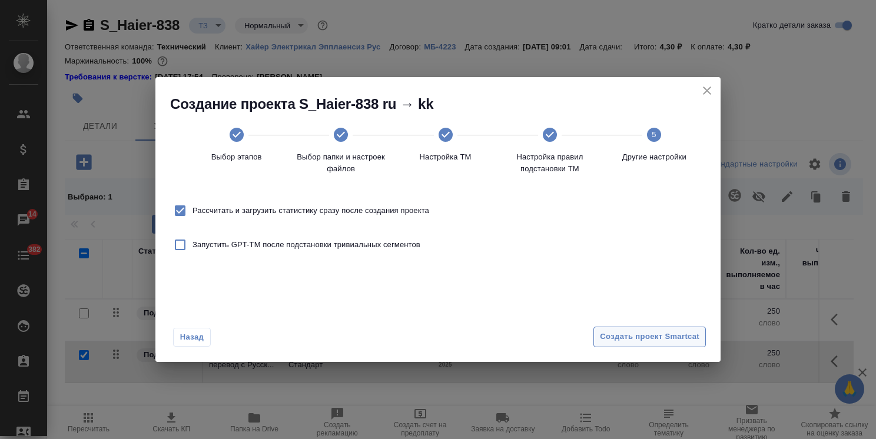
click at [656, 335] on span "Создать проект Smartcat" at bounding box center [649, 337] width 99 height 14
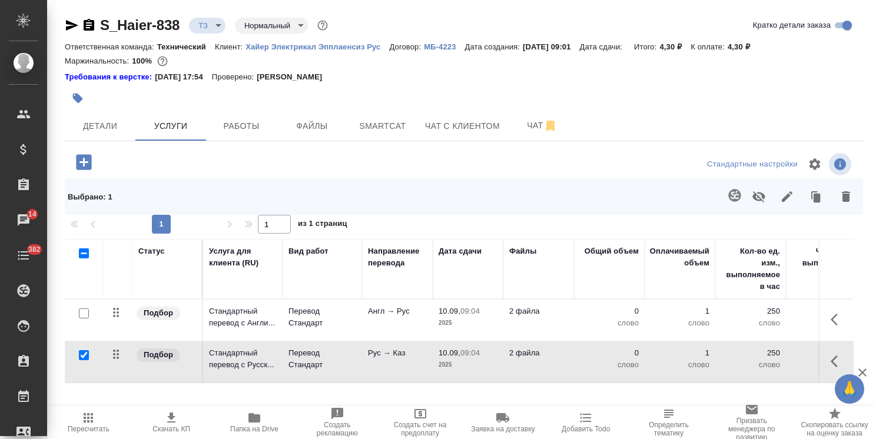
click at [87, 354] on input "checkbox" at bounding box center [84, 355] width 10 height 10
checkbox input "false"
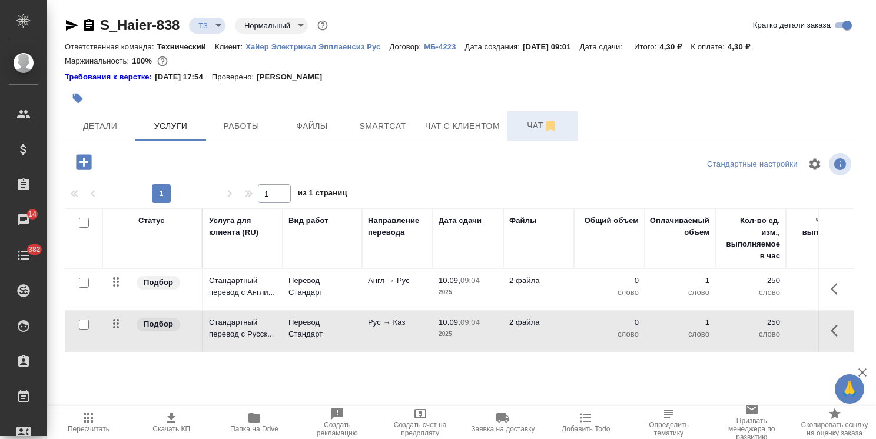
click at [528, 121] on span "Чат" at bounding box center [542, 125] width 57 height 15
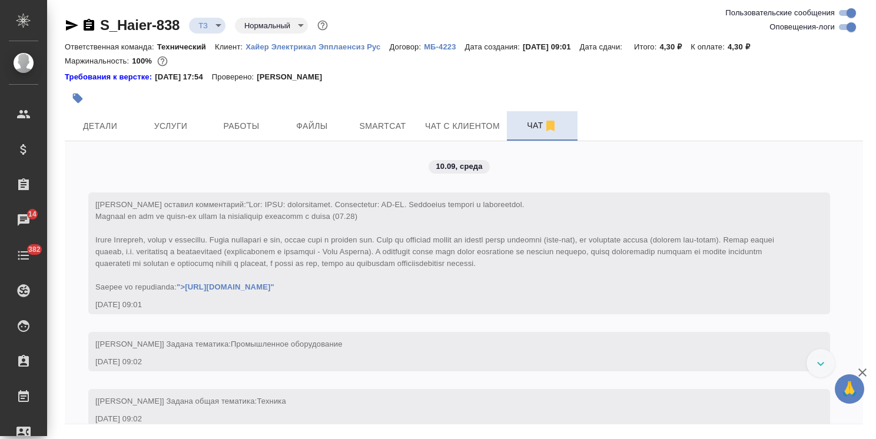
scroll to position [79, 0]
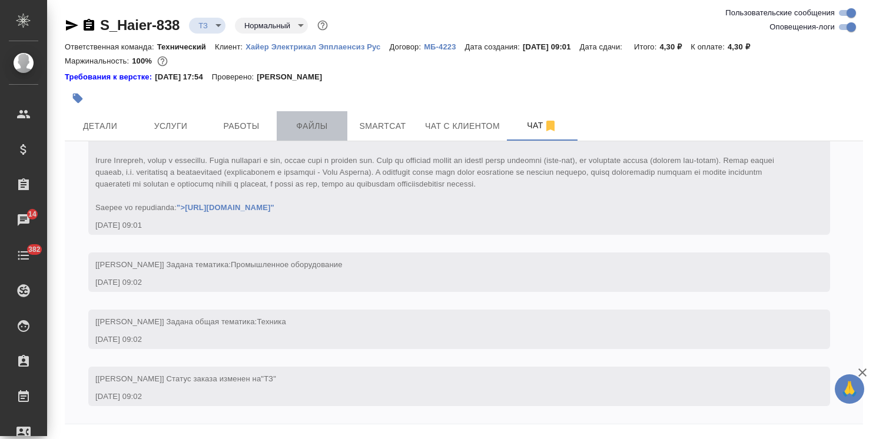
click at [323, 122] on span "Файлы" at bounding box center [312, 126] width 57 height 15
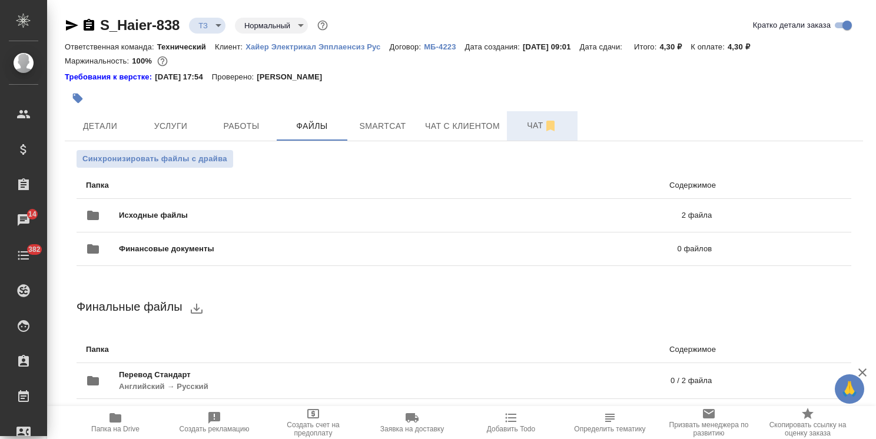
click at [533, 126] on span "Чат" at bounding box center [542, 125] width 57 height 15
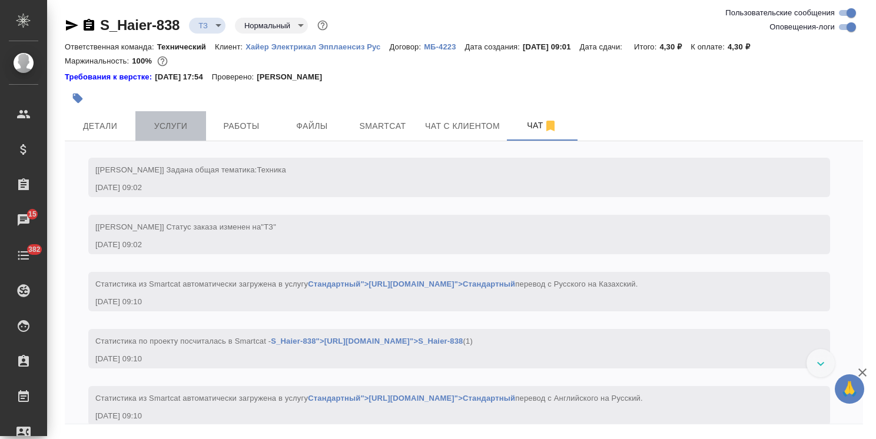
scroll to position [331, 0]
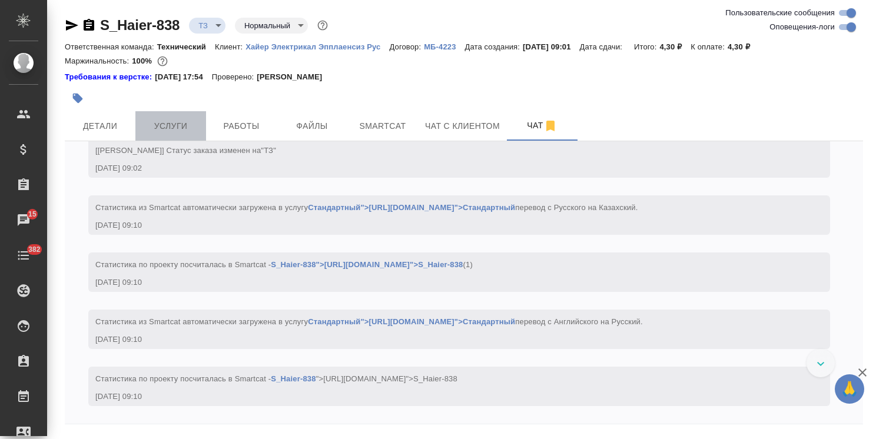
click at [174, 137] on button "Услуги" at bounding box center [170, 125] width 71 height 29
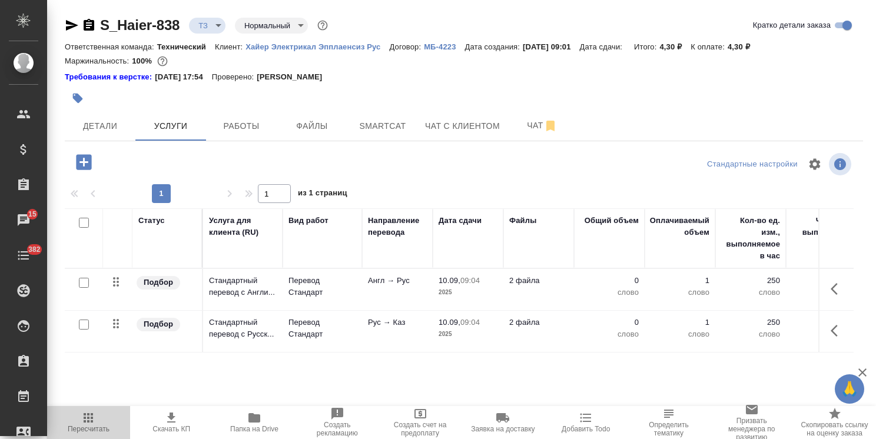
click at [81, 427] on span "Пересчитать" at bounding box center [89, 429] width 42 height 8
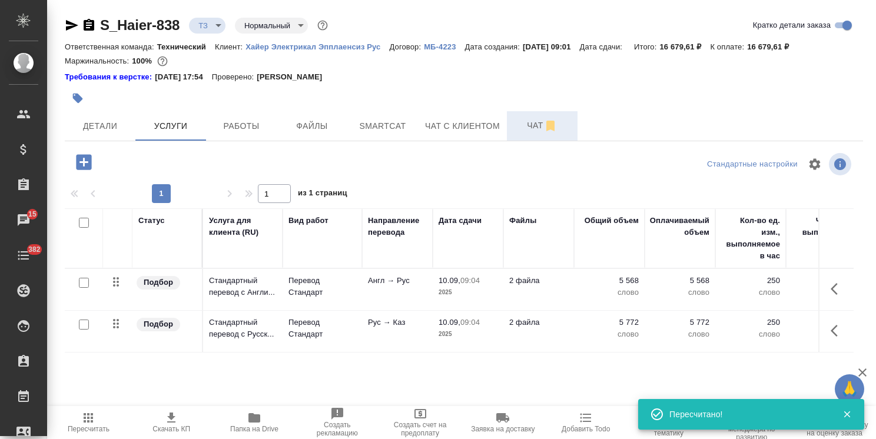
click at [528, 130] on span "Чат" at bounding box center [542, 125] width 57 height 15
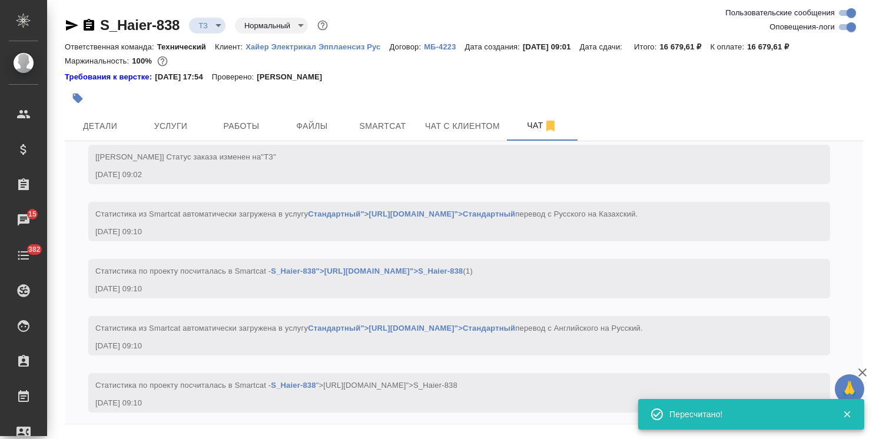
scroll to position [331, 0]
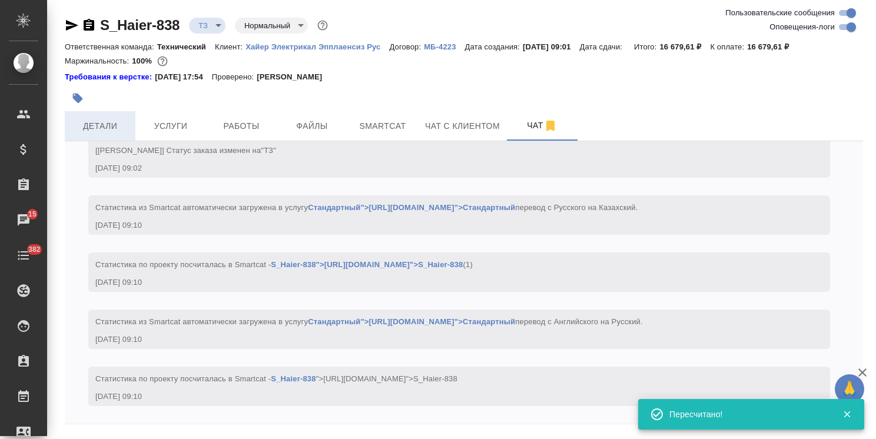
click at [102, 135] on button "Детали" at bounding box center [100, 125] width 71 height 29
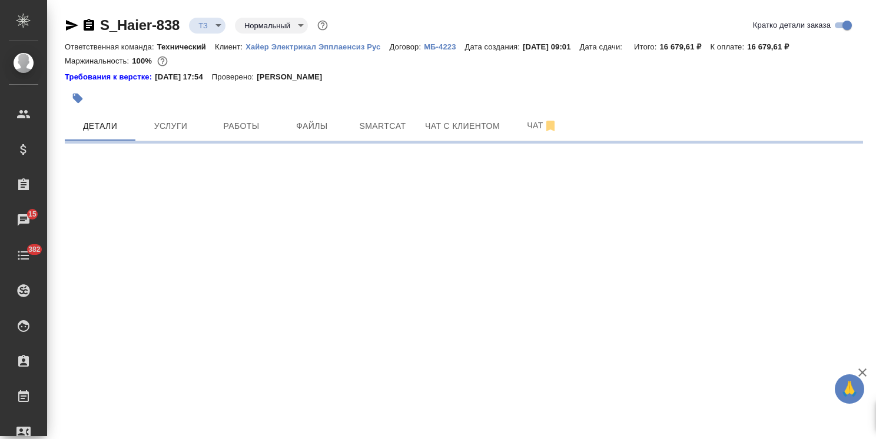
select select "RU"
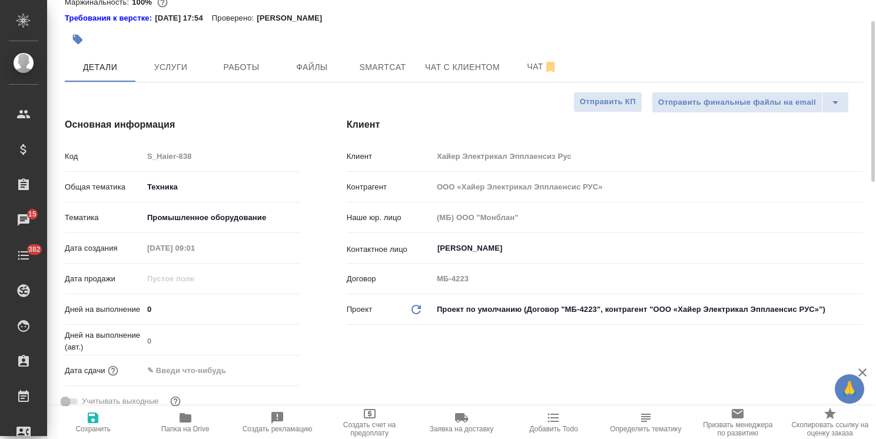
type textarea "x"
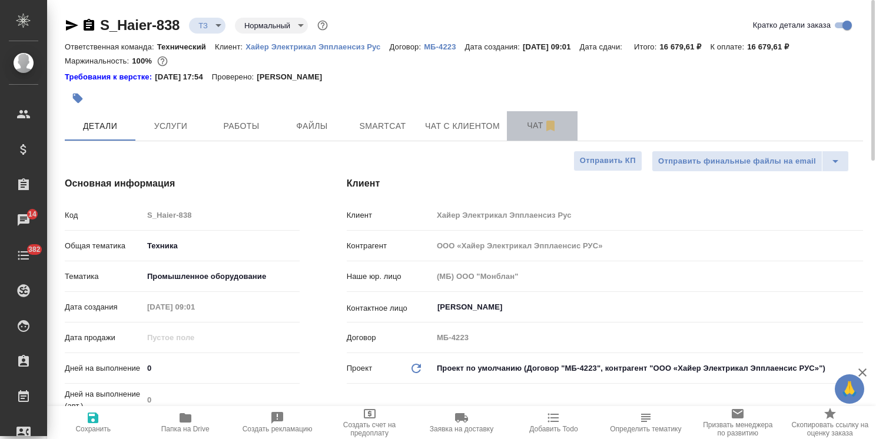
click at [531, 125] on span "Чат" at bounding box center [542, 125] width 57 height 15
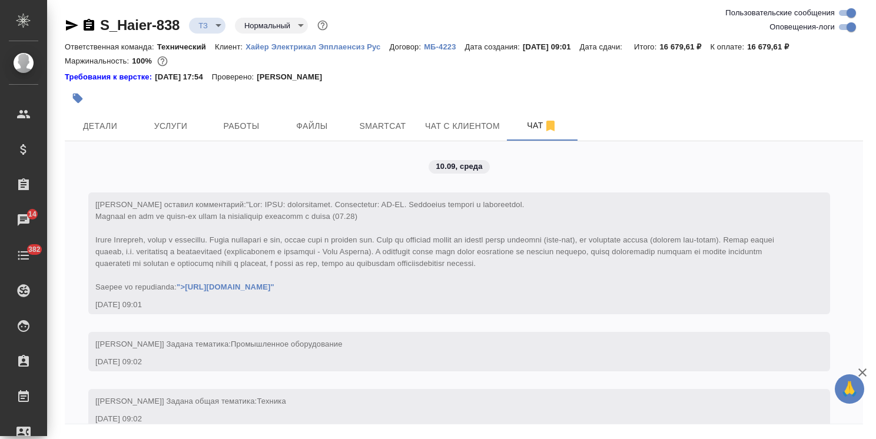
scroll to position [331, 0]
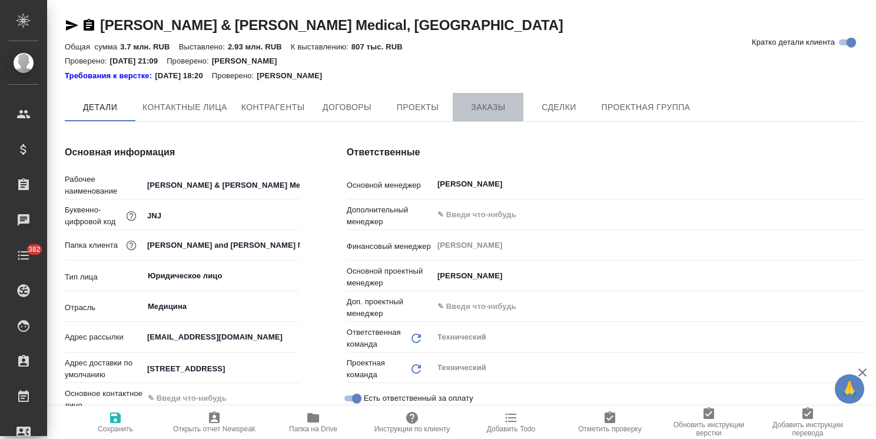
click at [483, 97] on button "Заказы" at bounding box center [488, 107] width 71 height 28
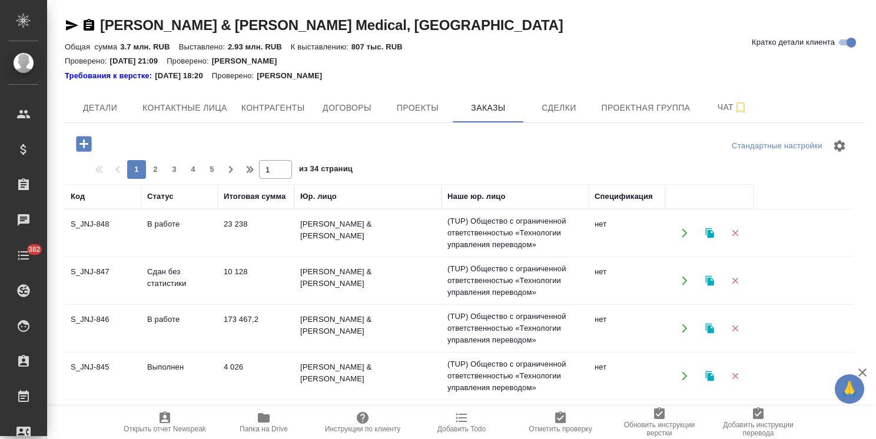
click at [89, 142] on icon "button" at bounding box center [83, 143] width 15 height 15
click at [86, 141] on icon "button" at bounding box center [83, 143] width 15 height 15
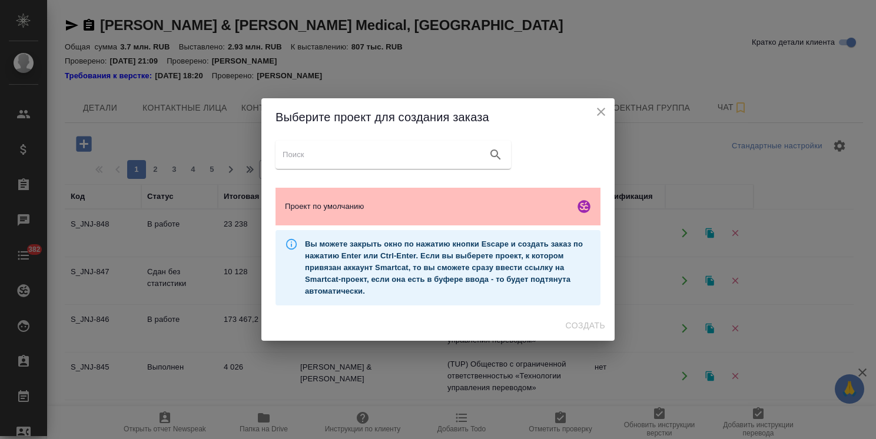
click at [433, 208] on span "Проект по умолчанию" at bounding box center [427, 207] width 285 height 12
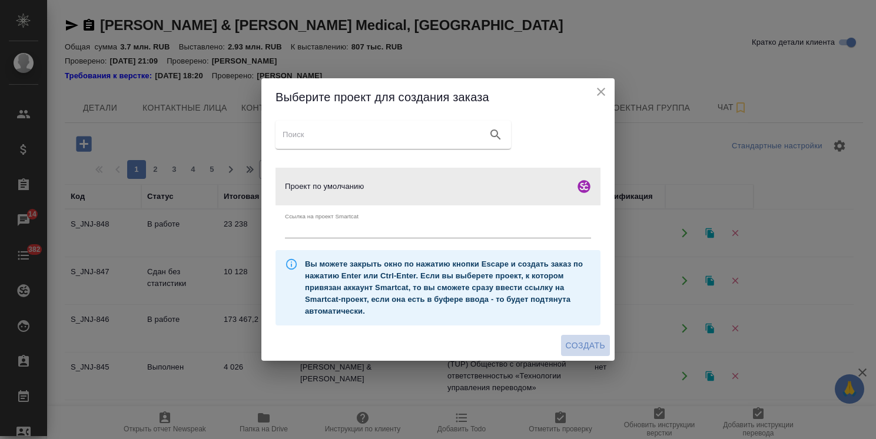
click at [582, 347] on span "Создать" at bounding box center [585, 345] width 39 height 15
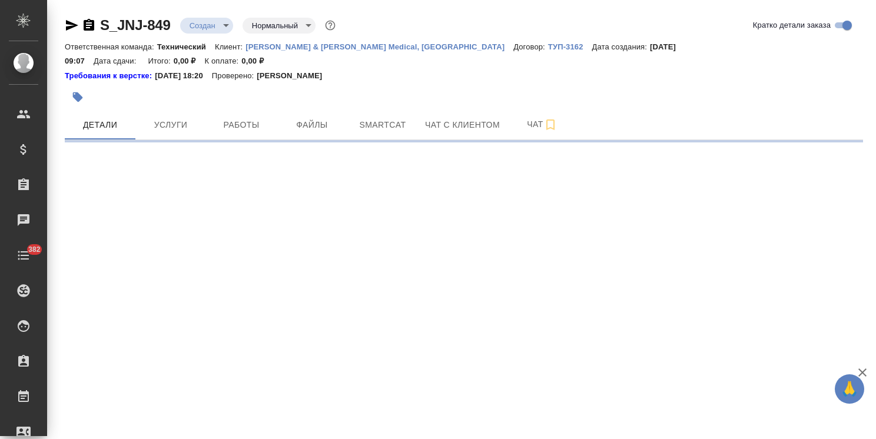
select select "RU"
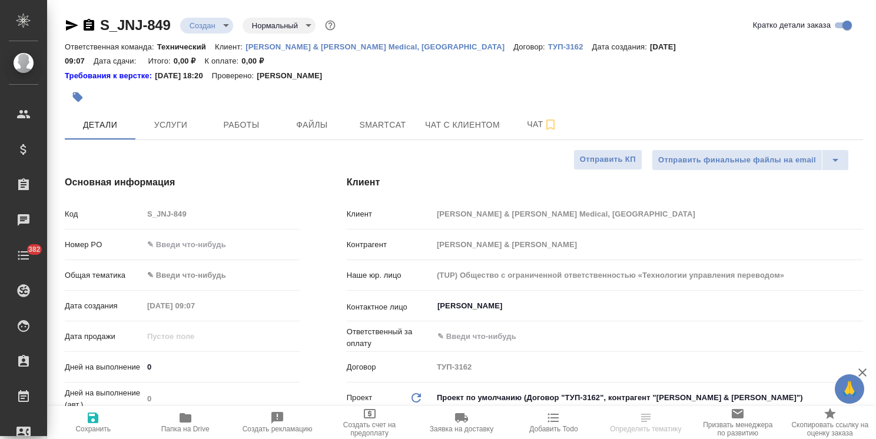
type textarea "x"
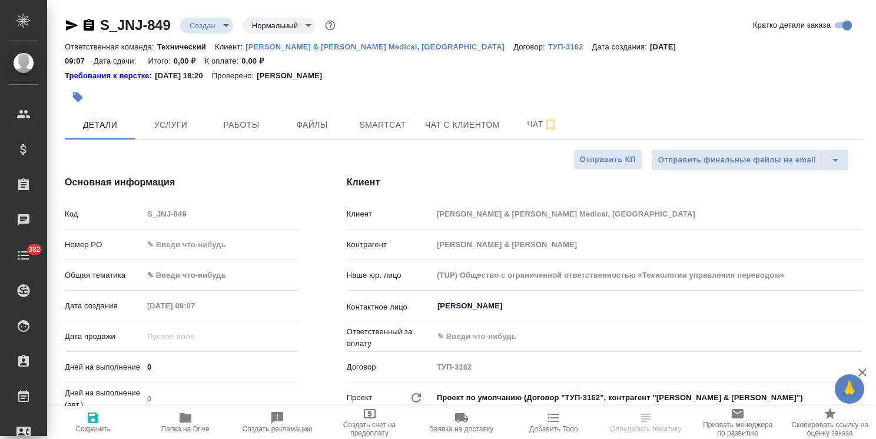
type textarea "x"
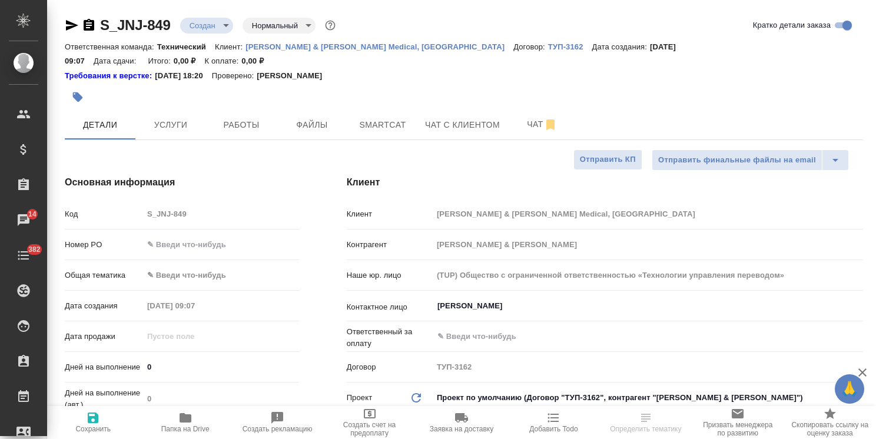
type textarea "x"
select select "RU"
type textarea "x"
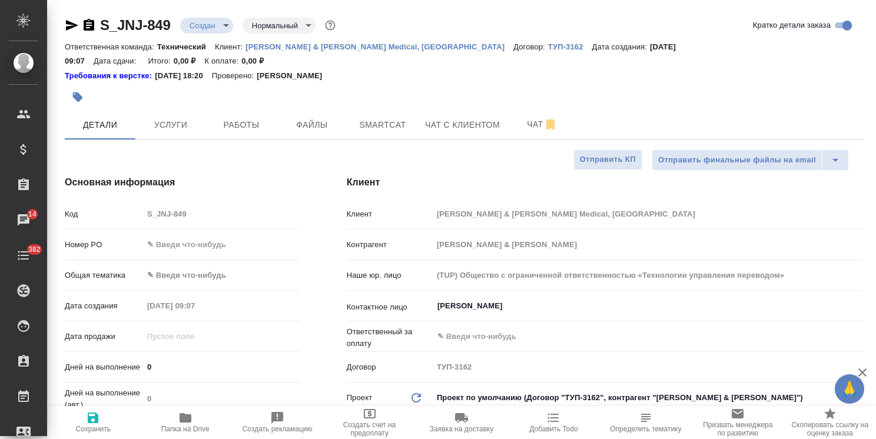
type textarea "x"
click at [502, 299] on input "Шакурова Юлия" at bounding box center [628, 306] width 384 height 14
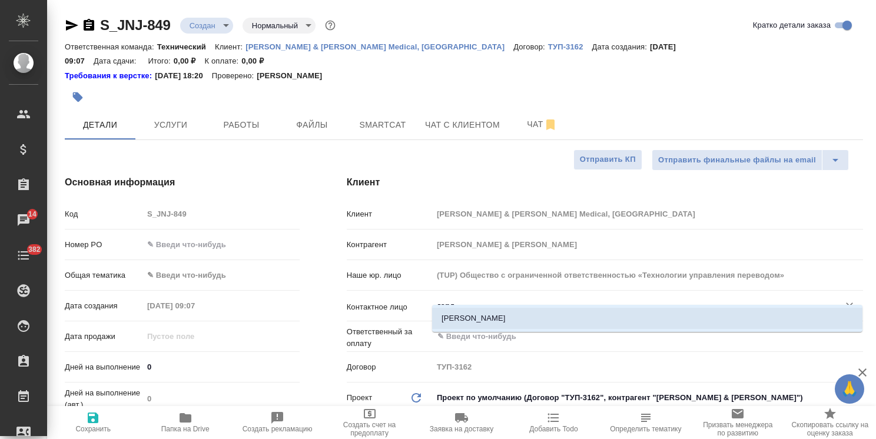
click at [500, 324] on li "Гордеева Анна" at bounding box center [647, 318] width 430 height 21
type input "Гордеева Анна"
type textarea "x"
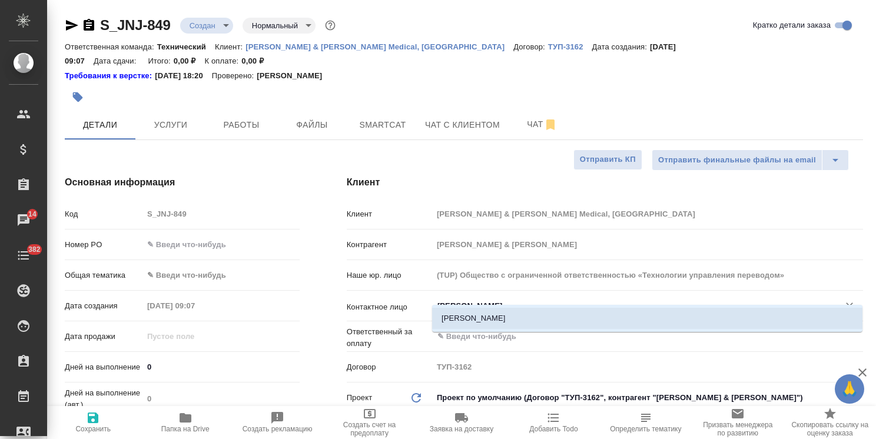
type input "Гордеева Анна"
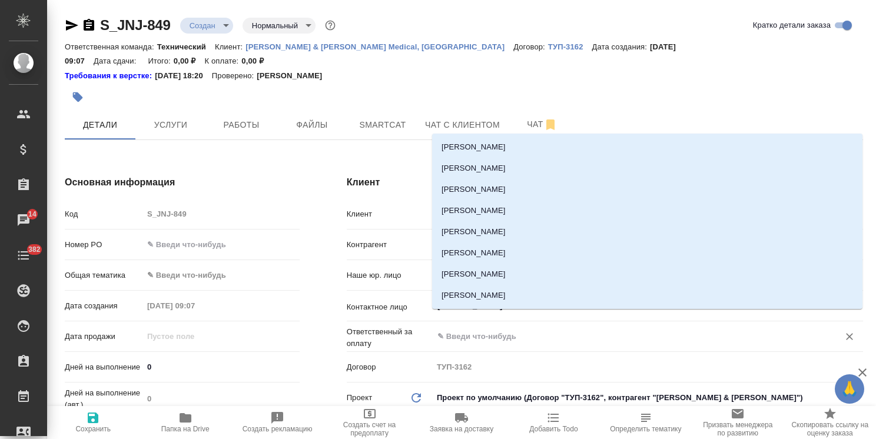
click at [500, 330] on input "text" at bounding box center [628, 337] width 384 height 14
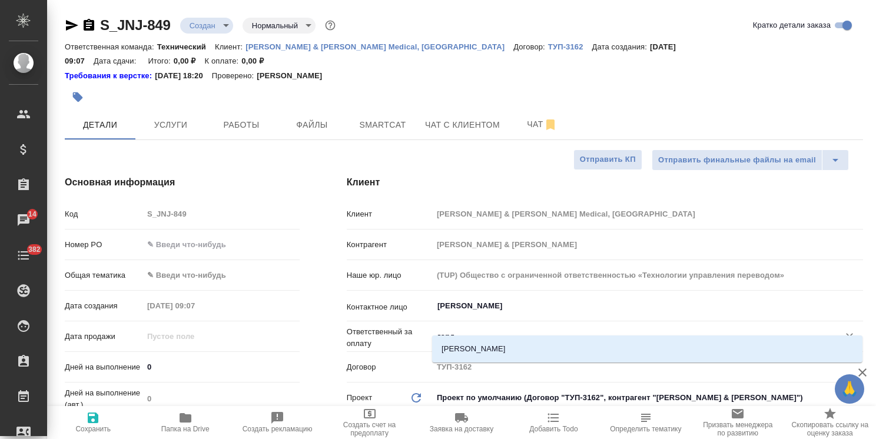
click at [489, 331] on div "горд ​" at bounding box center [648, 336] width 430 height 21
click at [489, 344] on li "Гордеева Анна" at bounding box center [647, 348] width 430 height 21
type input "Гордеева Анна"
type textarea "x"
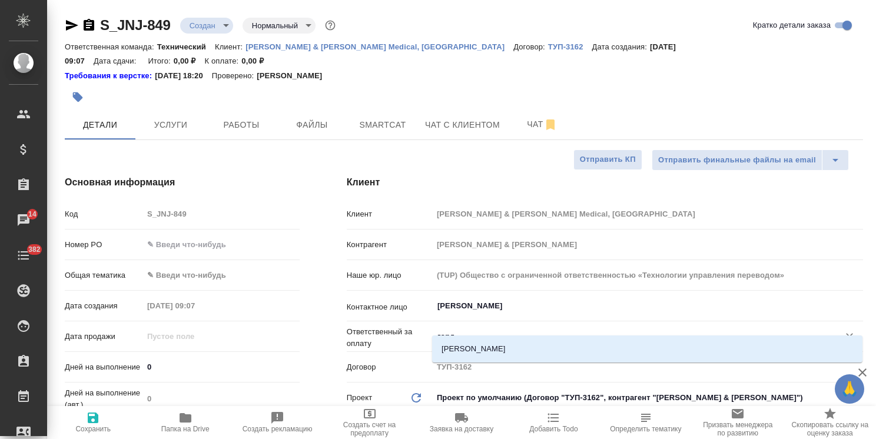
type textarea "x"
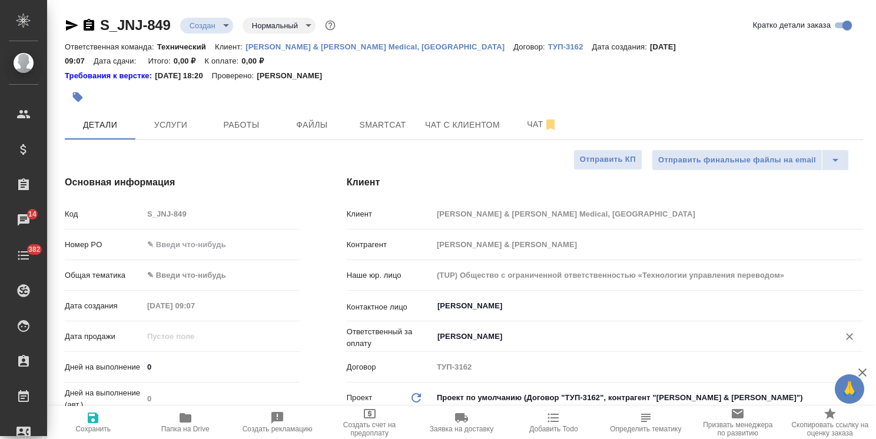
type input "Гордеева Анна"
click at [234, 236] on input "text" at bounding box center [221, 244] width 157 height 17
paste input "P26032036R"
type input "P26032036R"
type textarea "x"
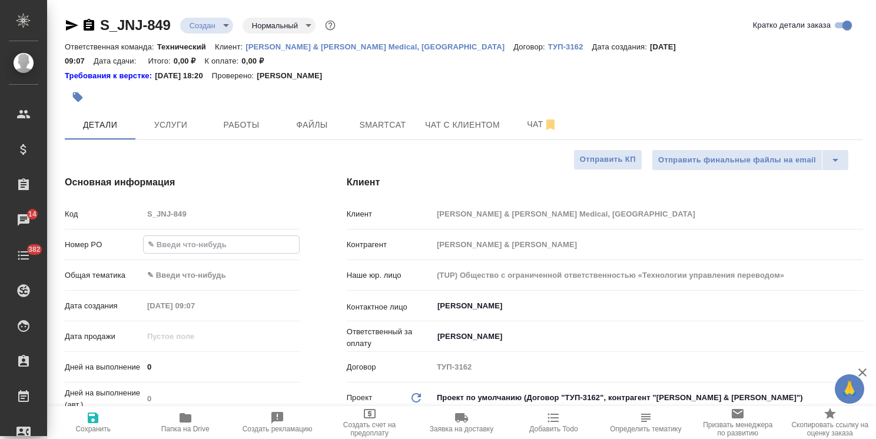
type textarea "x"
type input "P26032036R"
click at [76, 423] on span "Сохранить" at bounding box center [93, 422] width 78 height 22
type textarea "x"
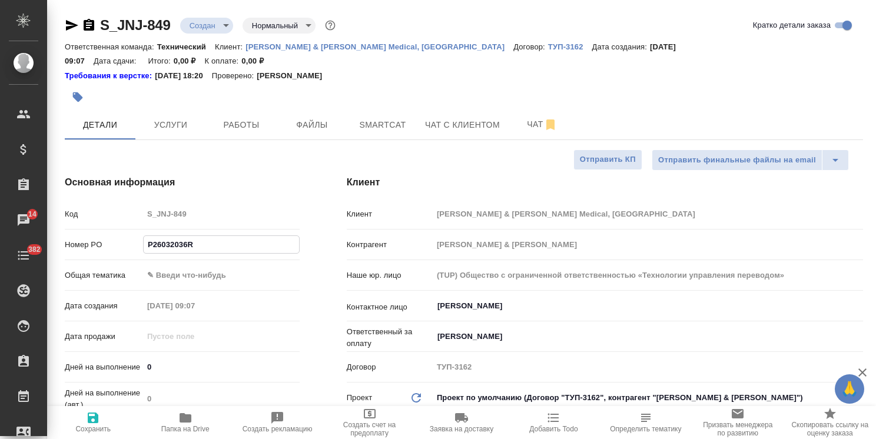
type textarea "x"
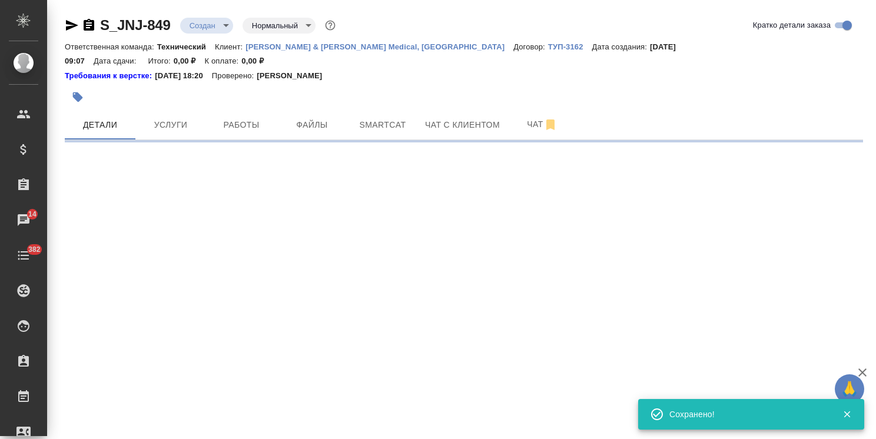
select select "RU"
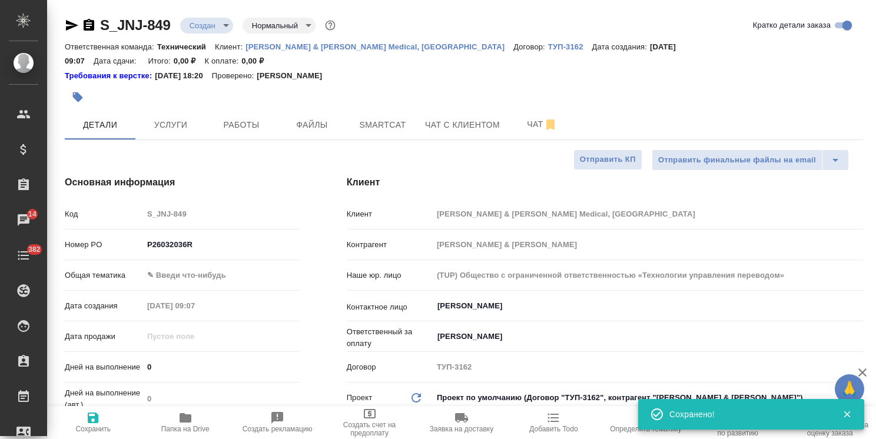
type textarea "x"
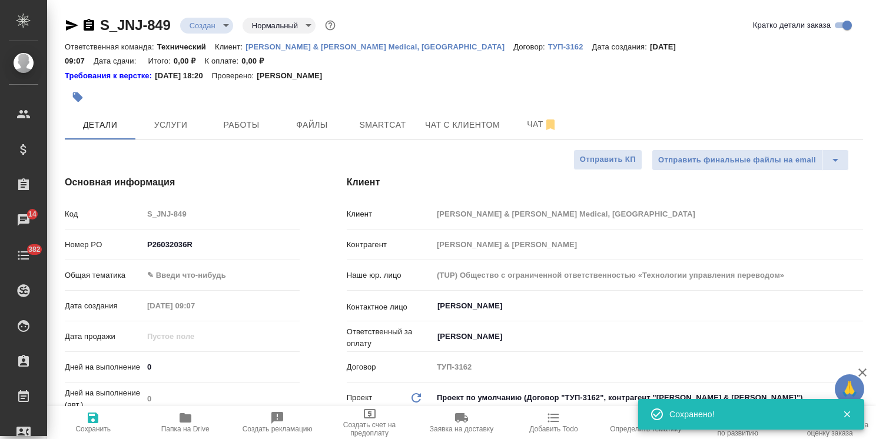
type textarea "x"
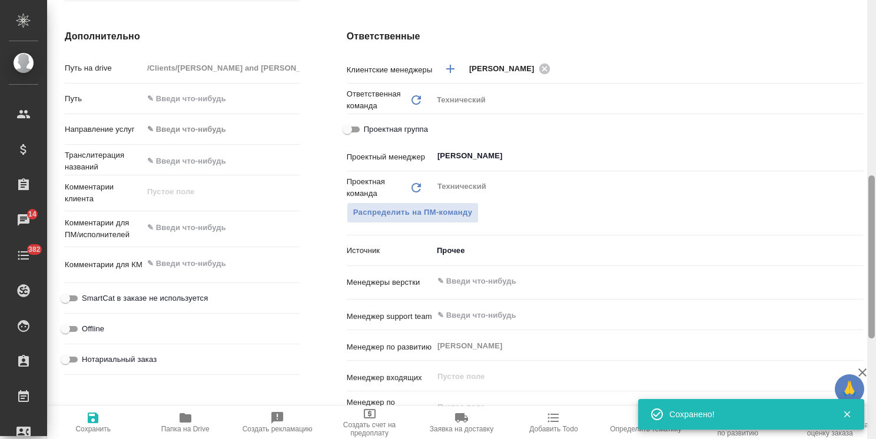
drag, startPoint x: 872, startPoint y: 134, endPoint x: 330, endPoint y: 246, distance: 553.1
click at [845, 272] on div "S_JNJ-849 Создан new Нормальный normal Кратко детали заказа Ответственная коман…" at bounding box center [461, 219] width 829 height 439
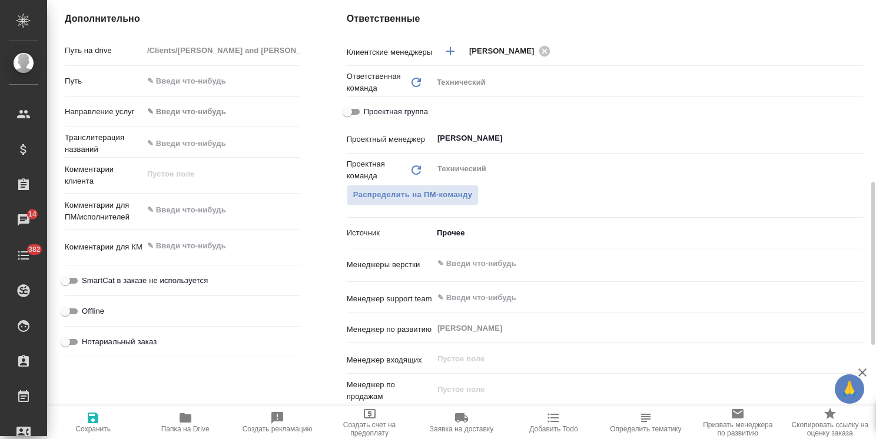
type textarea "x"
click at [197, 200] on textarea at bounding box center [221, 210] width 157 height 20
paste textarea "перевод на русский и казахский"
type textarea "x"
type textarea "перевод на русский и казахский"
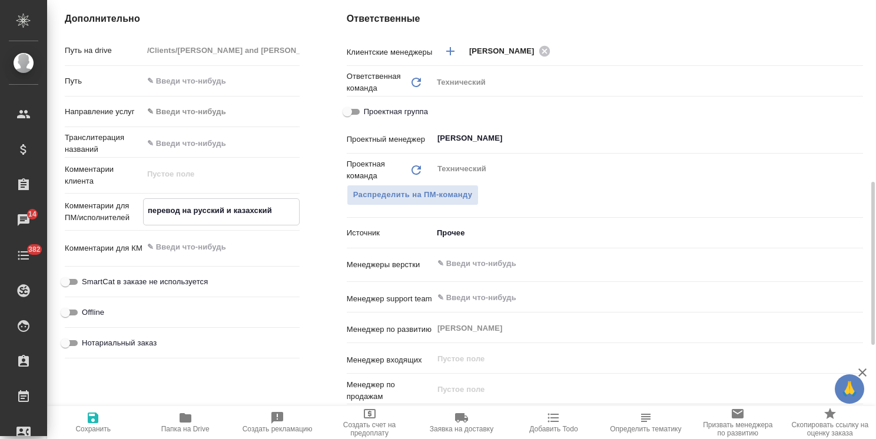
type textarea "x"
type textarea "перевод на русский и казахский"
type textarea "x"
click at [90, 429] on span "Сохранить" at bounding box center [92, 429] width 35 height 8
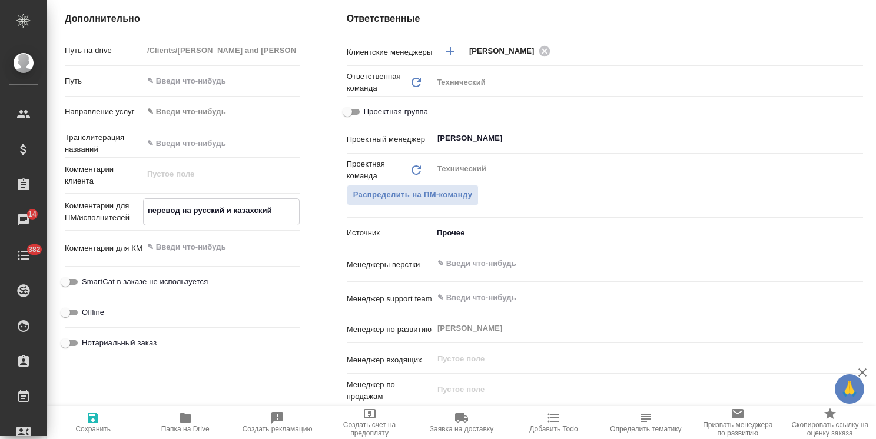
type textarea "x"
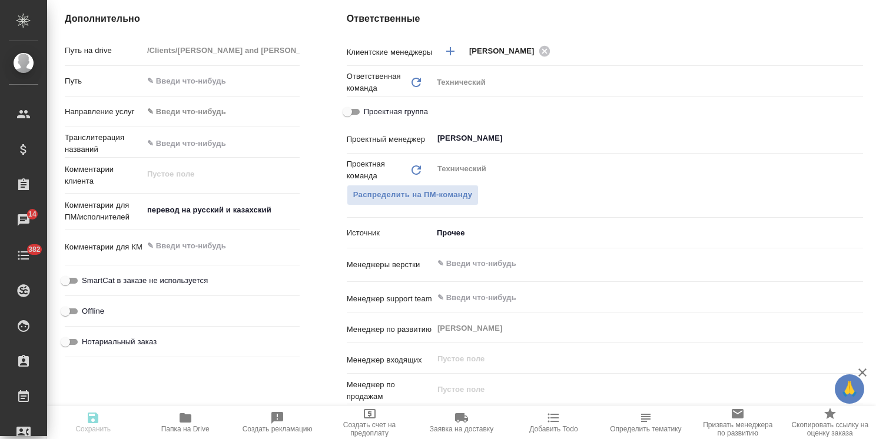
type textarea "x"
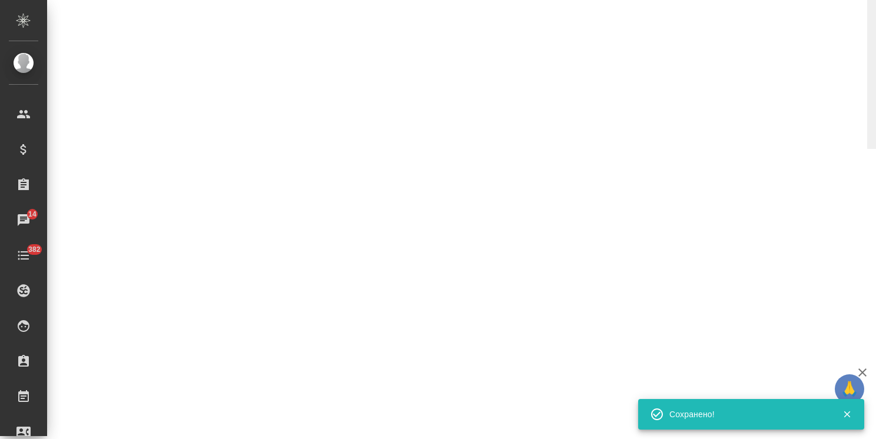
select select "RU"
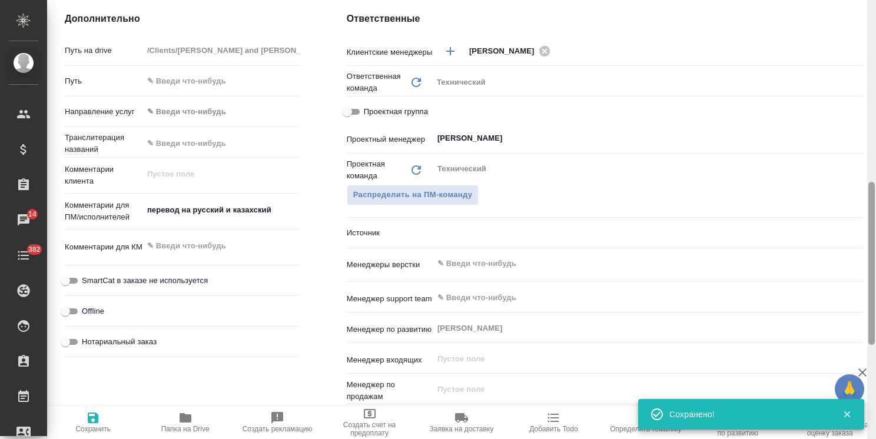
type textarea "x"
click at [861, 368] on icon "button" at bounding box center [862, 373] width 14 height 14
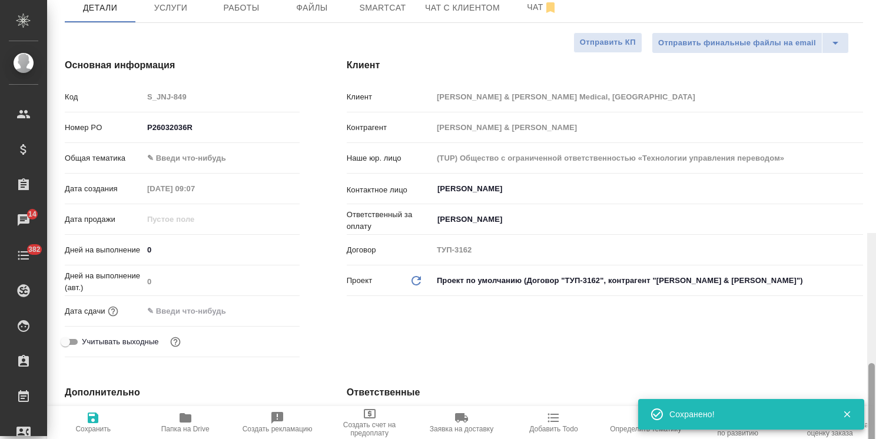
scroll to position [0, 0]
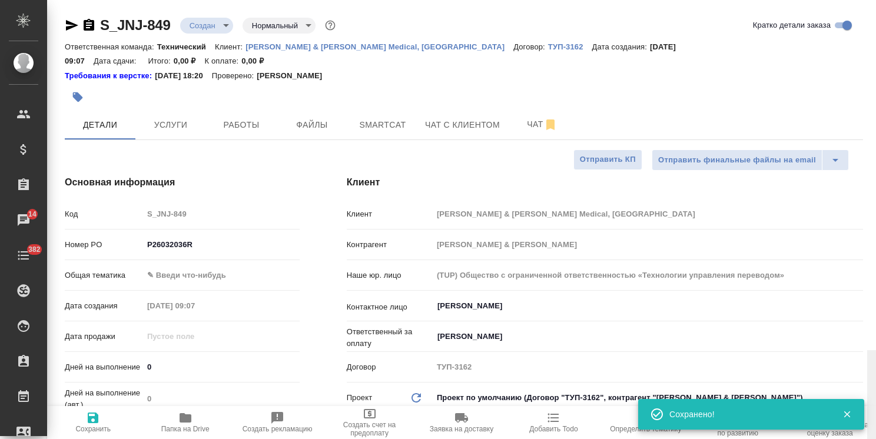
drag, startPoint x: 870, startPoint y: 328, endPoint x: 854, endPoint y: 99, distance: 229.5
click at [854, 104] on div "S_JNJ-849 Создан new Нормальный normal Кратко детали заказа Ответственная коман…" at bounding box center [461, 219] width 829 height 439
type textarea "x"
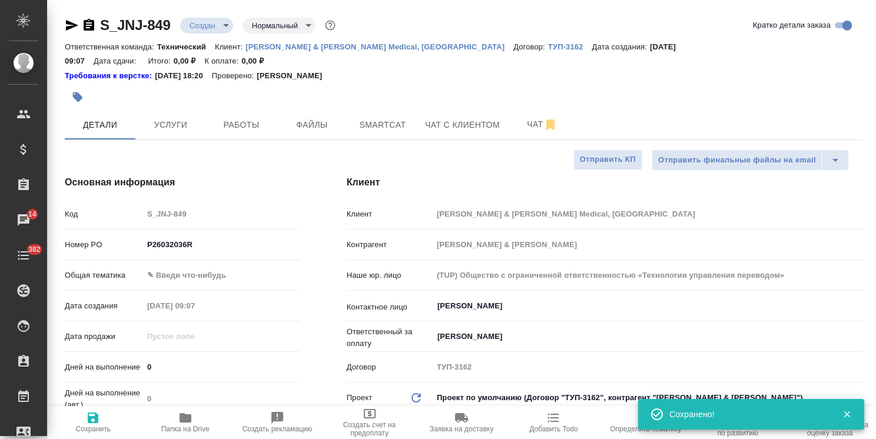
type textarea "x"
click at [302, 118] on span "Файлы" at bounding box center [312, 125] width 57 height 15
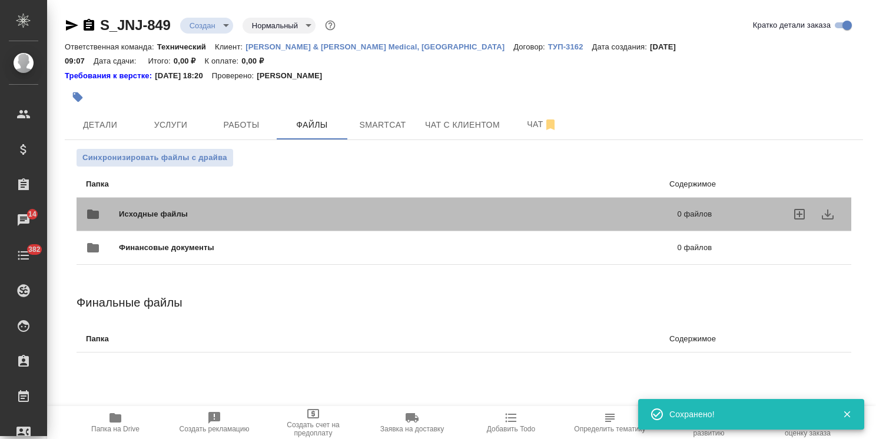
click at [139, 208] on span "Исходные файлы" at bounding box center [276, 214] width 314 height 12
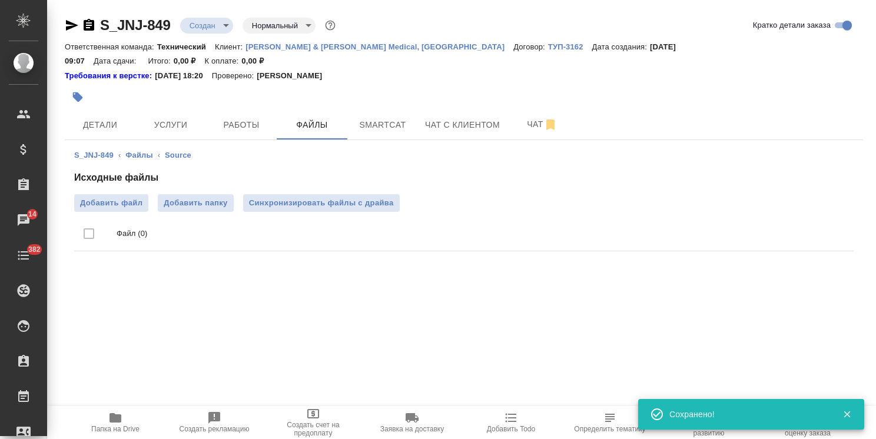
click at [99, 179] on div "Исходные файлы Добавить файл Добавить папку Синхронизировать файлы с драйва Фай…" at bounding box center [463, 213] width 779 height 85
click at [95, 197] on span "Добавить файл" at bounding box center [111, 203] width 62 height 12
click at [0, 0] on input "Добавить файл" at bounding box center [0, 0] width 0 height 0
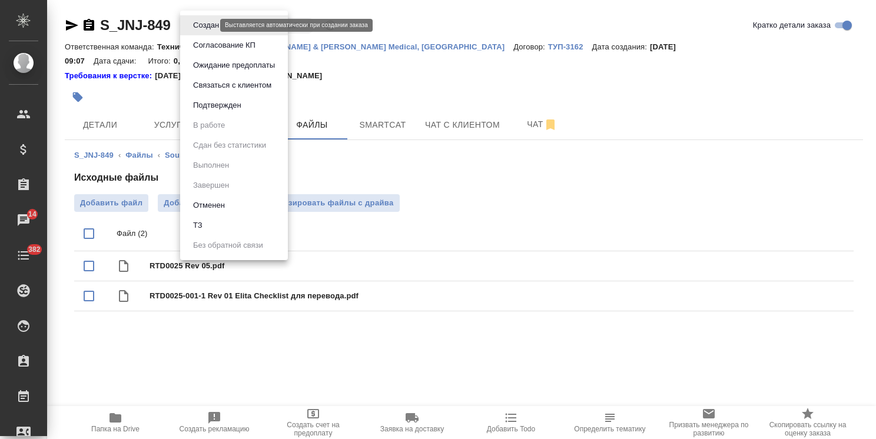
click at [211, 27] on body ".cls-1 fill:#fff; AWATERA Usmanova Olga Клиенты Спецификации Заказы 14 Чаты 382…" at bounding box center [438, 219] width 876 height 439
click at [220, 230] on li "ТЗ" at bounding box center [234, 225] width 108 height 20
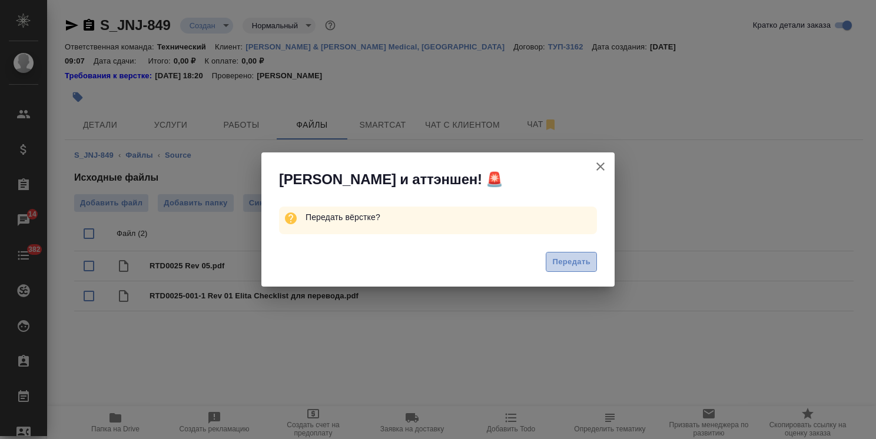
click at [583, 265] on span "Передать" at bounding box center [571, 262] width 38 height 14
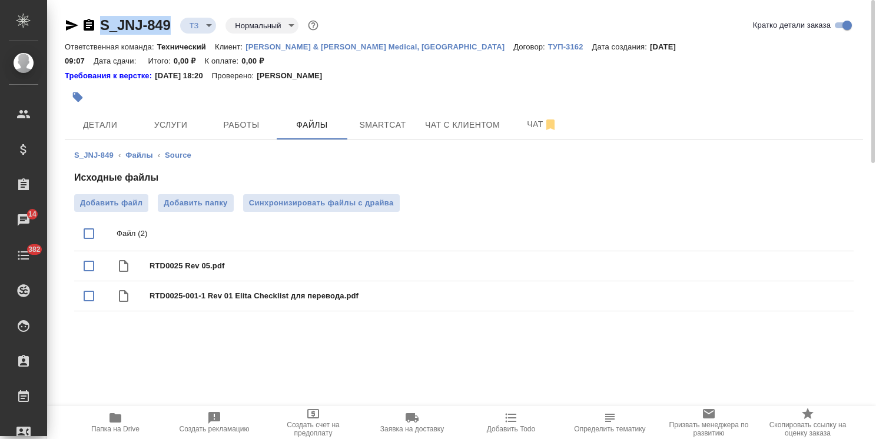
drag, startPoint x: 179, startPoint y: 14, endPoint x: 67, endPoint y: 16, distance: 111.8
click at [67, 16] on div "S_JNJ-849 ТЗ tz Нормальный normal Кратко детали заказа Ответственная команда: Т…" at bounding box center [463, 173] width 811 height 346
copy link "S_JNJ-849"
click at [171, 118] on span "Услуги" at bounding box center [170, 125] width 57 height 15
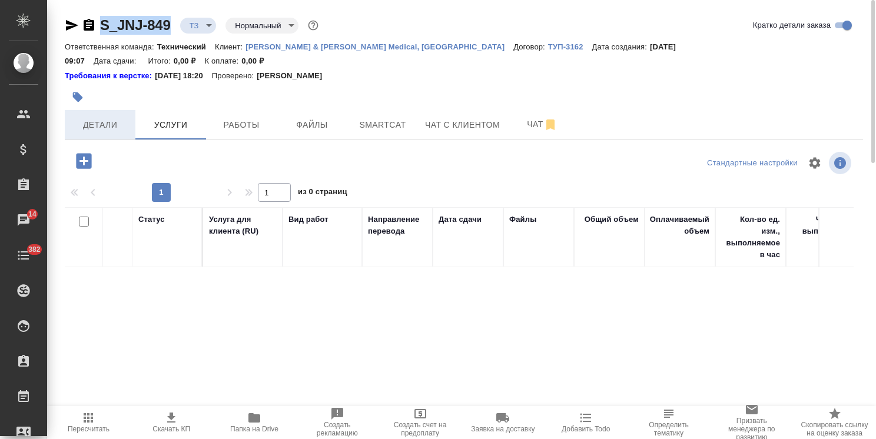
click at [111, 118] on span "Детали" at bounding box center [100, 125] width 57 height 15
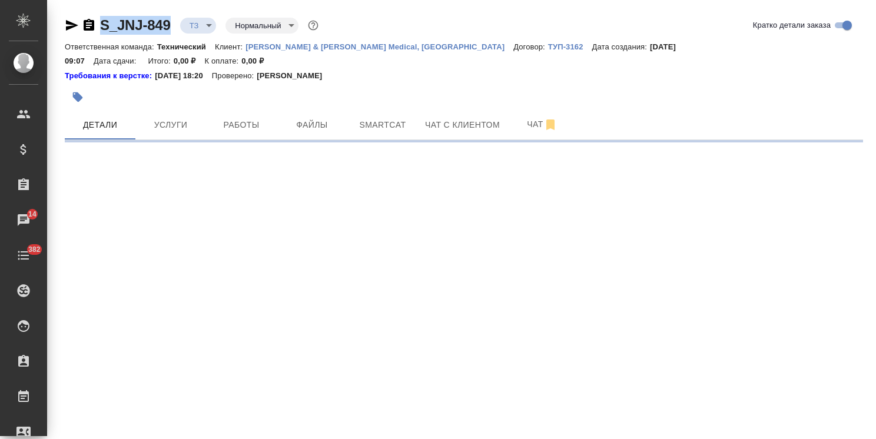
select select "RU"
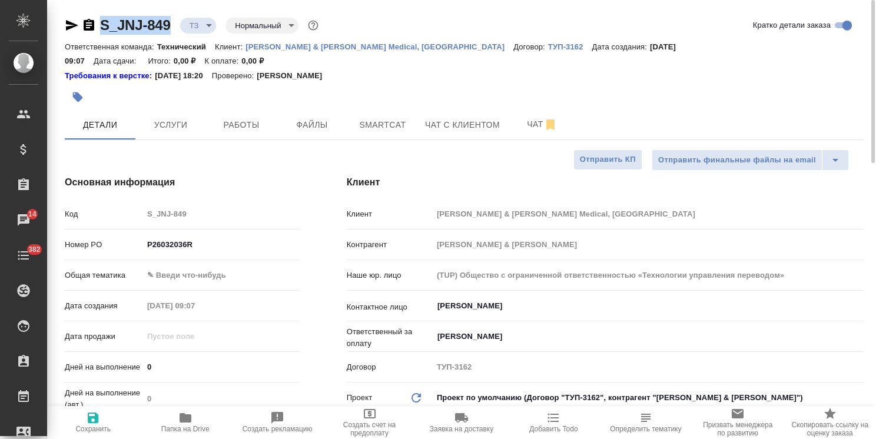
type textarea "x"
click at [192, 259] on body ".cls-1 fill:#fff; AWATERA Usmanova Olga Клиенты Спецификации Заказы 14 Чаты 382…" at bounding box center [438, 219] width 876 height 439
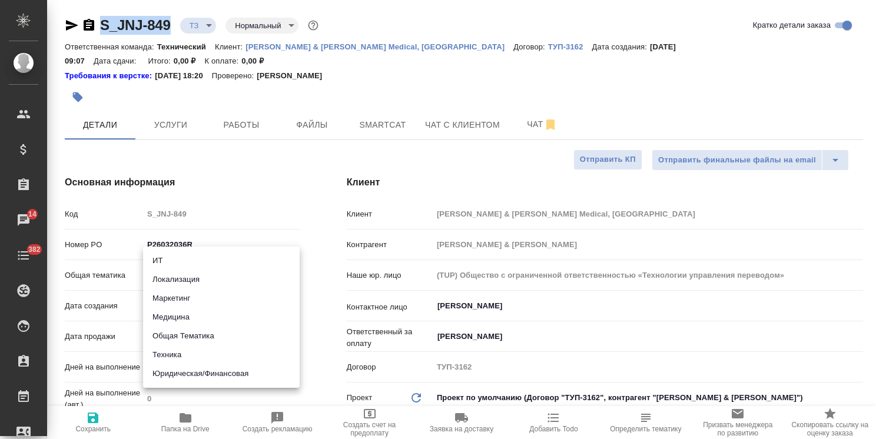
click at [188, 320] on li "Медицина" at bounding box center [221, 317] width 157 height 19
type input "med"
type textarea "x"
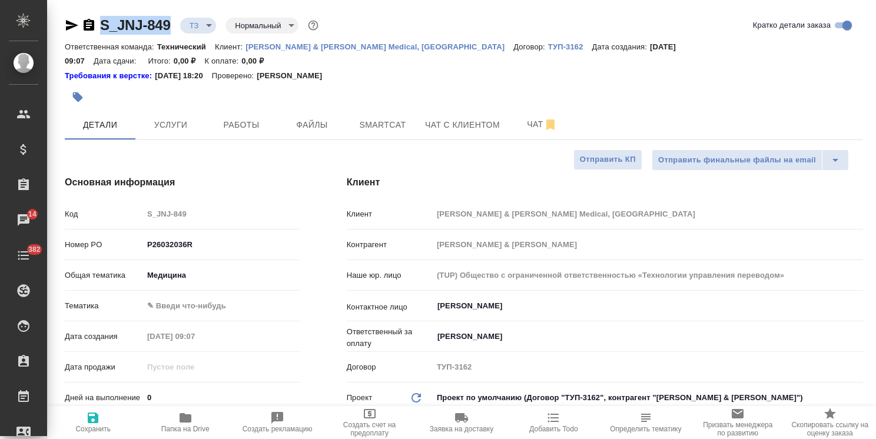
click at [207, 287] on body ".cls-1 fill:#fff; AWATERA Usmanova Olga Клиенты Спецификации Заказы 14 Чаты 382…" at bounding box center [438, 219] width 876 height 439
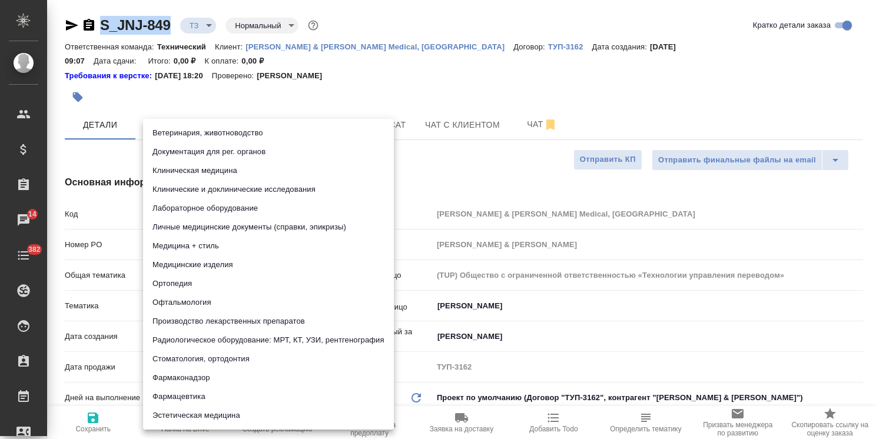
click at [190, 303] on li "Офтальмология" at bounding box center [268, 302] width 251 height 19
type textarea "x"
type input "5a8b8b956a9677013d343e20"
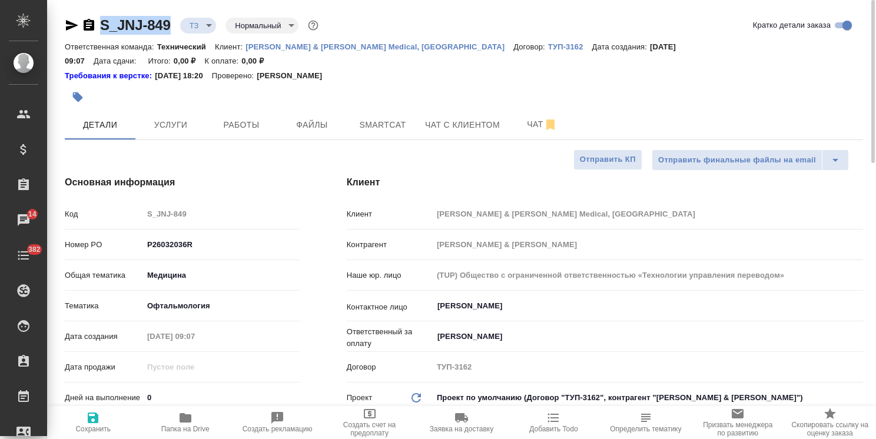
click at [97, 423] on icon "button" at bounding box center [93, 418] width 11 height 11
type textarea "x"
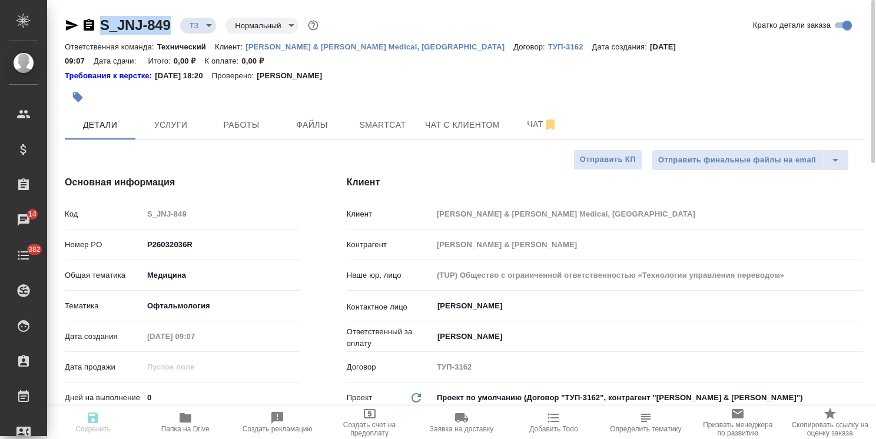
type textarea "x"
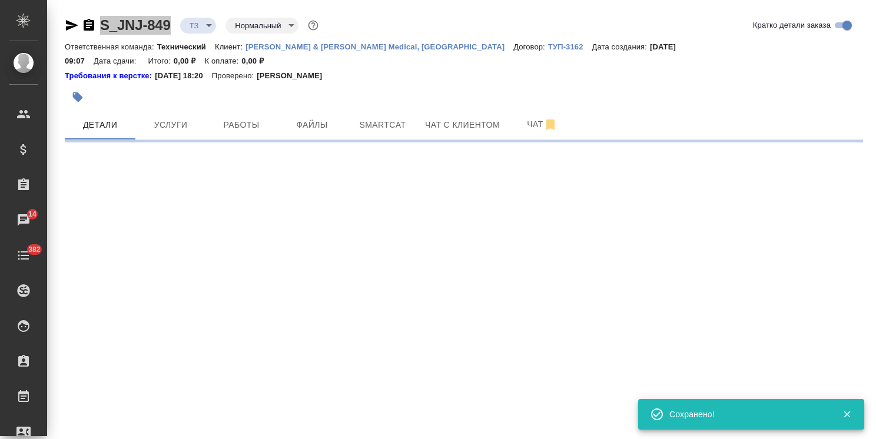
select select "RU"
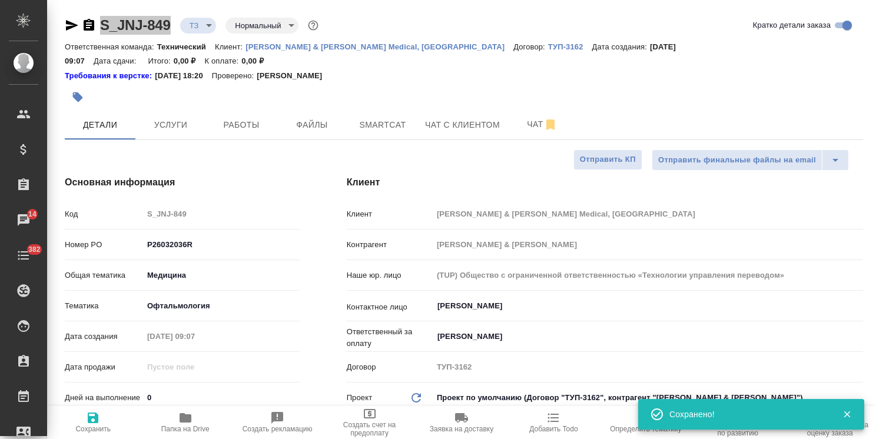
type textarea "x"
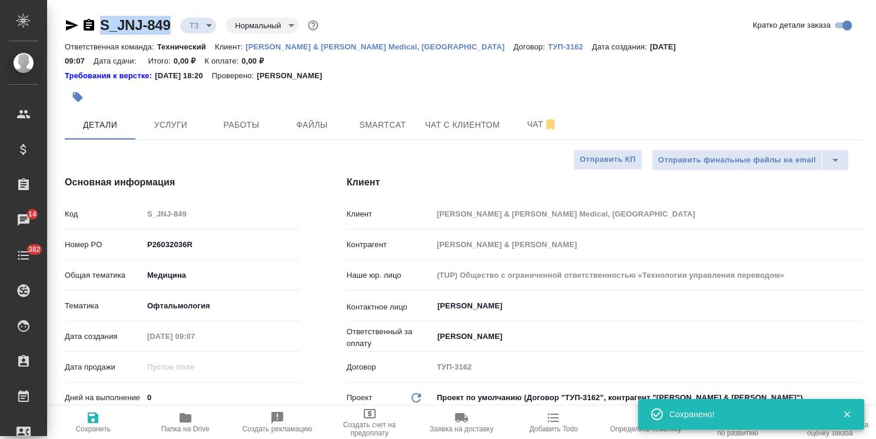
type textarea "x"
click at [177, 118] on span "Услуги" at bounding box center [170, 125] width 57 height 15
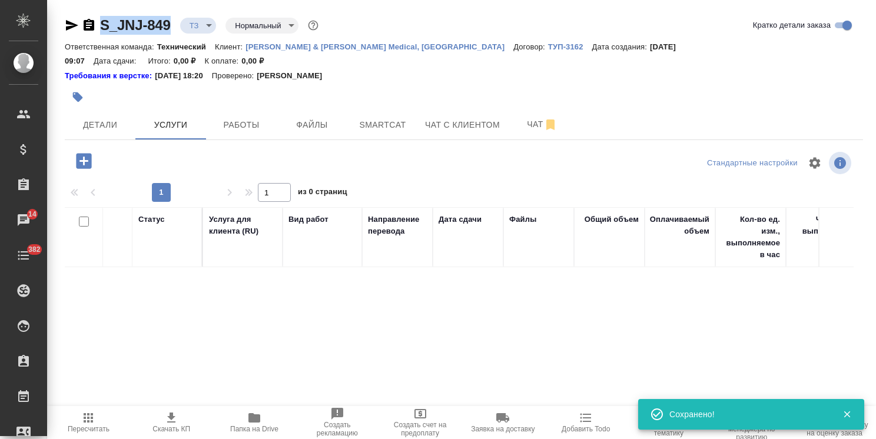
click at [89, 153] on icon "button" at bounding box center [83, 160] width 15 height 15
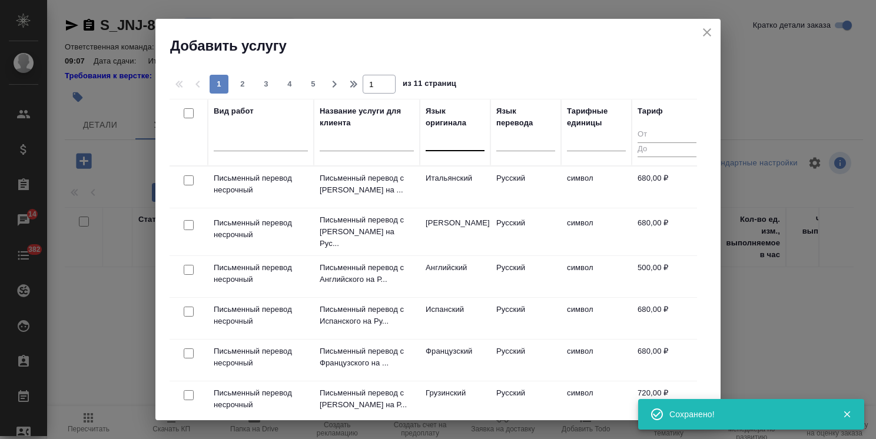
click at [438, 142] on div at bounding box center [455, 139] width 59 height 17
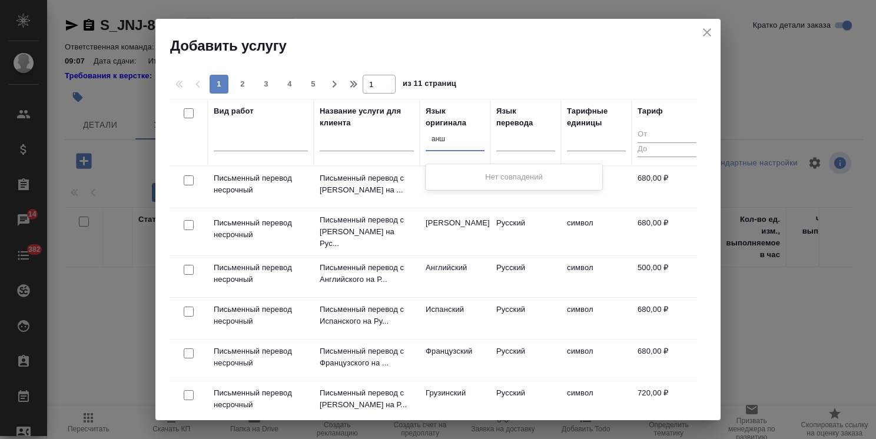
type input "ан"
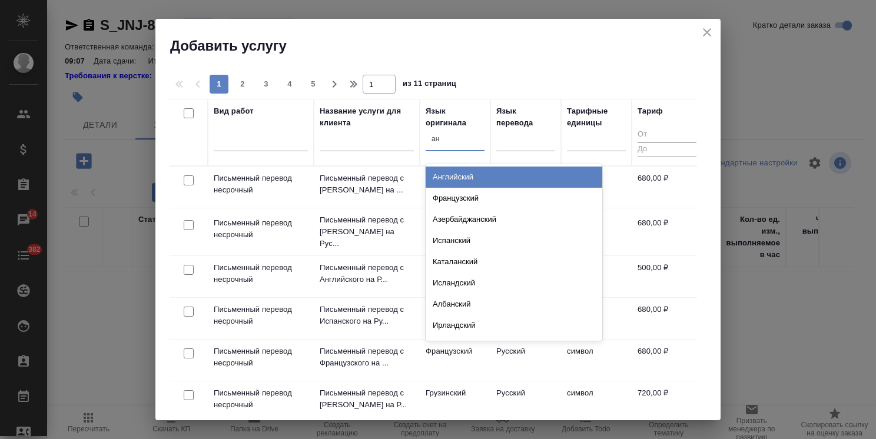
click at [459, 175] on div "Английский" at bounding box center [514, 177] width 177 height 21
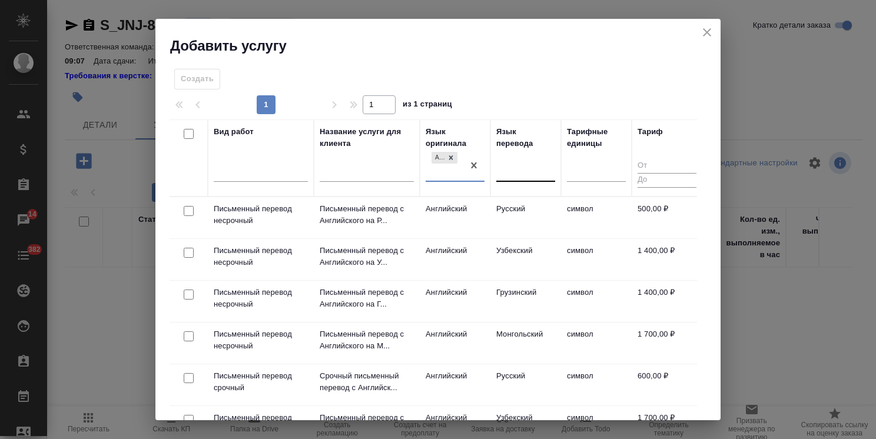
click at [511, 174] on div at bounding box center [525, 170] width 59 height 17
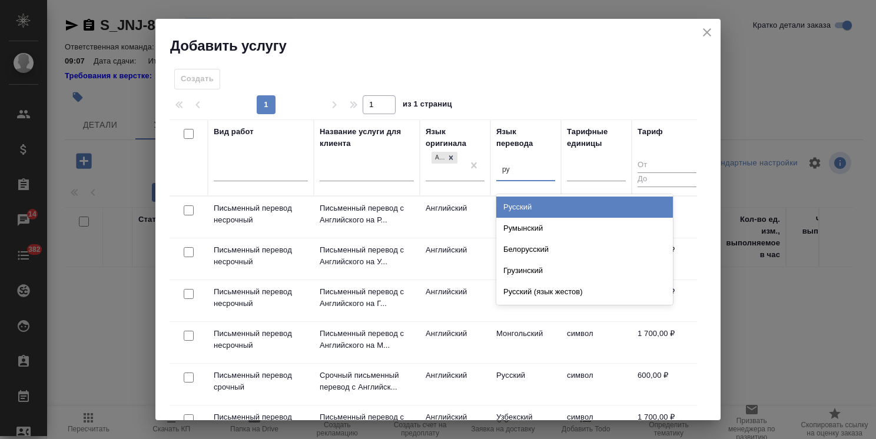
type input "рус"
click at [520, 205] on div "Русский" at bounding box center [584, 207] width 177 height 21
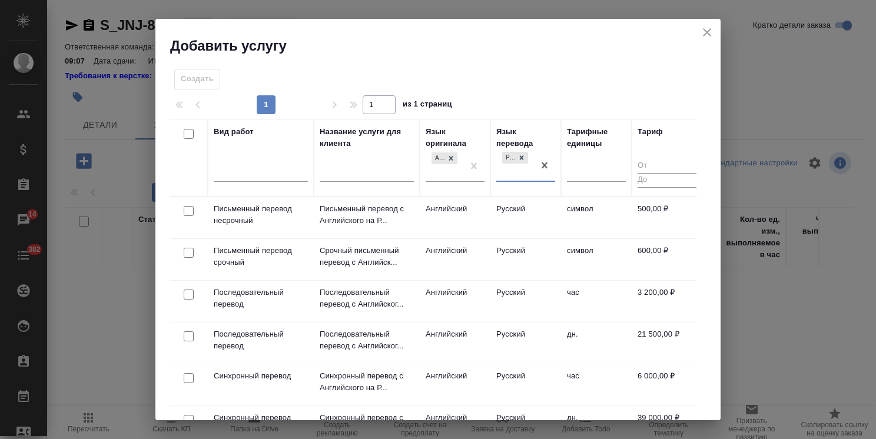
click at [191, 211] on input "checkbox" at bounding box center [189, 211] width 10 height 10
checkbox input "true"
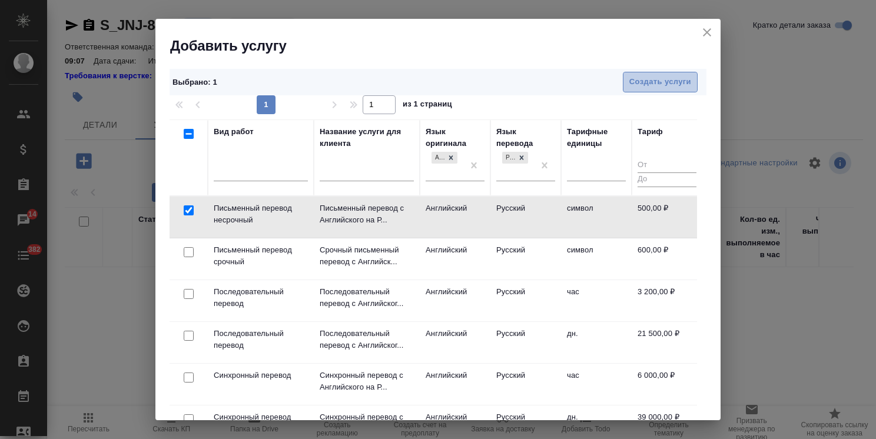
click at [640, 81] on span "Создать услуги" at bounding box center [660, 82] width 62 height 14
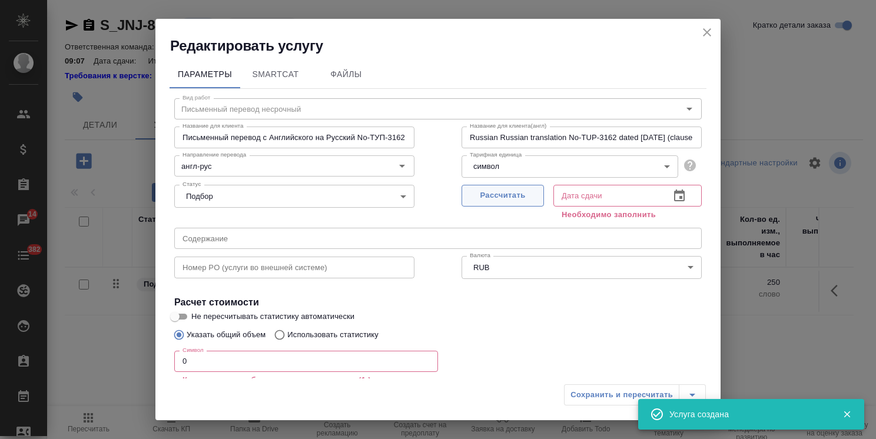
click at [507, 192] on span "Рассчитать" at bounding box center [502, 196] width 69 height 14
type input "10.09.2025 09:10"
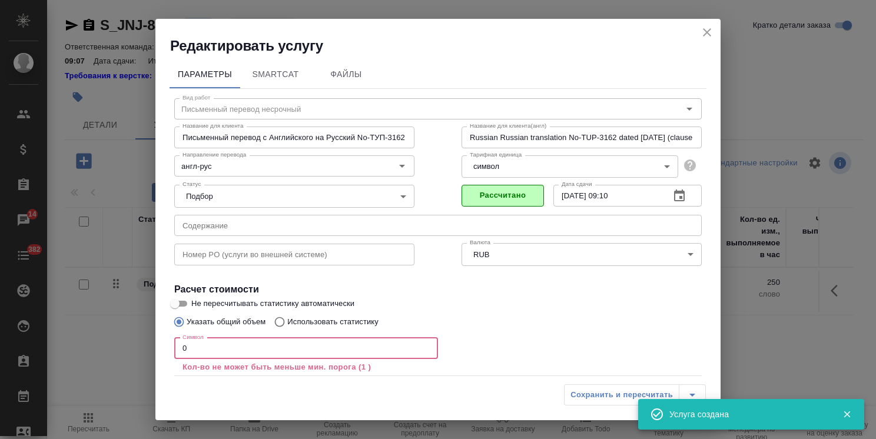
drag, startPoint x: 202, startPoint y: 348, endPoint x: 160, endPoint y: 346, distance: 43.0
click at [157, 346] on div "Параметры SmartCat Файлы Вид работ Письменный перевод несрочный Вид работ Назва…" at bounding box center [437, 216] width 565 height 323
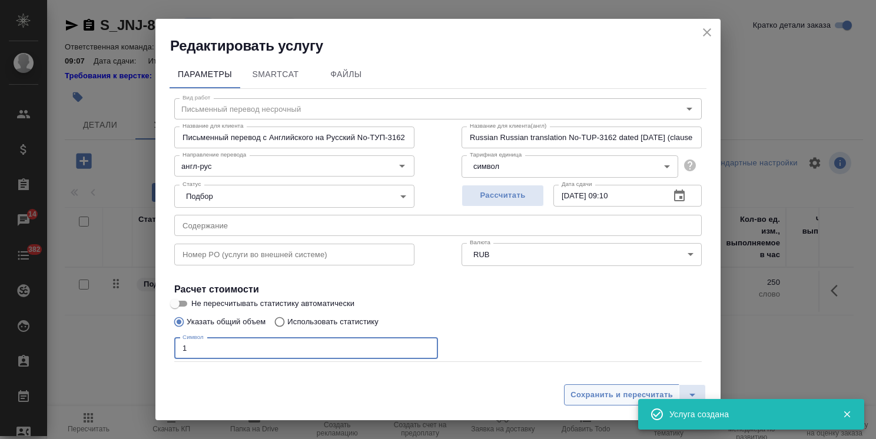
type input "1"
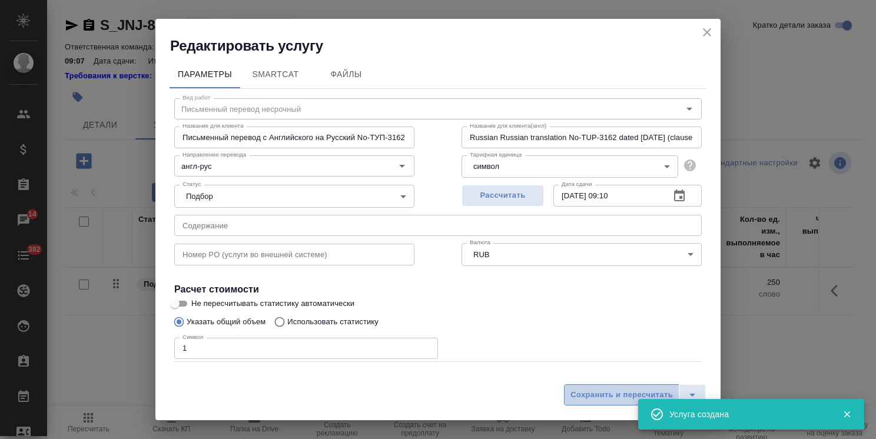
click at [617, 397] on span "Сохранить и пересчитать" at bounding box center [621, 395] width 102 height 14
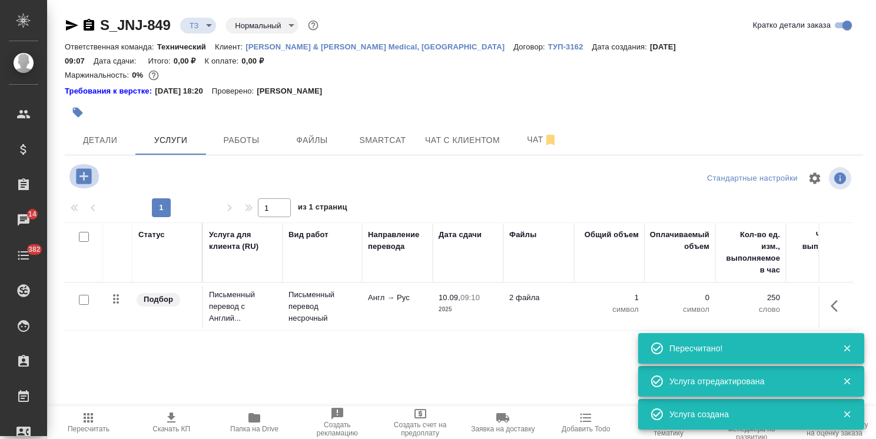
click at [89, 168] on icon "button" at bounding box center [83, 175] width 15 height 15
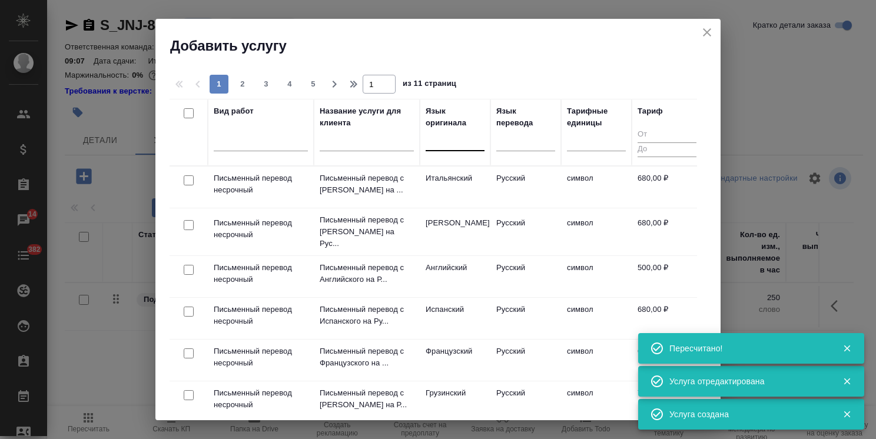
click at [451, 148] on div at bounding box center [455, 140] width 59 height 22
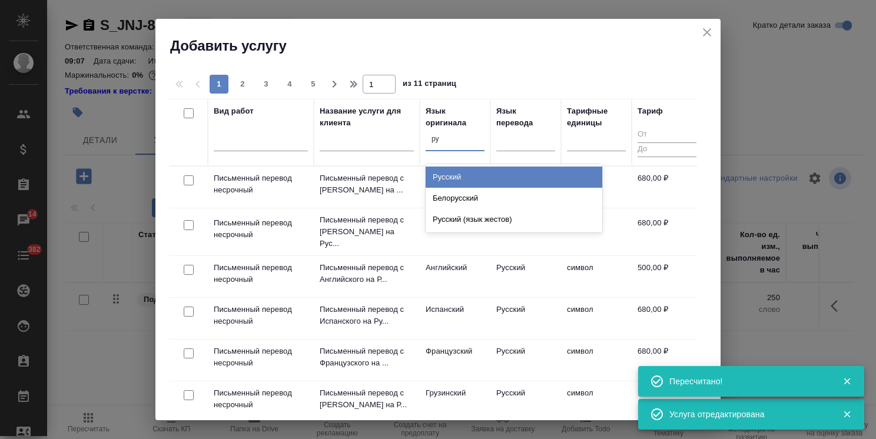
type input "рус"
click at [447, 172] on div "Русский" at bounding box center [514, 177] width 177 height 21
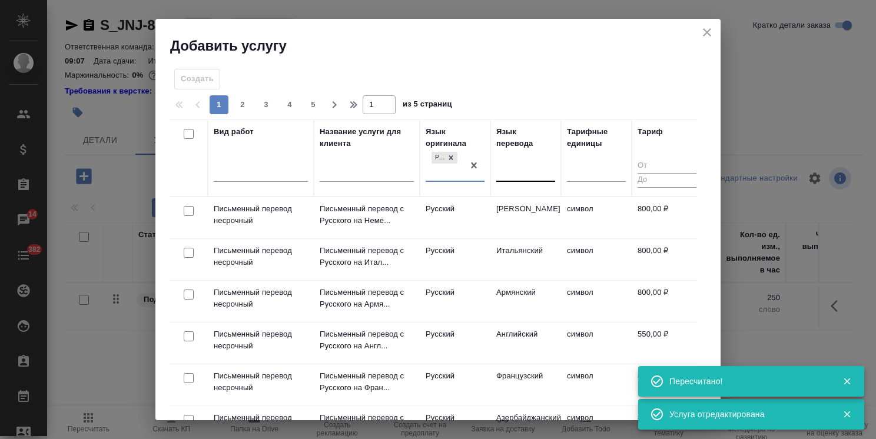
click at [506, 169] on div at bounding box center [525, 170] width 59 height 17
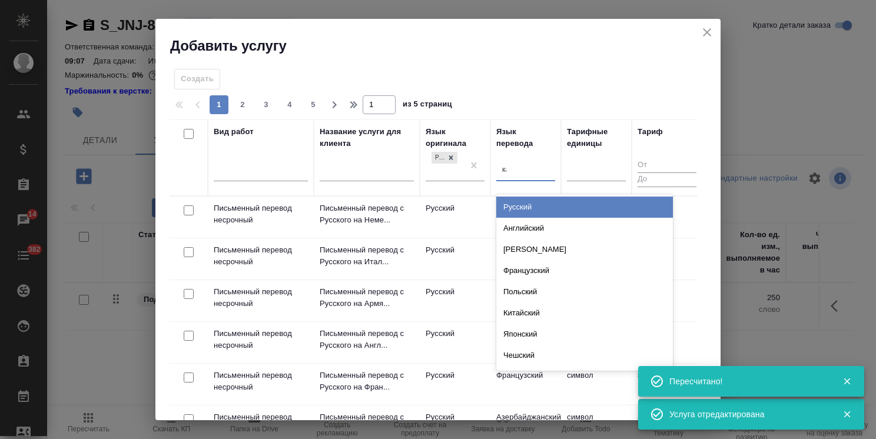
type input "каз"
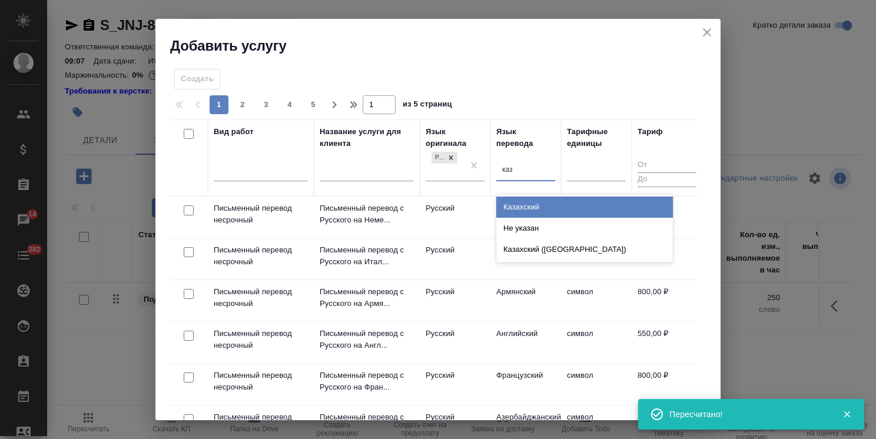
click at [520, 206] on div "Казахский" at bounding box center [584, 207] width 177 height 21
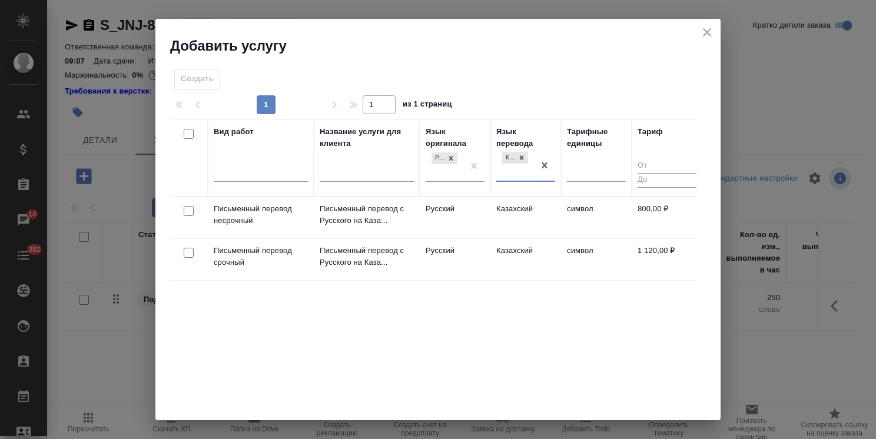
click at [189, 214] on input "checkbox" at bounding box center [189, 211] width 10 height 10
checkbox input "true"
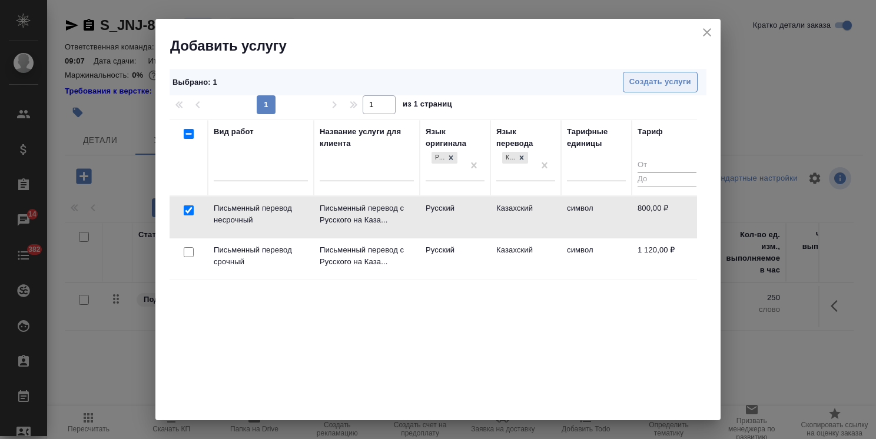
click at [631, 74] on button "Создать услуги" at bounding box center [660, 82] width 75 height 21
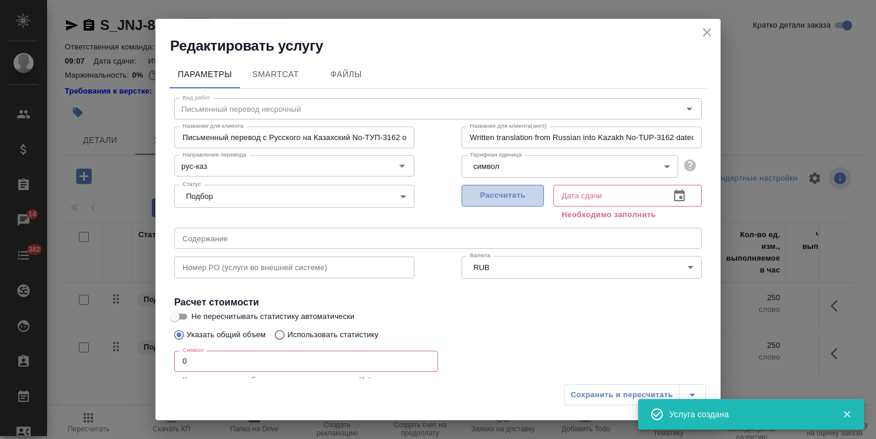
click at [483, 194] on span "Рассчитать" at bounding box center [502, 196] width 69 height 14
type input "10.09.2025 09:10"
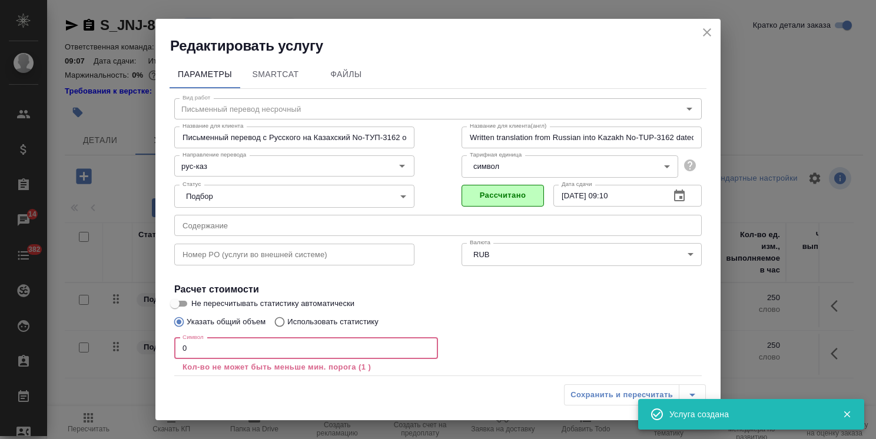
drag, startPoint x: 184, startPoint y: 341, endPoint x: 163, endPoint y: 345, distance: 21.0
click at [160, 341] on div "Параметры SmartCat Файлы Вид работ Письменный перевод несрочный Вид работ Назва…" at bounding box center [437, 216] width 565 height 323
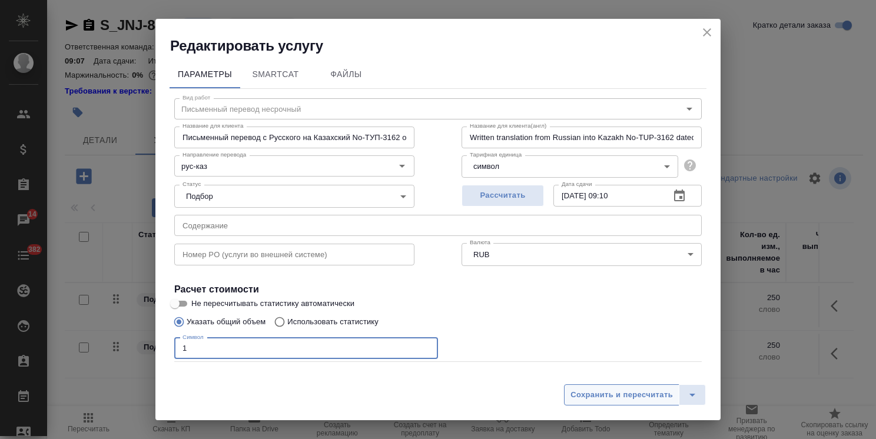
type input "1"
click at [622, 403] on button "Сохранить и пересчитать" at bounding box center [621, 394] width 115 height 21
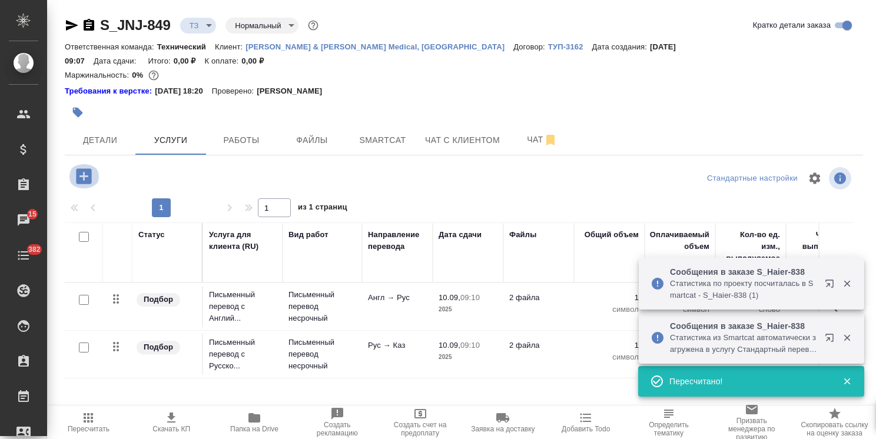
click at [92, 166] on icon "button" at bounding box center [84, 176] width 21 height 21
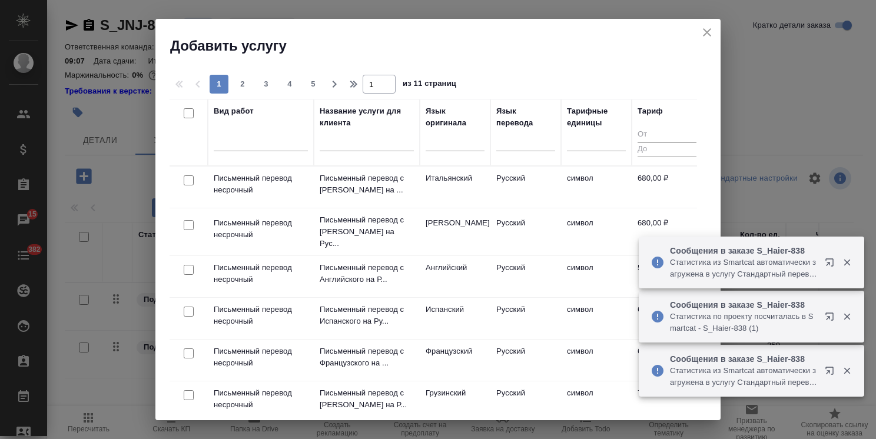
click at [371, 150] on input "text" at bounding box center [367, 144] width 94 height 15
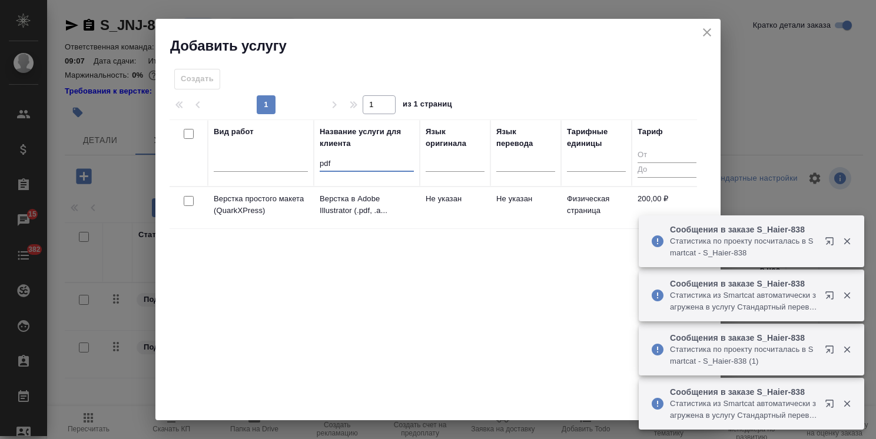
type input "pdf"
click at [187, 194] on div at bounding box center [188, 201] width 26 height 16
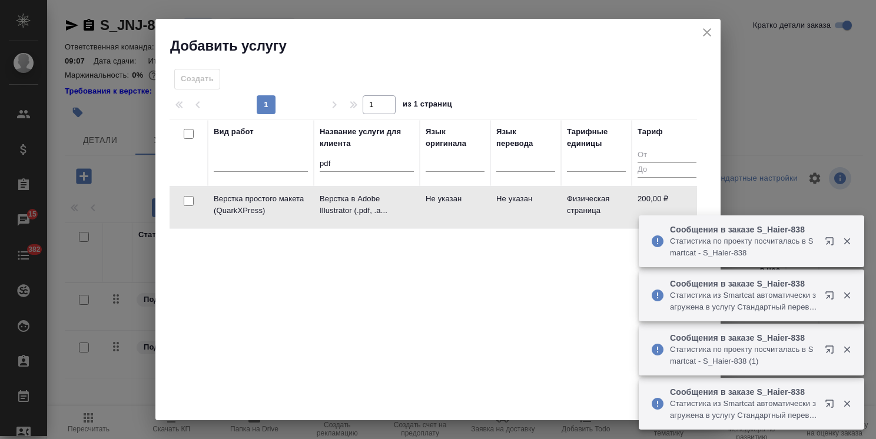
click at [185, 201] on input "checkbox" at bounding box center [189, 201] width 10 height 10
checkbox input "true"
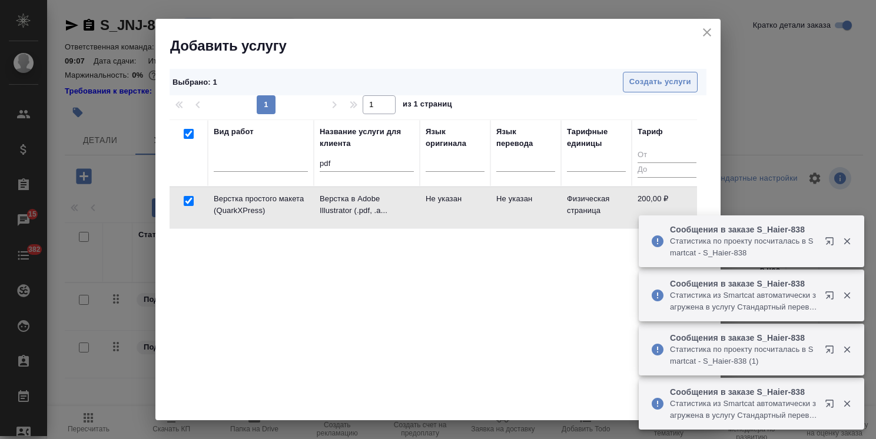
click at [636, 87] on span "Создать услуги" at bounding box center [660, 82] width 62 height 14
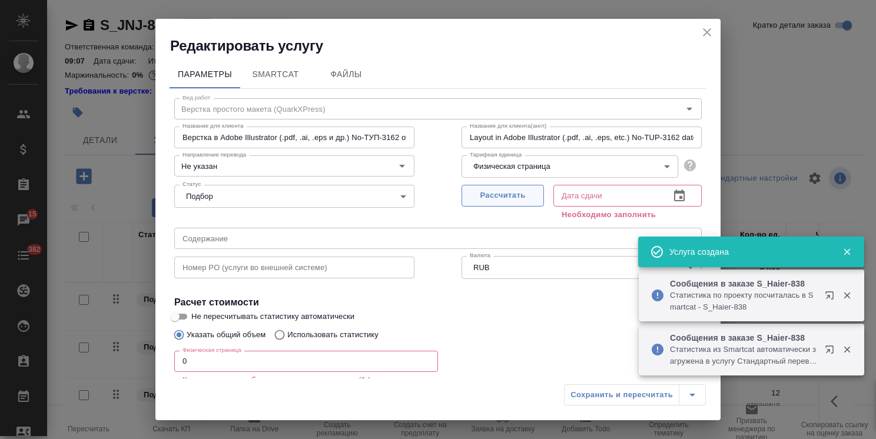
click at [491, 197] on span "Рассчитать" at bounding box center [502, 196] width 69 height 14
type input "10.09.2025 09:11"
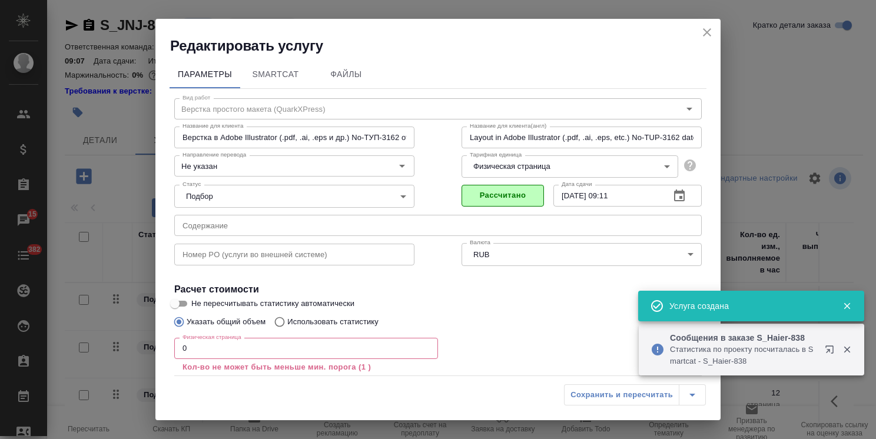
drag, startPoint x: 210, startPoint y: 356, endPoint x: 150, endPoint y: 339, distance: 62.3
click at [151, 340] on div "Редактировать услугу Параметры SmartCat Файлы Вид работ Верстка простого макета…" at bounding box center [438, 219] width 876 height 439
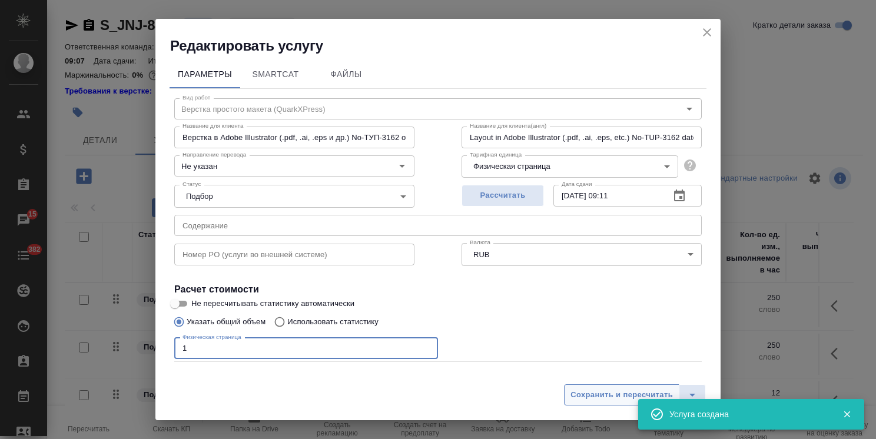
type input "1"
click at [632, 394] on span "Сохранить и пересчитать" at bounding box center [621, 395] width 102 height 14
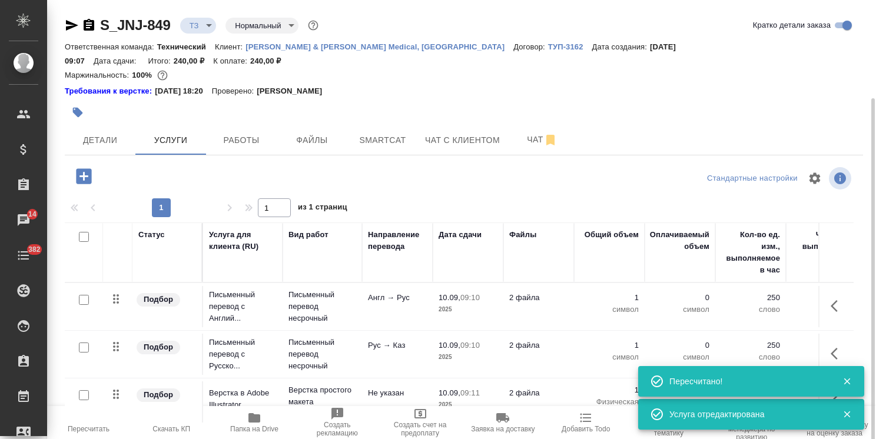
scroll to position [52, 0]
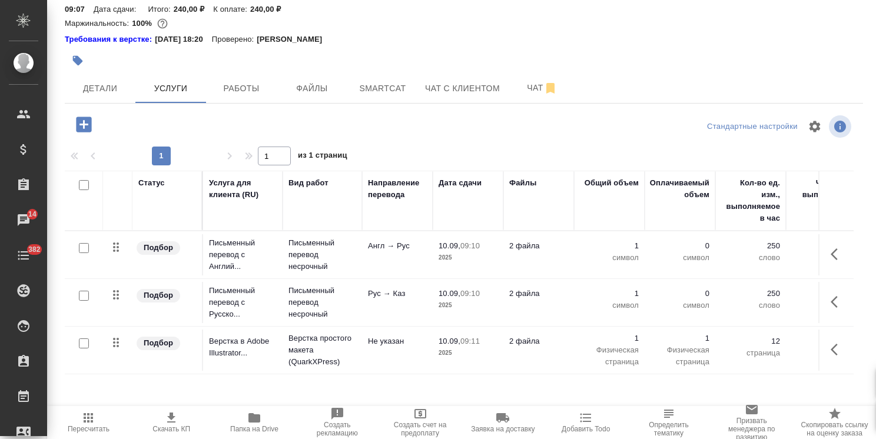
click at [245, 425] on span "Папка на Drive" at bounding box center [254, 429] width 48 height 8
click at [318, 87] on button "Файлы" at bounding box center [312, 88] width 71 height 29
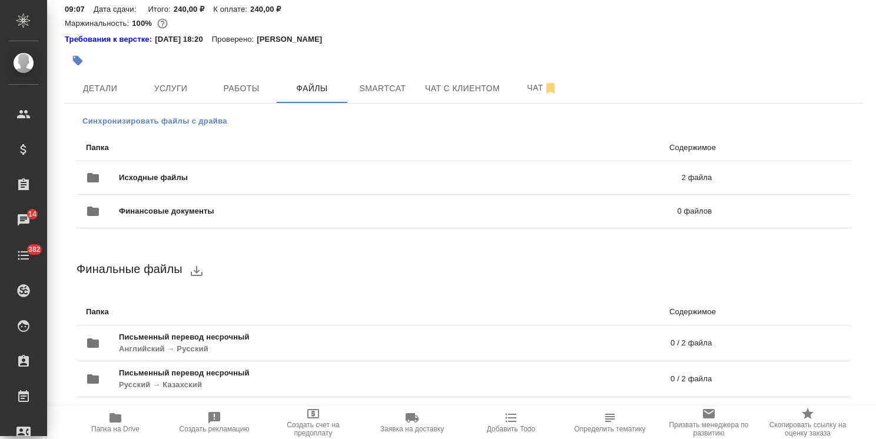
click at [156, 115] on span "Синхронизировать файлы с драйва" at bounding box center [154, 121] width 145 height 12
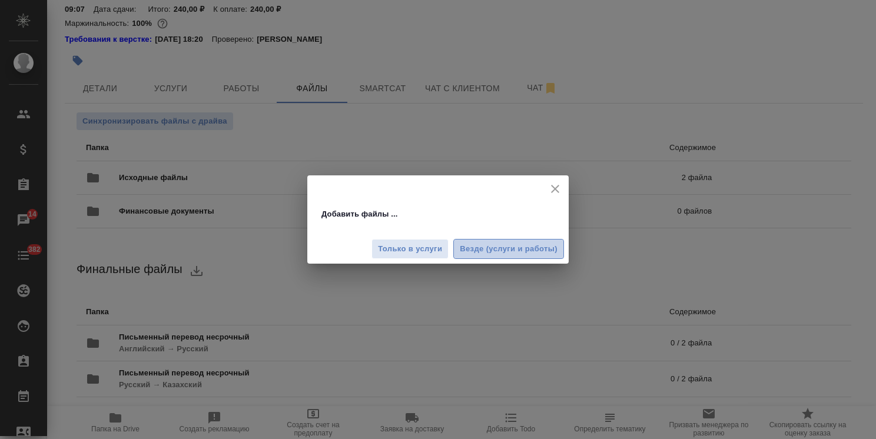
click at [462, 241] on button "Везде (услуги и работы)" at bounding box center [508, 249] width 111 height 21
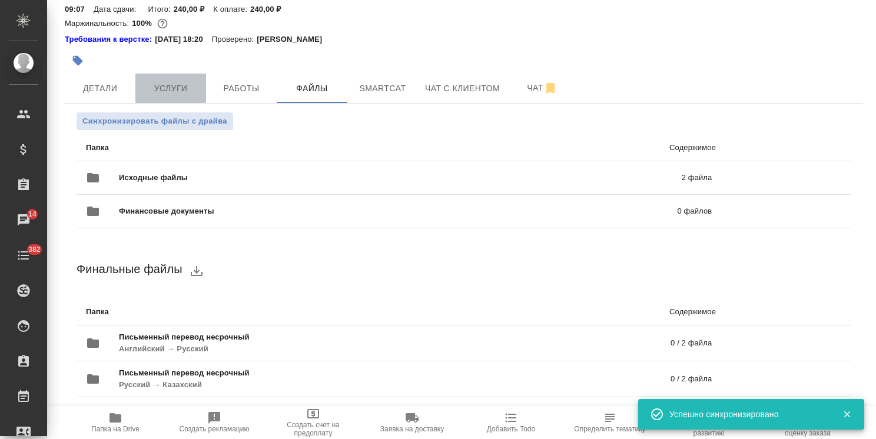
click at [175, 81] on span "Услуги" at bounding box center [170, 88] width 57 height 15
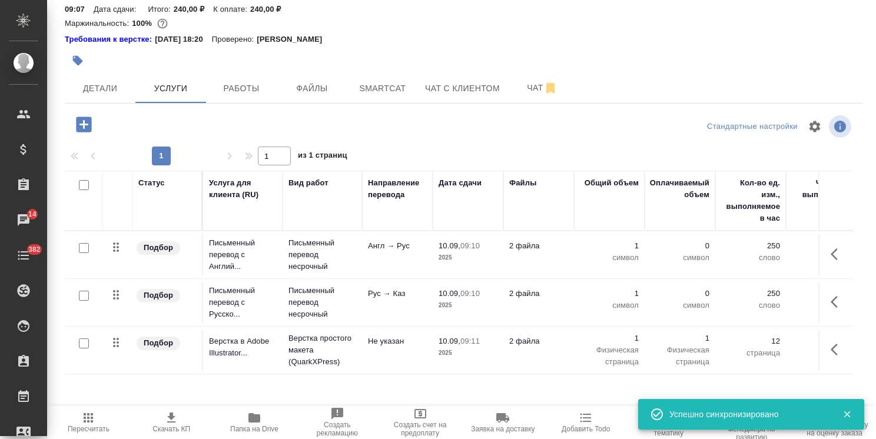
click at [88, 243] on input "checkbox" at bounding box center [84, 248] width 10 height 10
checkbox input "true"
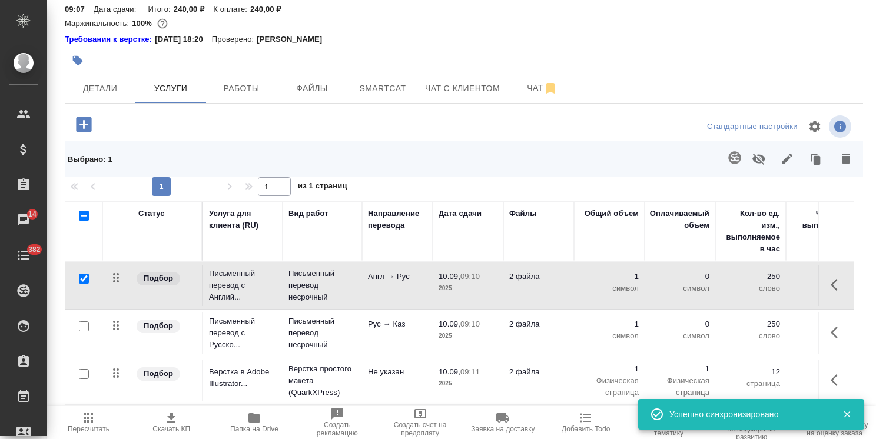
click at [728, 151] on icon "button" at bounding box center [734, 157] width 12 height 12
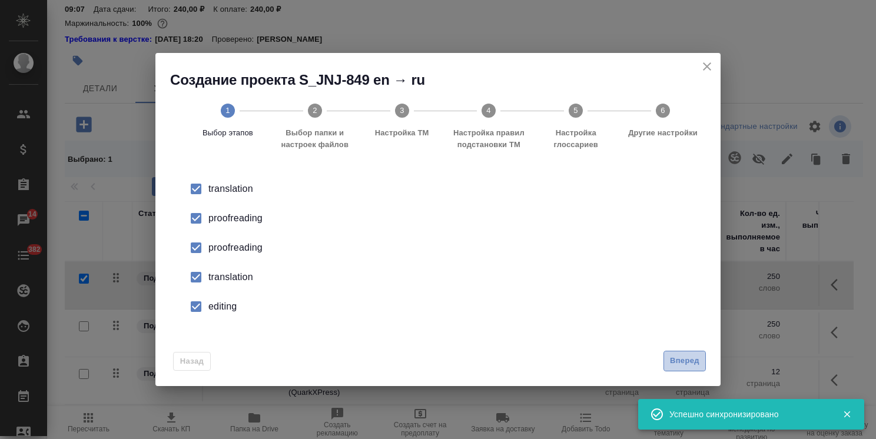
click at [687, 356] on span "Вперед" at bounding box center [684, 361] width 29 height 14
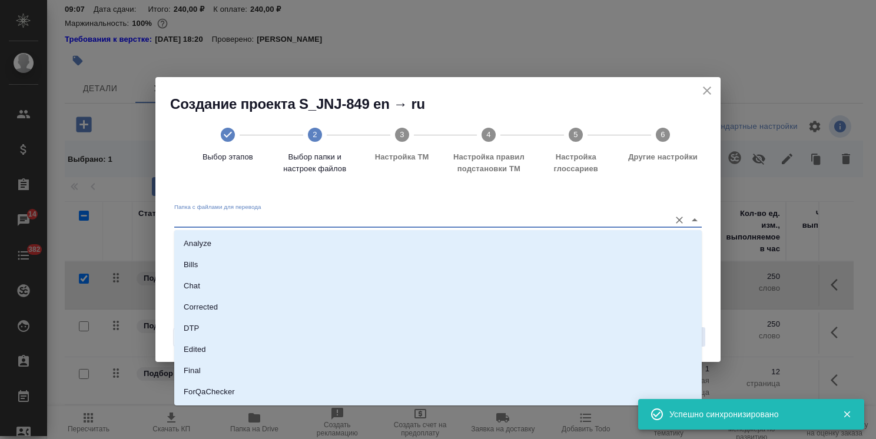
click at [304, 222] on input "Папка с файлами для перевода" at bounding box center [419, 219] width 490 height 14
click at [287, 235] on li "Analyze" at bounding box center [437, 243] width 527 height 21
type input "Analyze"
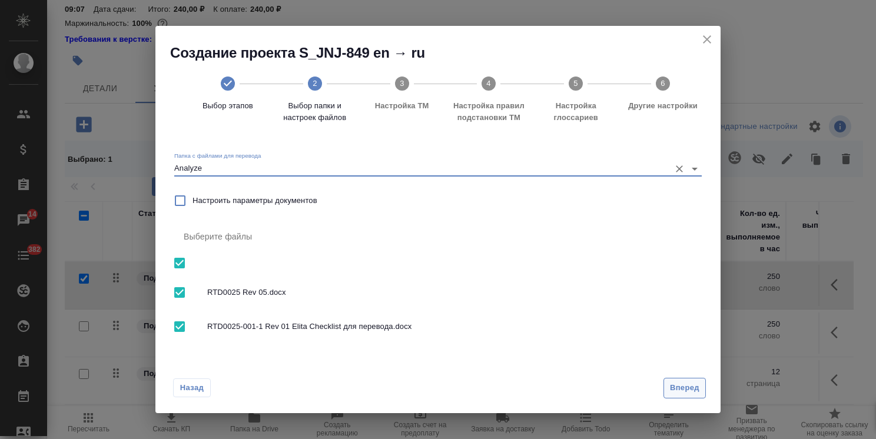
click at [678, 387] on span "Вперед" at bounding box center [684, 388] width 29 height 14
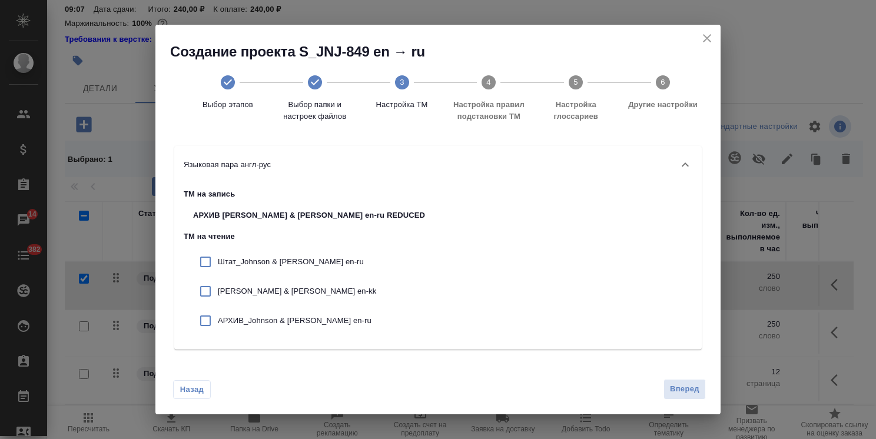
click at [240, 263] on p "Штат_Johnson & Johnson en-ru" at bounding box center [321, 262] width 207 height 12
checkbox input "true"
click at [246, 290] on p "Johnson & Johnson en-kk" at bounding box center [321, 291] width 207 height 12
checkbox input "true"
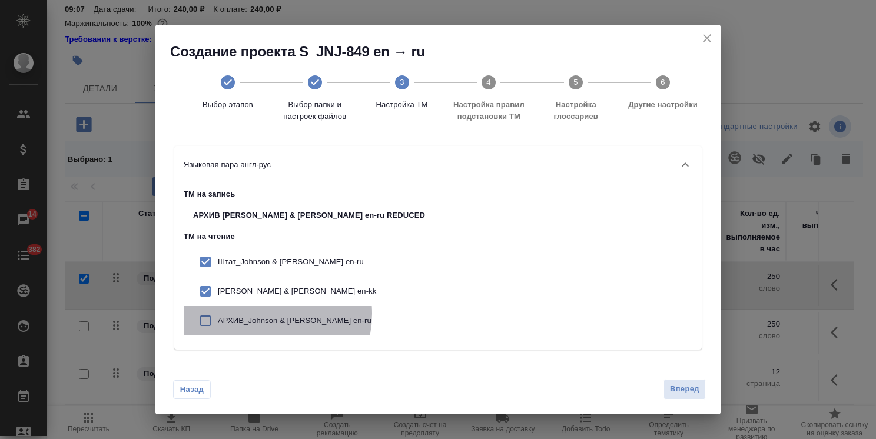
click at [258, 314] on div "АРХИВ_Johnson & Johnson en-ru" at bounding box center [309, 320] width 251 height 29
checkbox input "true"
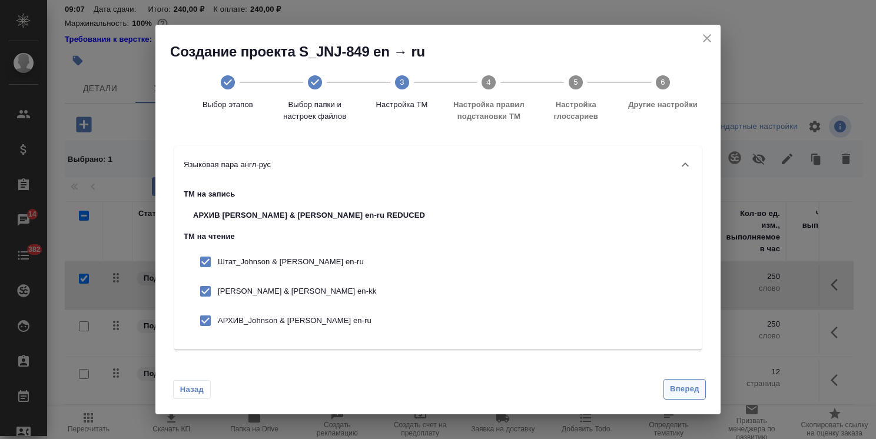
click at [700, 384] on button "Вперед" at bounding box center [684, 389] width 42 height 21
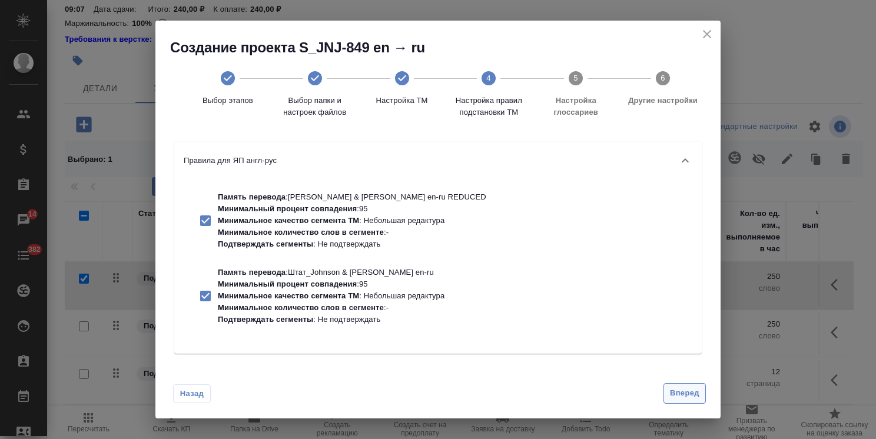
click at [682, 392] on span "Вперед" at bounding box center [684, 394] width 29 height 14
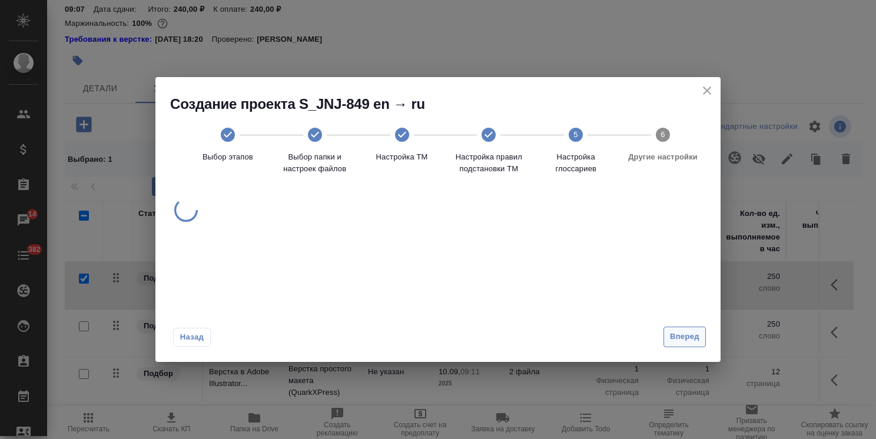
click at [676, 231] on div at bounding box center [438, 212] width 537 height 37
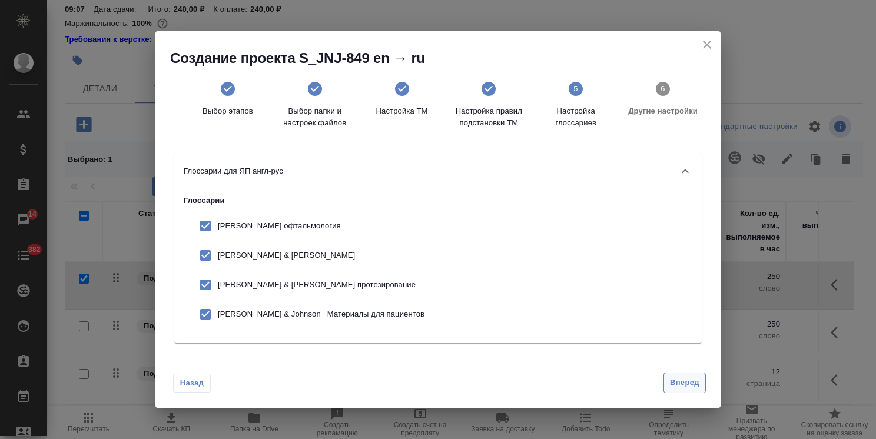
click at [682, 383] on span "Вперед" at bounding box center [684, 383] width 29 height 14
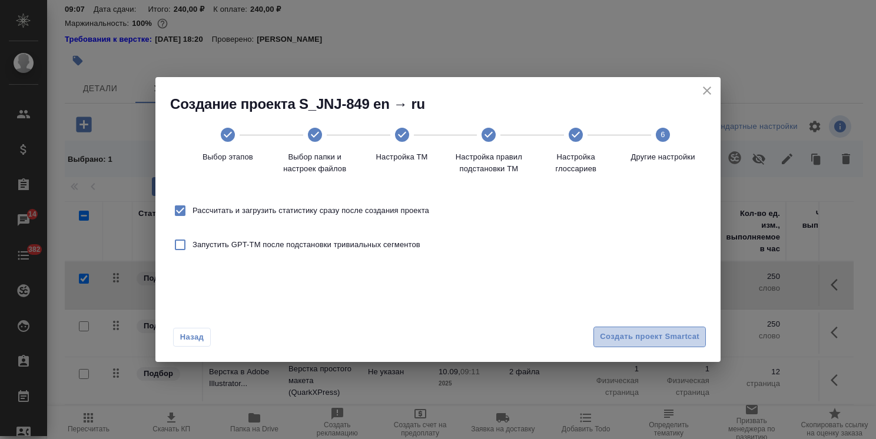
click at [667, 343] on span "Создать проект Smartcat" at bounding box center [649, 337] width 99 height 14
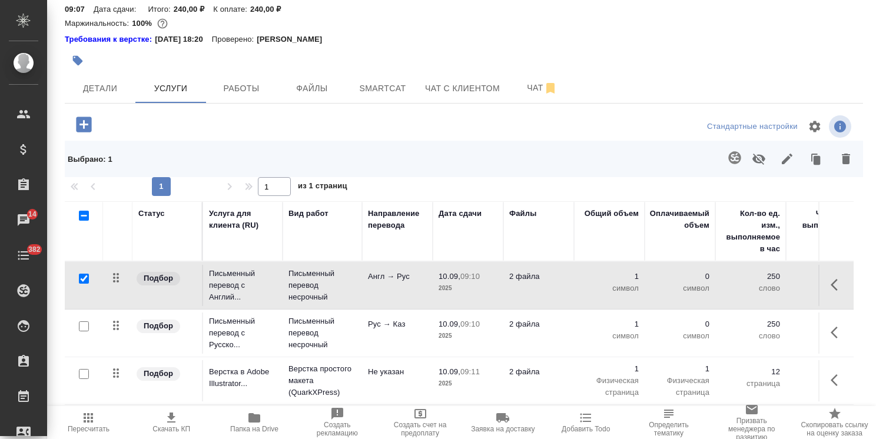
click at [208, 267] on td "Письменный перевод с Англий..." at bounding box center [242, 285] width 79 height 47
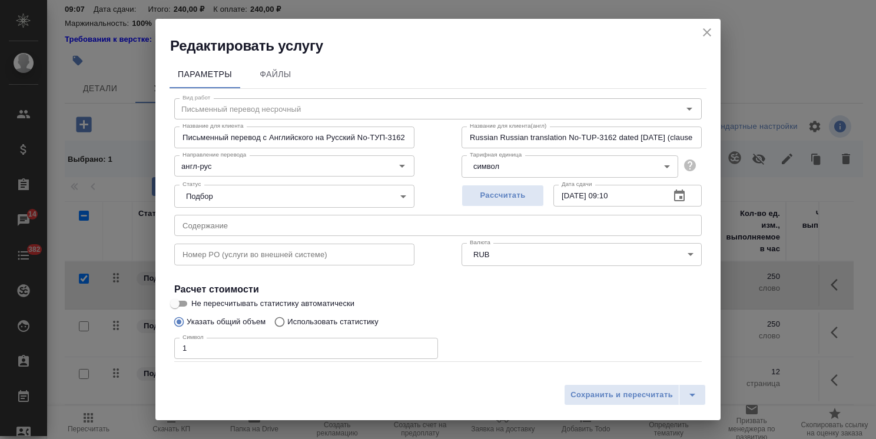
click at [191, 300] on input "Не пересчитывать статистику автоматически" at bounding box center [175, 304] width 42 height 14
checkbox input "true"
click at [605, 390] on span "Сохранить и пересчитать" at bounding box center [621, 395] width 102 height 14
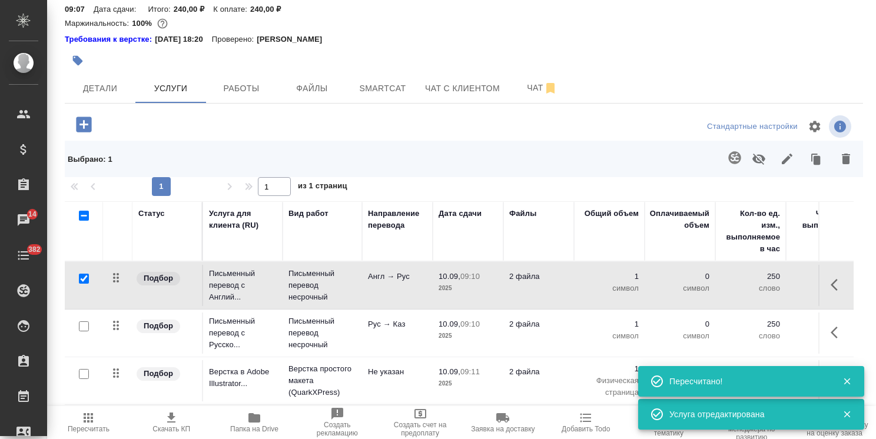
click at [241, 315] on p "Письменный перевод с Русско..." at bounding box center [243, 332] width 68 height 35
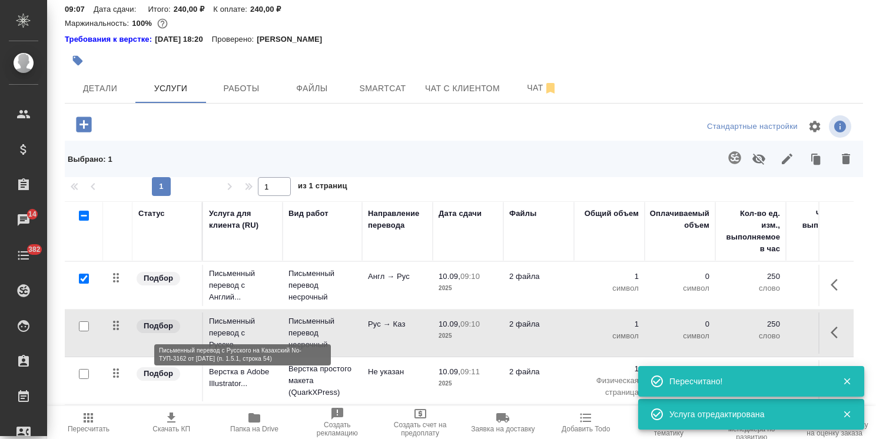
click at [241, 315] on p "Письменный перевод с Русско..." at bounding box center [243, 332] width 68 height 35
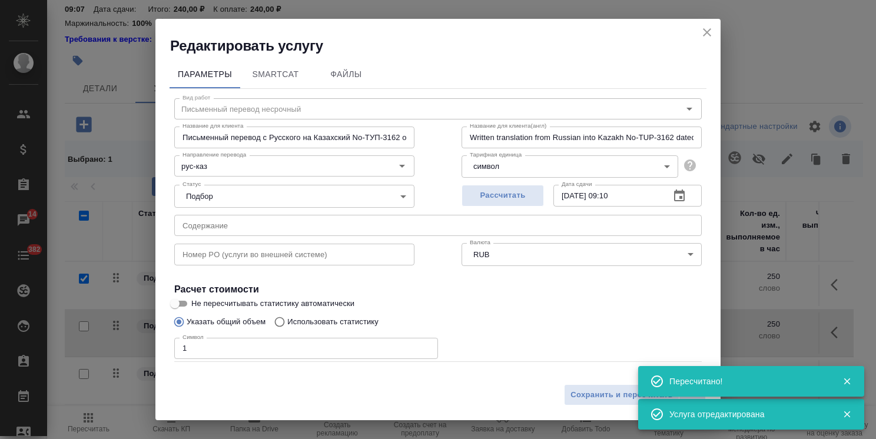
drag, startPoint x: 183, startPoint y: 299, endPoint x: 344, endPoint y: 364, distance: 174.0
click at [184, 300] on input "Не пересчитывать статистику автоматически" at bounding box center [175, 304] width 42 height 14
checkbox input "true"
click at [586, 396] on span "Сохранить и пересчитать" at bounding box center [621, 395] width 102 height 14
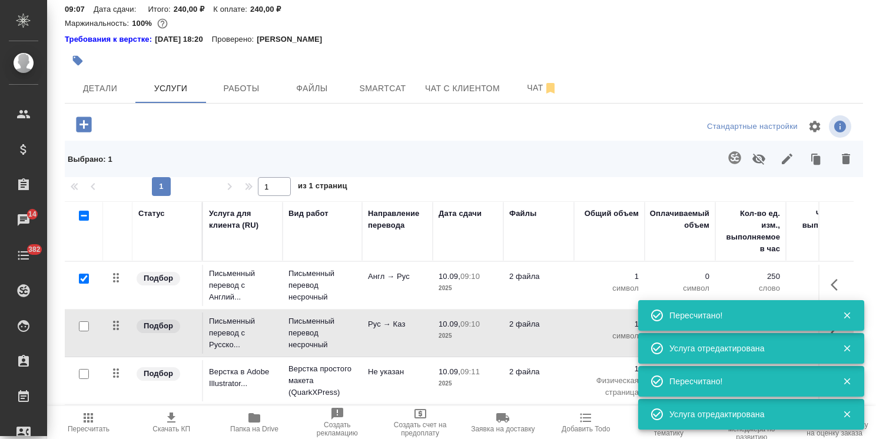
click at [238, 272] on p "Письменный перевод с Англий..." at bounding box center [243, 285] width 68 height 35
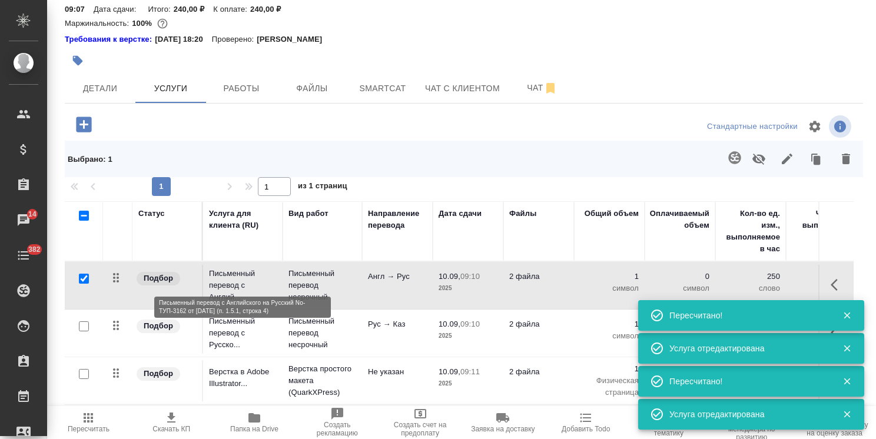
click at [238, 272] on p "Письменный перевод с Англий..." at bounding box center [243, 285] width 68 height 35
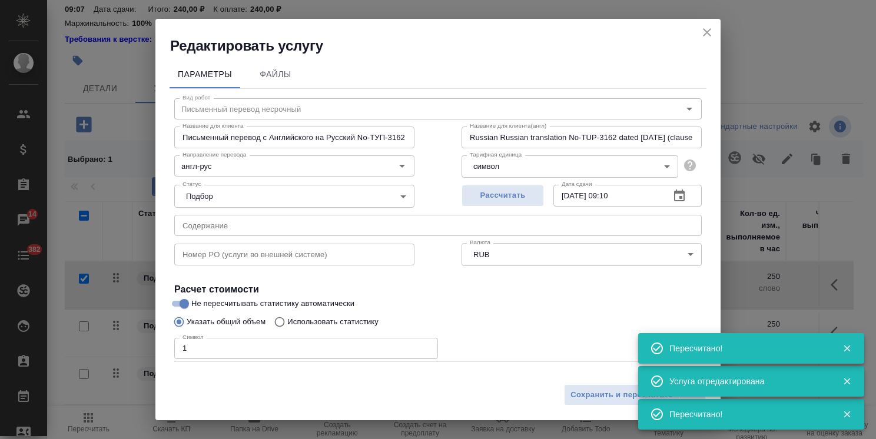
click at [707, 31] on icon "close" at bounding box center [707, 32] width 8 height 8
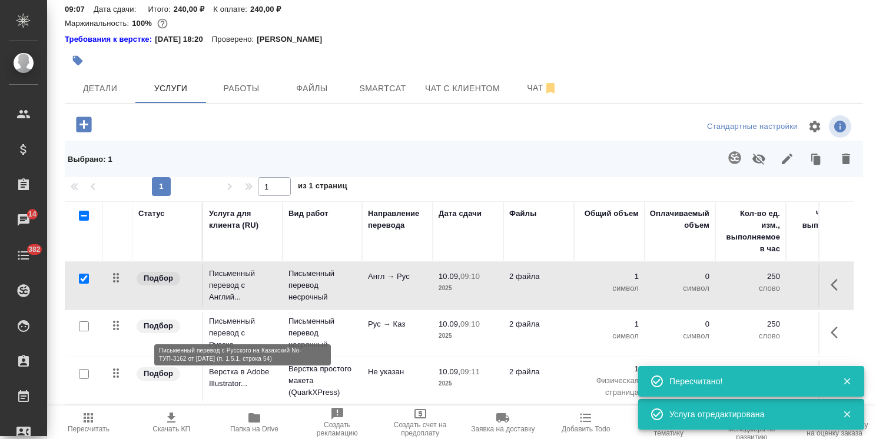
click at [235, 325] on p "Письменный перевод с Русско..." at bounding box center [243, 332] width 68 height 35
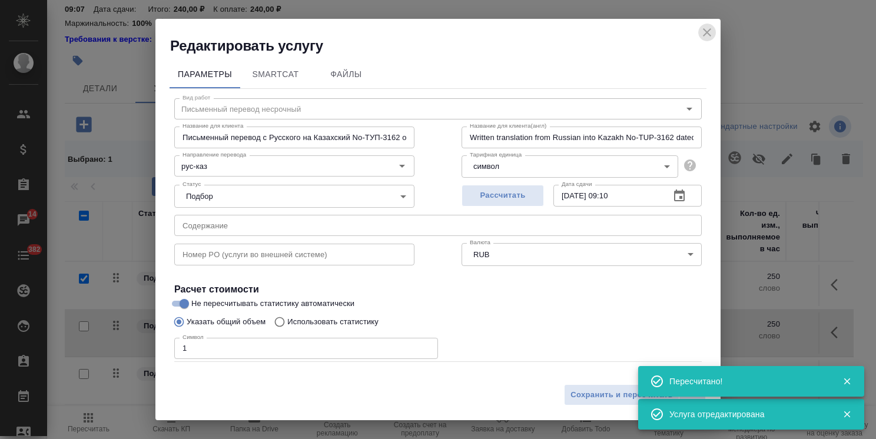
click at [712, 34] on icon "close" at bounding box center [707, 32] width 14 height 14
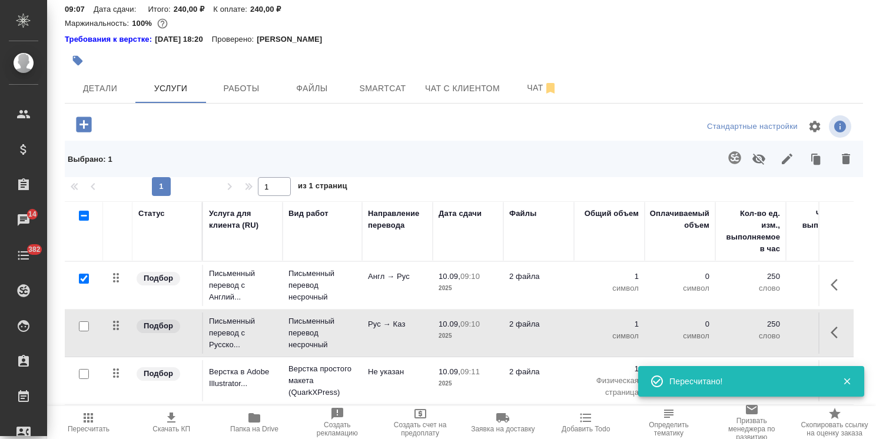
click at [86, 274] on input "checkbox" at bounding box center [84, 279] width 10 height 10
checkbox input "false"
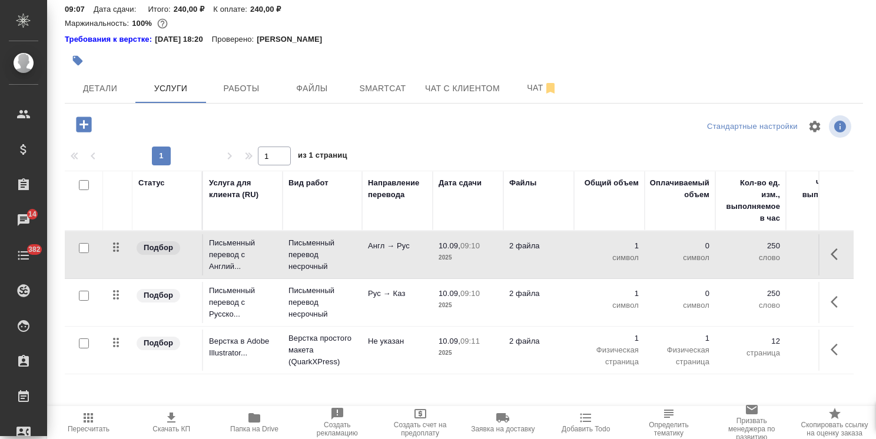
click at [82, 291] on input "checkbox" at bounding box center [84, 296] width 10 height 10
checkbox input "true"
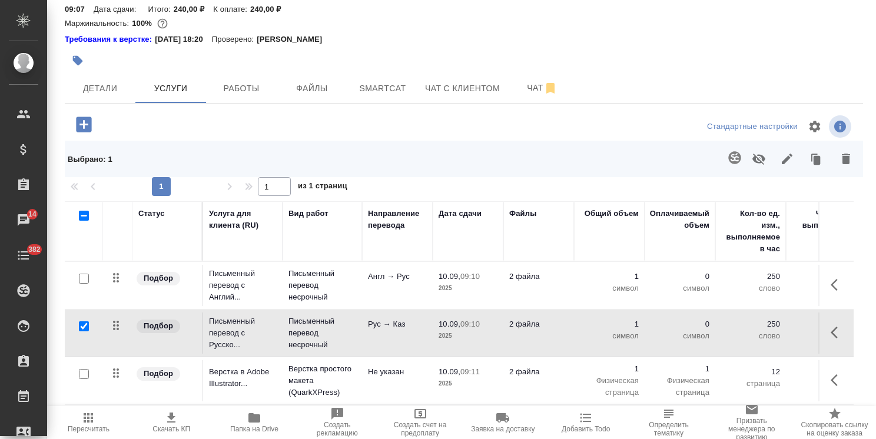
click at [724, 151] on button "button" at bounding box center [734, 158] width 28 height 28
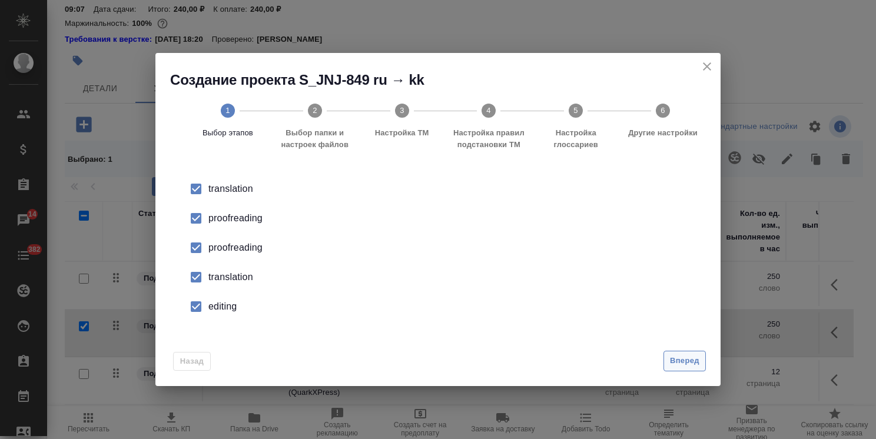
click at [675, 361] on span "Вперед" at bounding box center [684, 361] width 29 height 14
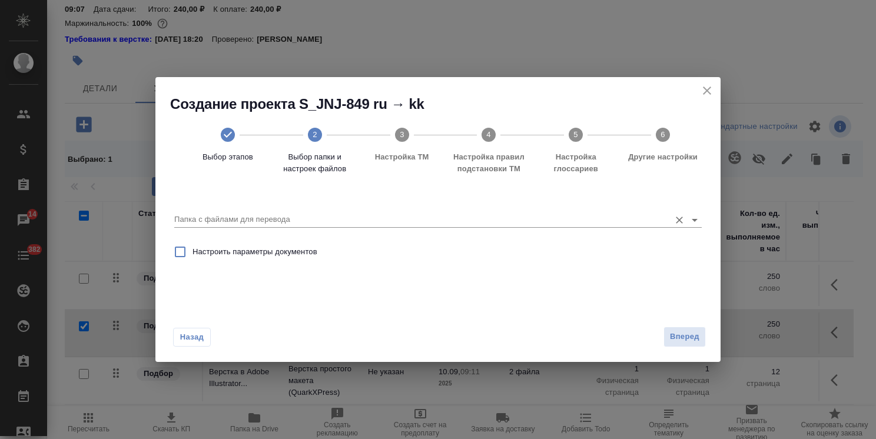
click at [292, 211] on div "Папка с файлами для перевода" at bounding box center [437, 215] width 527 height 24
click at [274, 225] on input "Папка с файлами для перевода" at bounding box center [419, 219] width 490 height 14
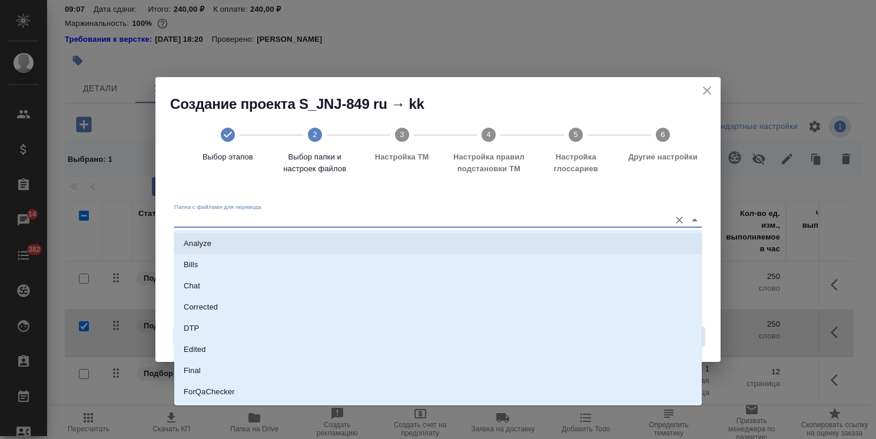
click at [259, 242] on li "Analyze" at bounding box center [437, 243] width 527 height 21
type input "Analyze"
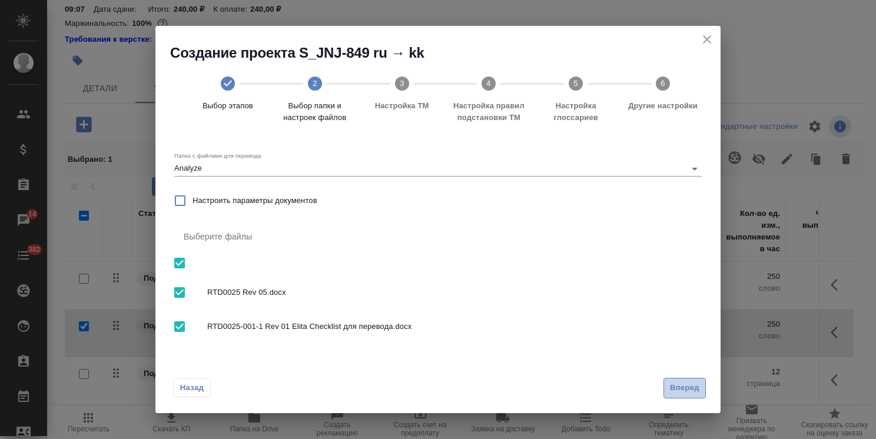
click at [676, 386] on span "Вперед" at bounding box center [684, 388] width 29 height 14
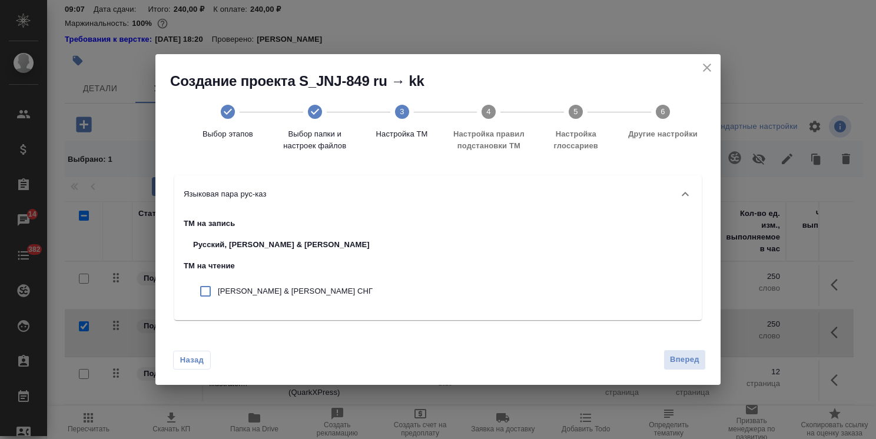
drag, startPoint x: 298, startPoint y: 297, endPoint x: 306, endPoint y: 295, distance: 8.3
click at [297, 295] on p "Johnson & Johnson СНГ" at bounding box center [295, 291] width 155 height 12
checkbox input "true"
click at [685, 366] on span "Вперед" at bounding box center [684, 360] width 29 height 14
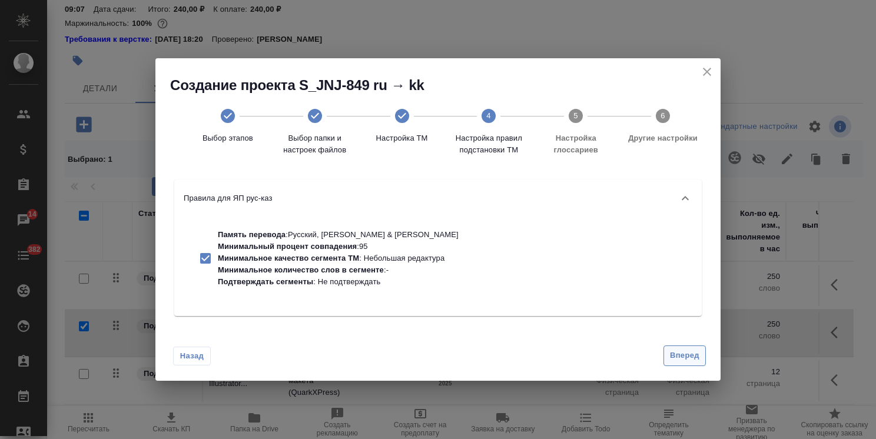
click at [671, 353] on span "Вперед" at bounding box center [684, 356] width 29 height 14
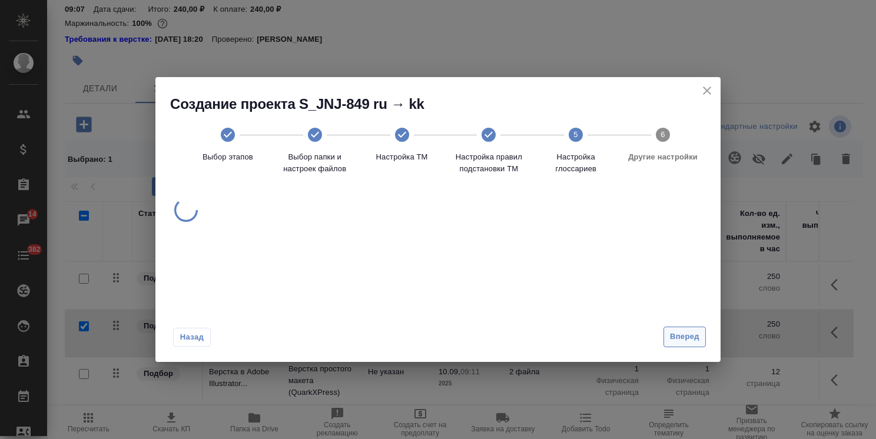
click at [680, 335] on span "Вперед" at bounding box center [684, 337] width 29 height 14
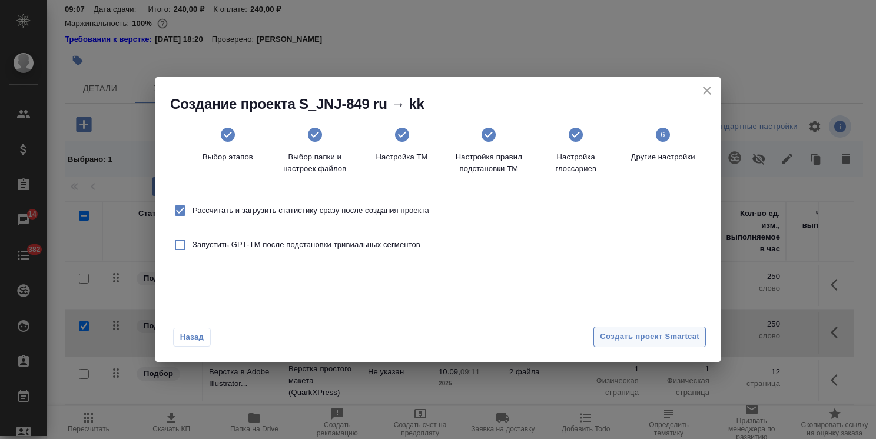
click at [665, 339] on span "Создать проект Smartcat" at bounding box center [649, 337] width 99 height 14
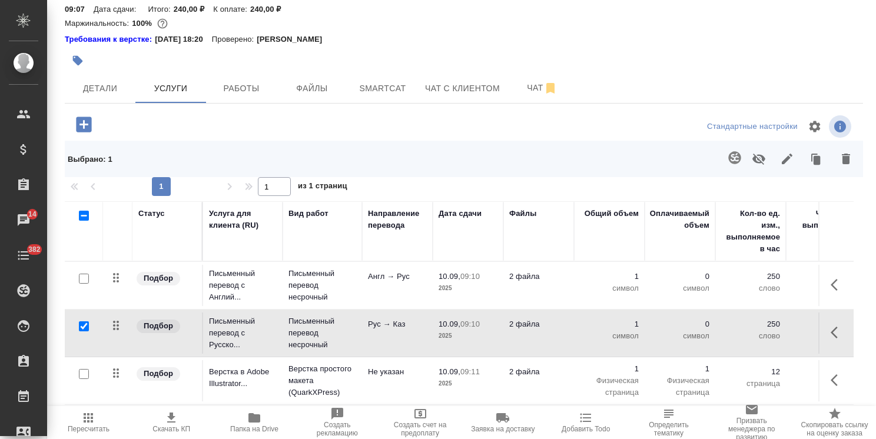
click at [85, 321] on input "checkbox" at bounding box center [84, 326] width 10 height 10
checkbox input "false"
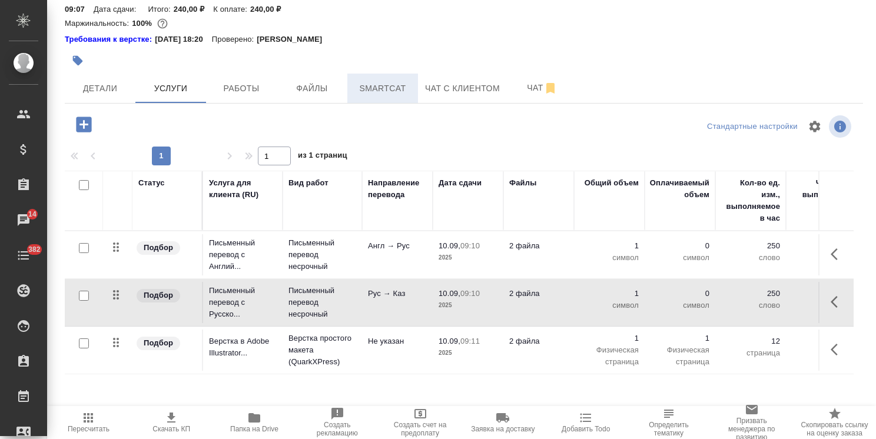
click at [393, 81] on span "Smartcat" at bounding box center [382, 88] width 57 height 15
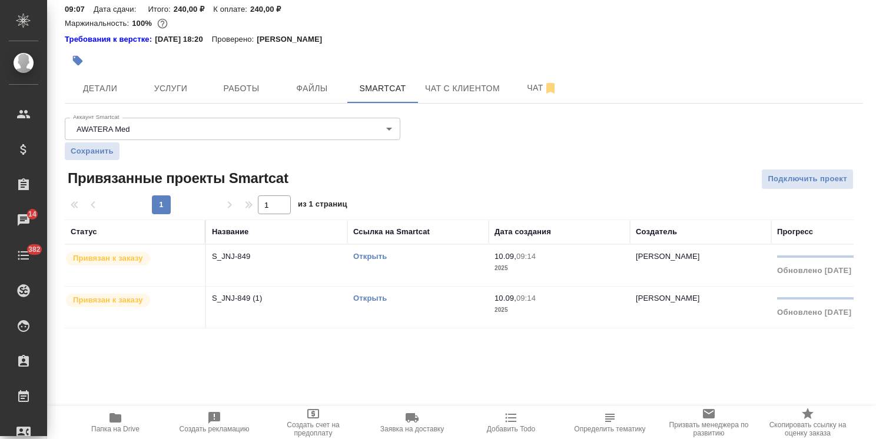
click at [368, 252] on link "Открыть" at bounding box center [370, 256] width 34 height 9
click at [367, 252] on link "Открыть" at bounding box center [370, 256] width 34 height 9
click at [175, 58] on div at bounding box center [331, 61] width 532 height 26
click at [166, 81] on span "Услуги" at bounding box center [170, 88] width 57 height 15
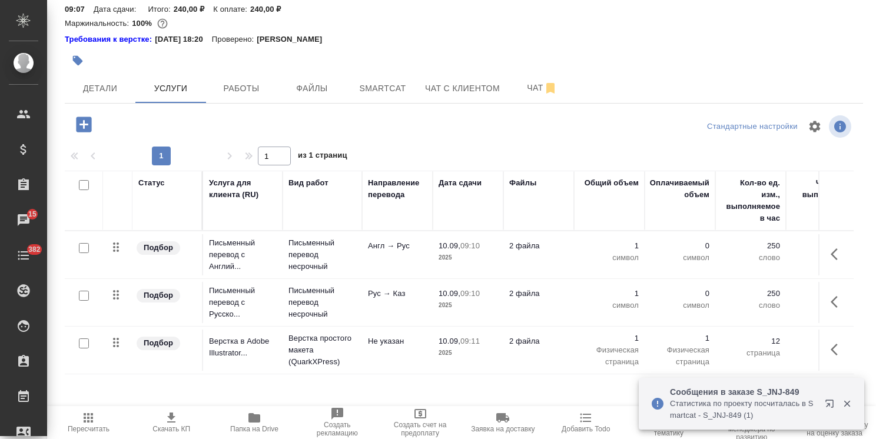
click at [846, 406] on icon "button" at bounding box center [847, 403] width 11 height 11
click at [451, 240] on span "10.09, 09:10" at bounding box center [468, 246] width 59 height 12
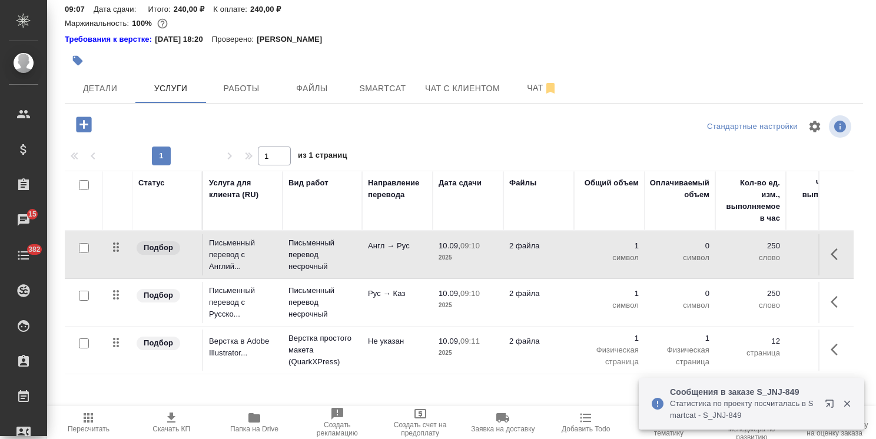
click at [451, 240] on span "10.09, 09:10" at bounding box center [468, 246] width 59 height 12
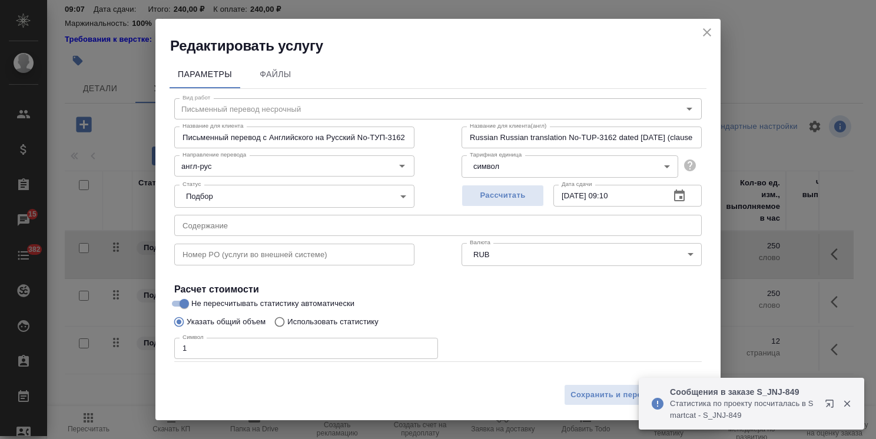
click at [146, 350] on div "Редактировать услугу Параметры Файлы Вид работ Письменный перевод несрочный Вид…" at bounding box center [438, 219] width 876 height 439
paste input "214557"
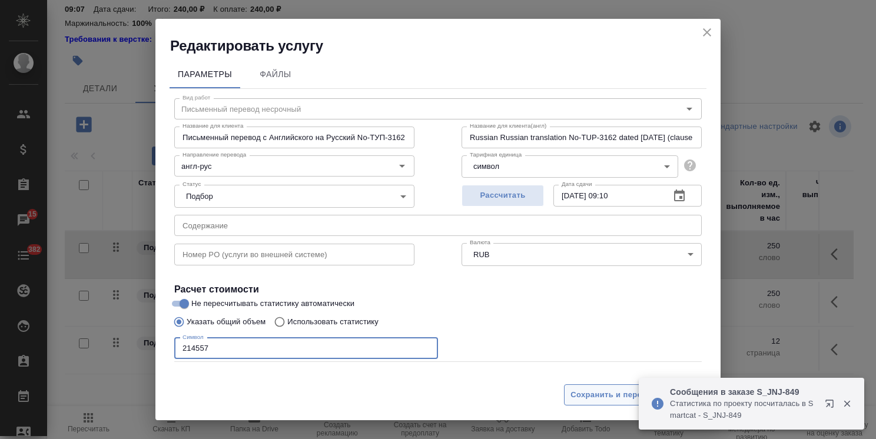
type input "214557"
click at [600, 397] on span "Сохранить и пересчитать" at bounding box center [621, 395] width 102 height 14
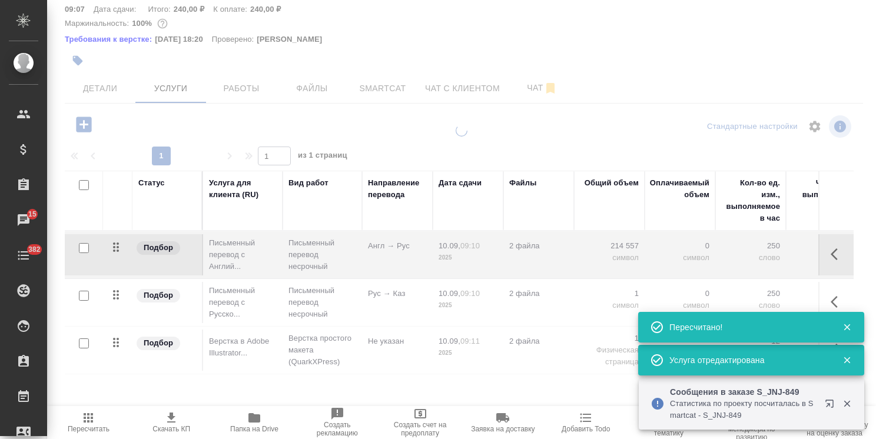
click at [544, 285] on td "2 файла" at bounding box center [538, 302] width 71 height 41
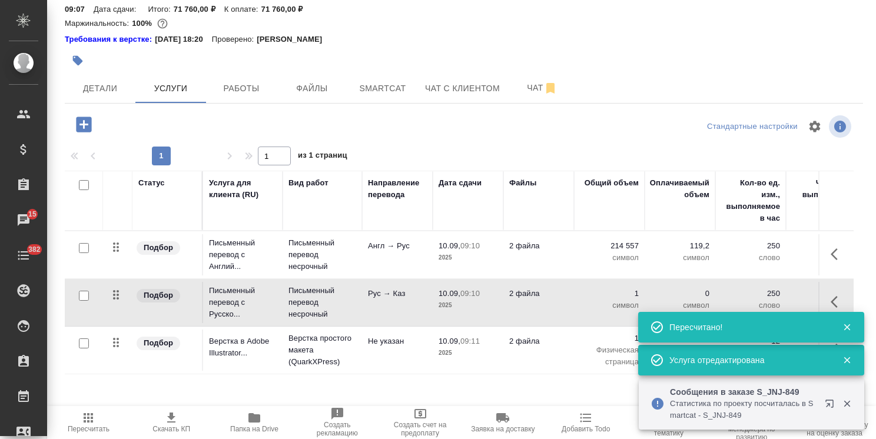
click at [544, 285] on td "2 файла" at bounding box center [538, 302] width 71 height 41
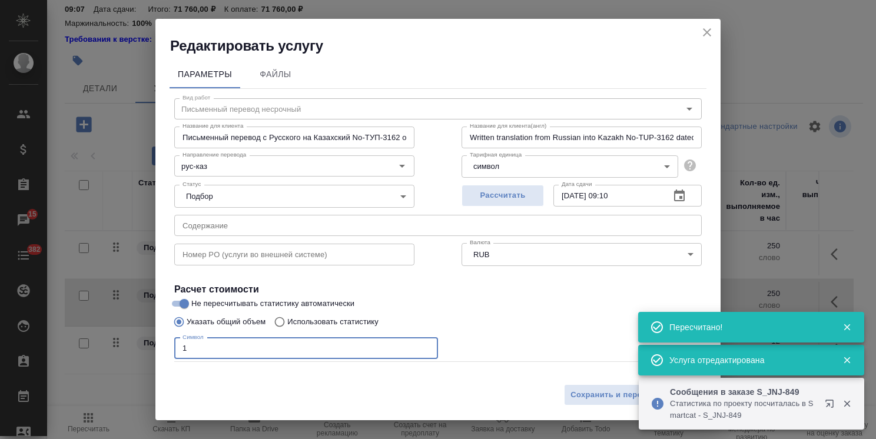
drag, startPoint x: 231, startPoint y: 351, endPoint x: 139, endPoint y: 372, distance: 94.1
click at [80, 364] on div "Редактировать услугу Параметры Файлы Вид работ Письменный перевод несрочный Вид…" at bounding box center [438, 219] width 876 height 439
paste input "214557"
type input "214557"
click at [615, 404] on button "Сохранить и пересчитать" at bounding box center [621, 394] width 115 height 21
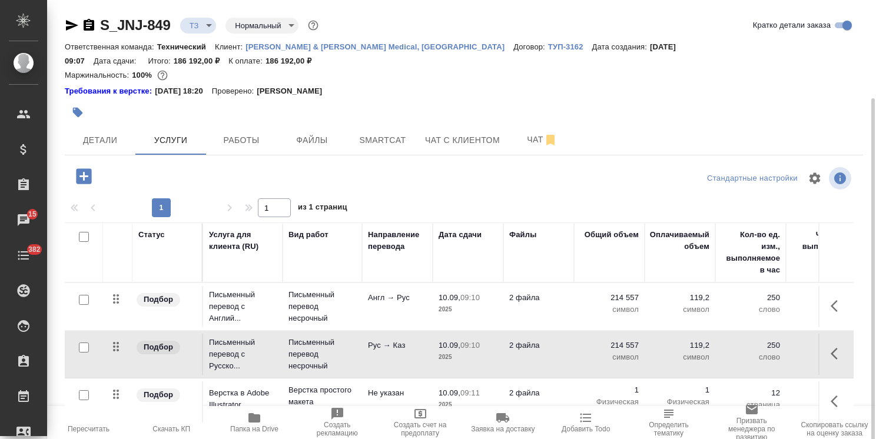
scroll to position [52, 0]
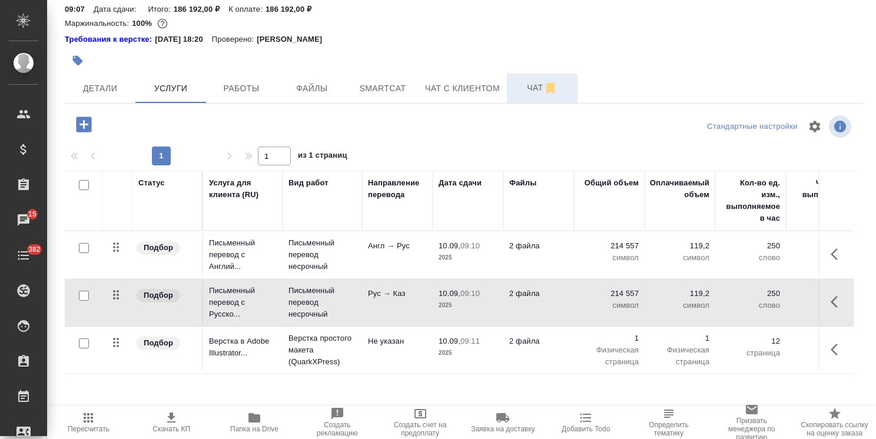
click at [527, 81] on span "Чат" at bounding box center [542, 88] width 57 height 15
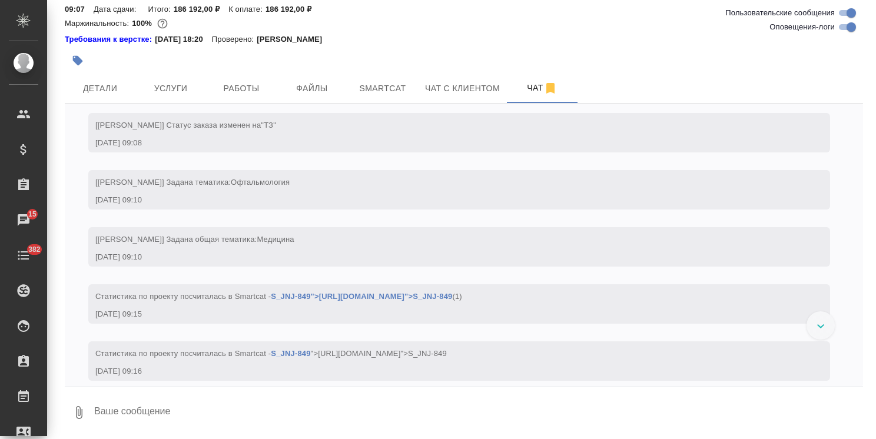
scroll to position [263, 0]
